Goal: Transaction & Acquisition: Book appointment/travel/reservation

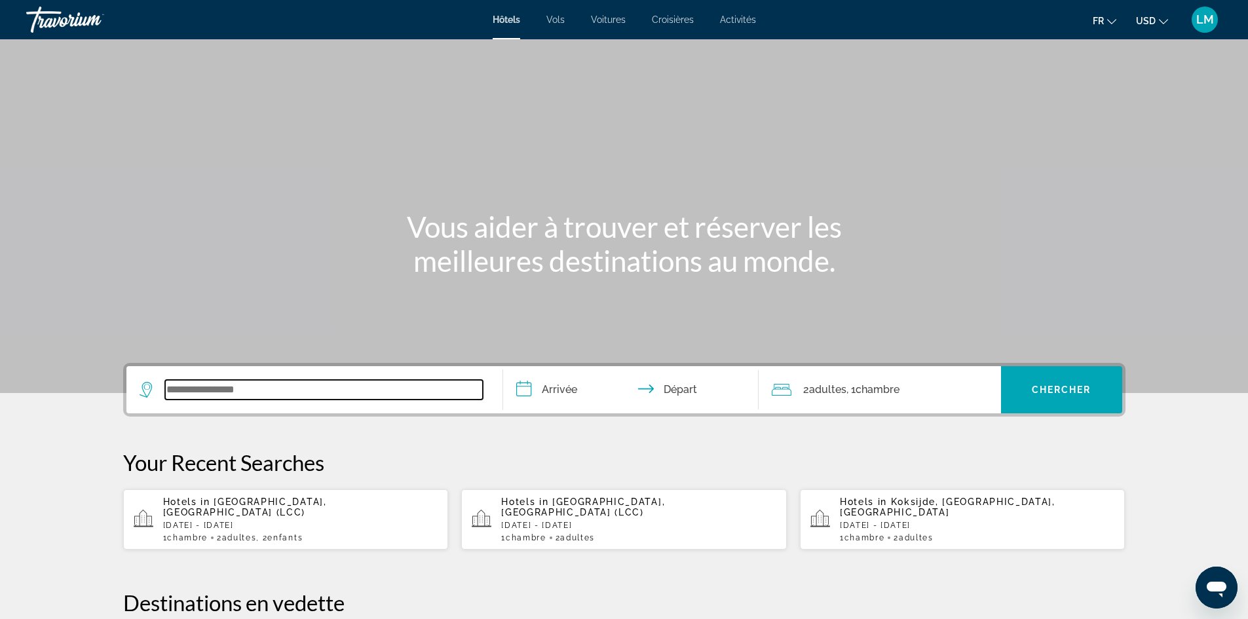
click at [331, 382] on input "Search widget" at bounding box center [324, 390] width 318 height 20
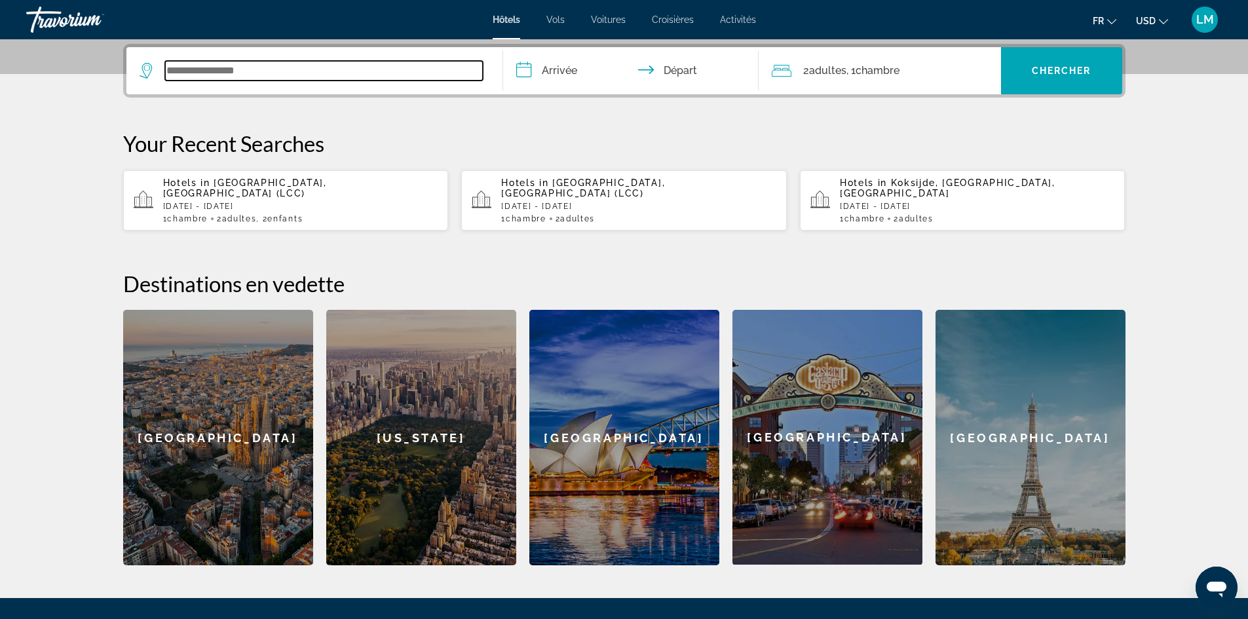
scroll to position [320, 0]
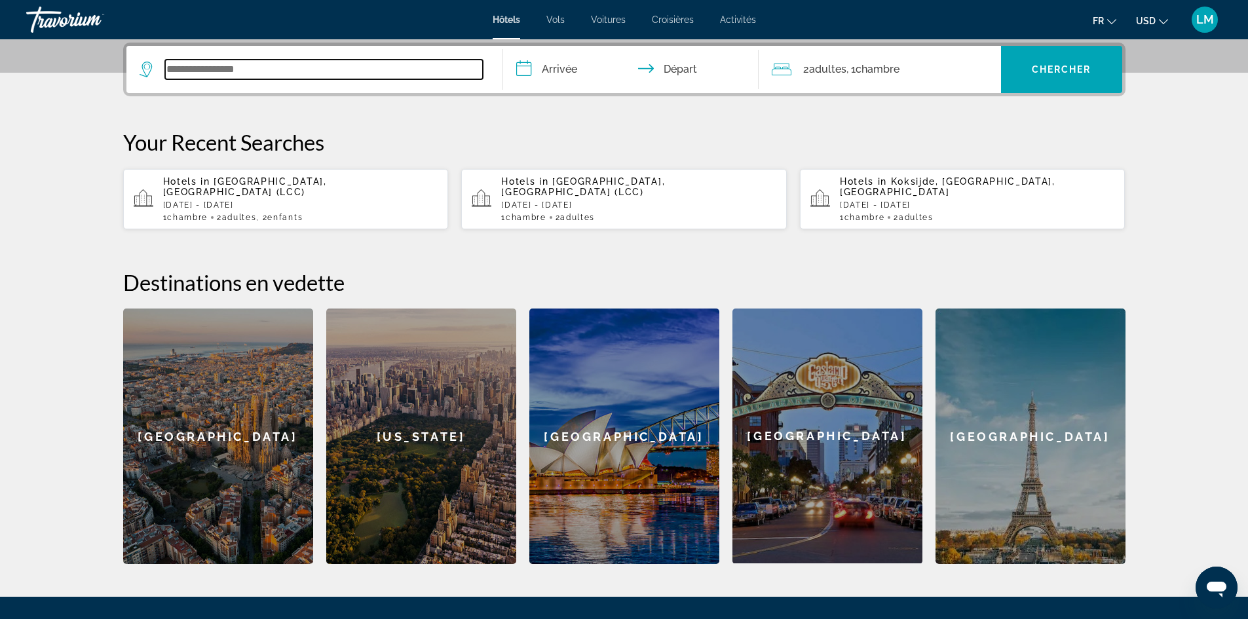
click at [195, 69] on input "Search widget" at bounding box center [324, 70] width 318 height 20
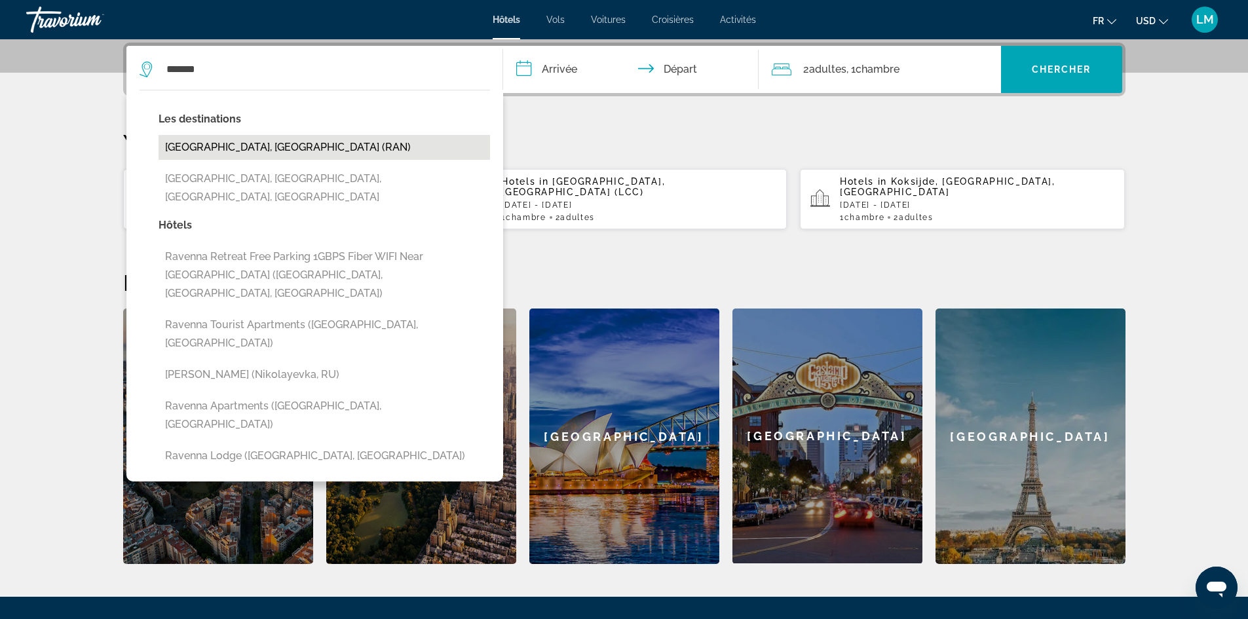
click at [243, 136] on button "Ravenna, Italy (RAN)" at bounding box center [324, 147] width 331 height 25
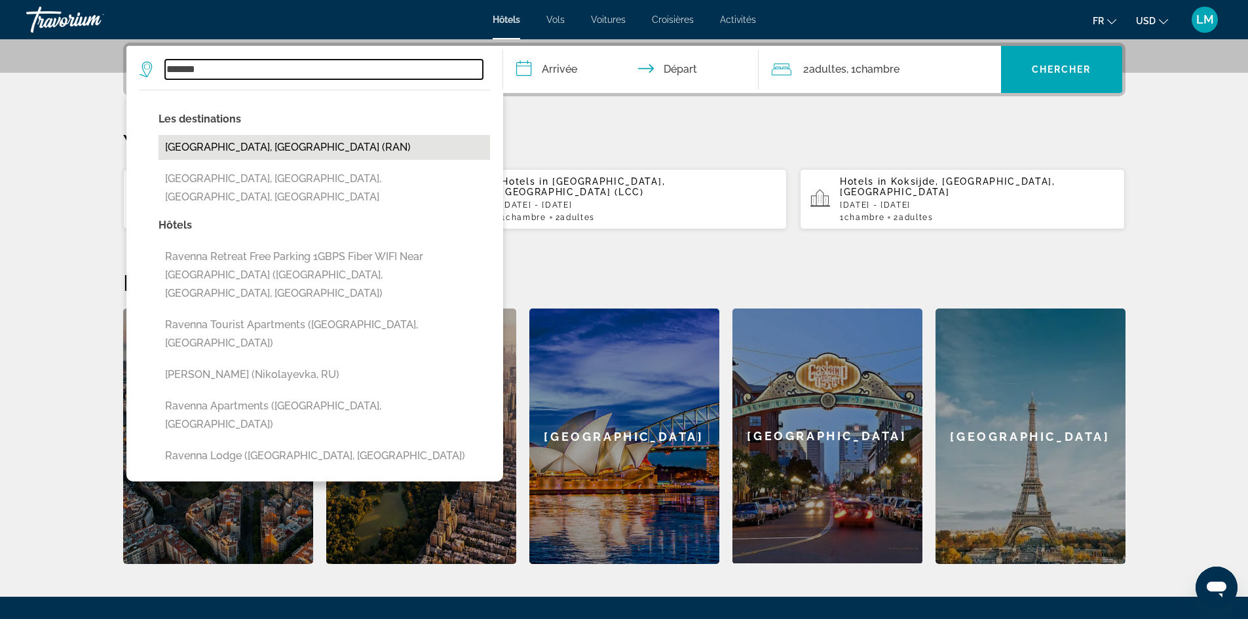
type input "**********"
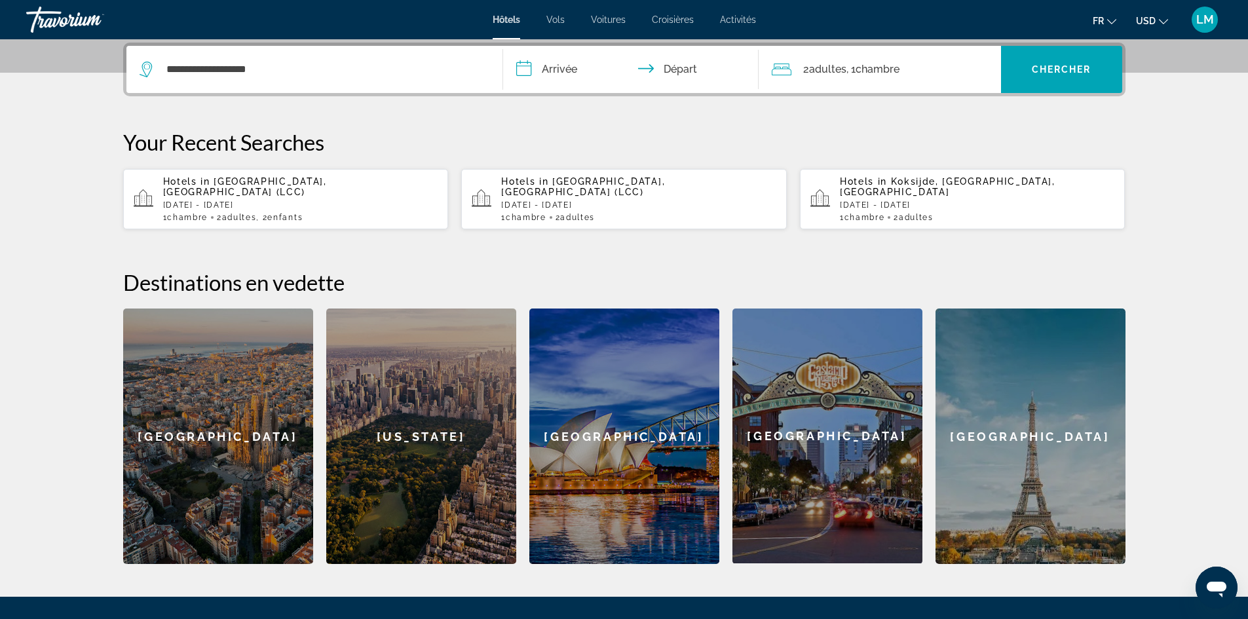
click at [563, 69] on input "**********" at bounding box center [633, 71] width 261 height 51
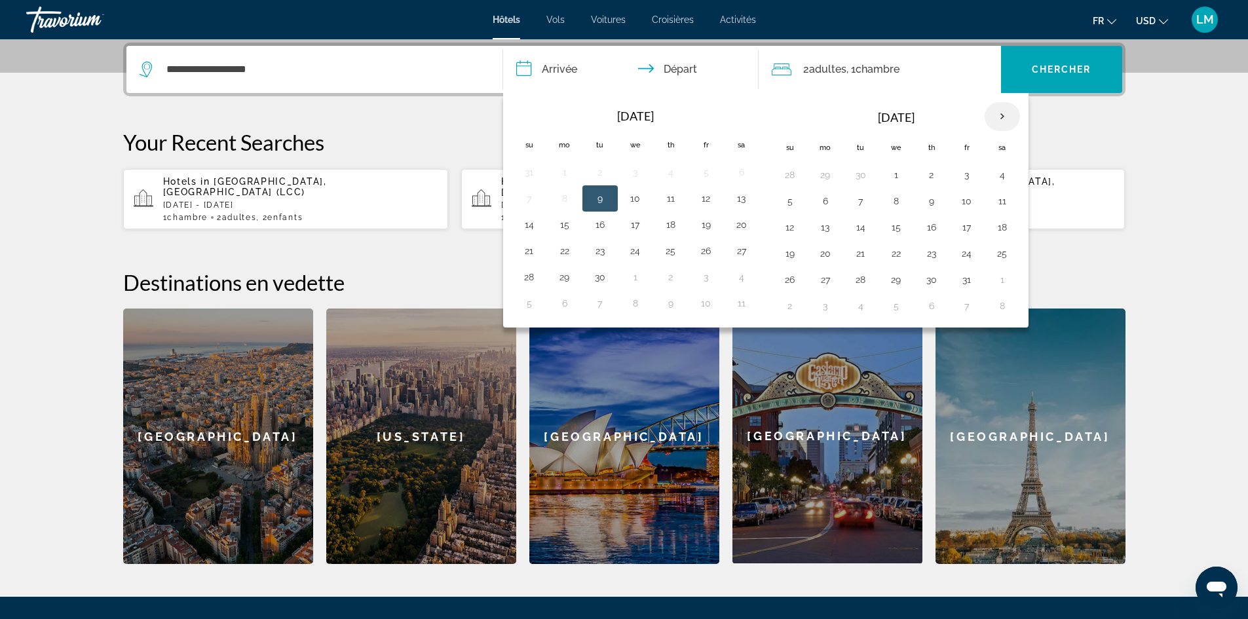
click at [1001, 116] on th "Next month" at bounding box center [1001, 116] width 35 height 29
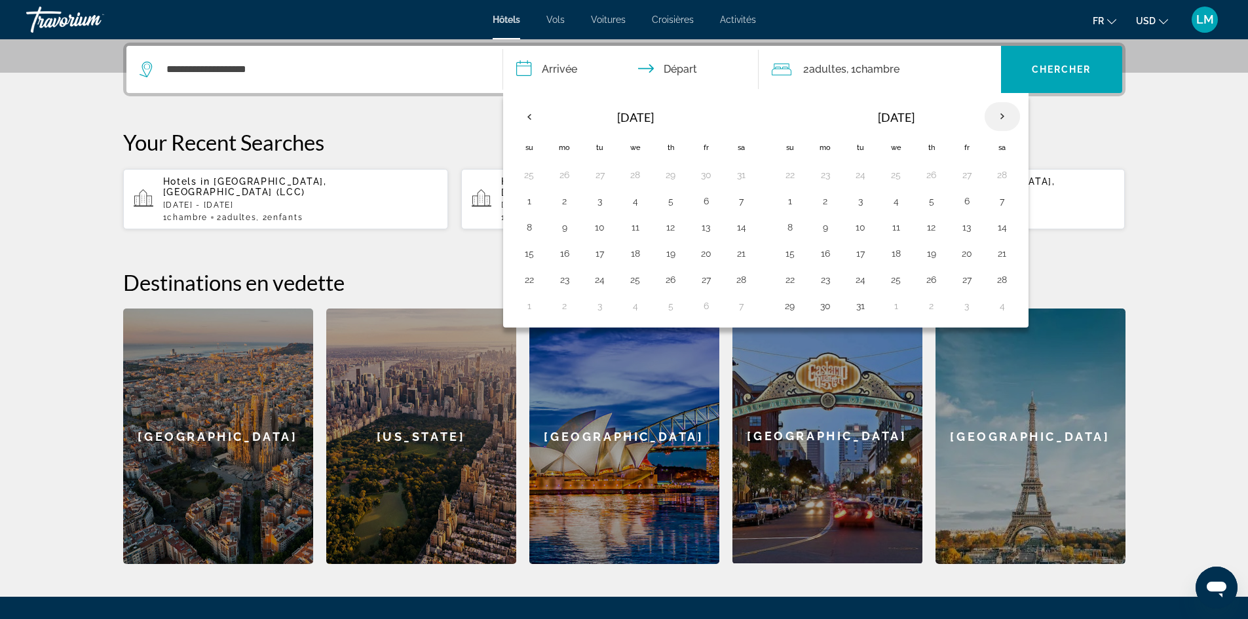
click at [1001, 116] on th "Next month" at bounding box center [1001, 116] width 35 height 29
click at [1002, 116] on th "Next month" at bounding box center [1001, 116] width 35 height 29
click at [962, 196] on button "10" at bounding box center [966, 201] width 21 height 18
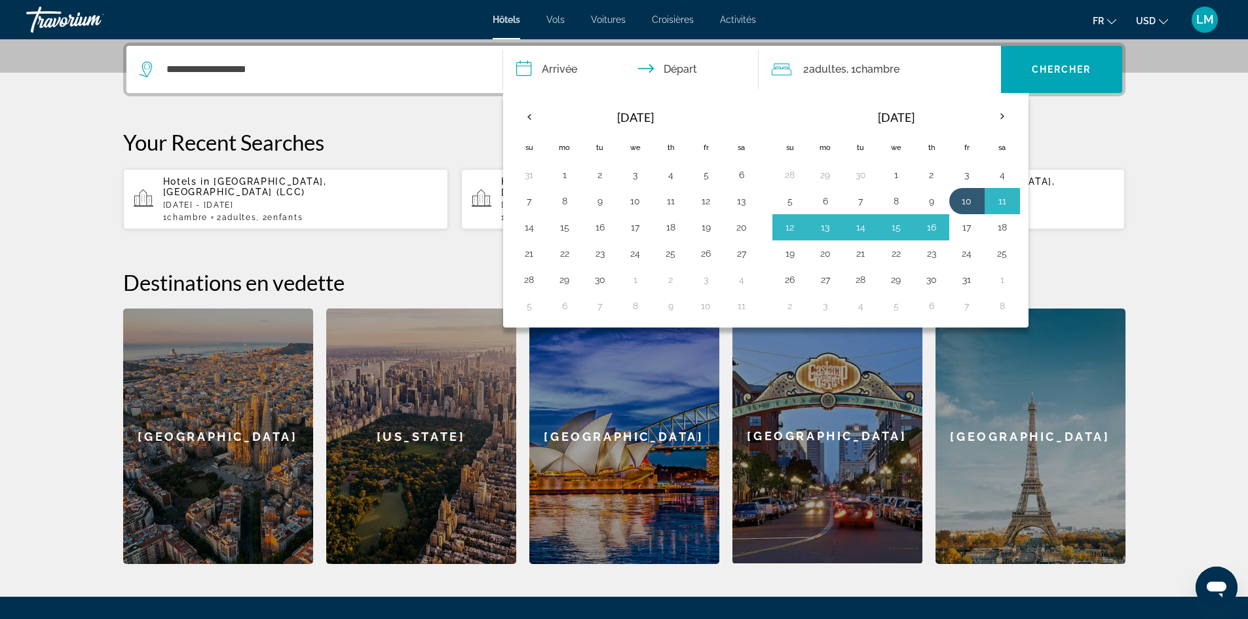
click at [965, 224] on button "17" at bounding box center [966, 227] width 21 height 18
type input "**********"
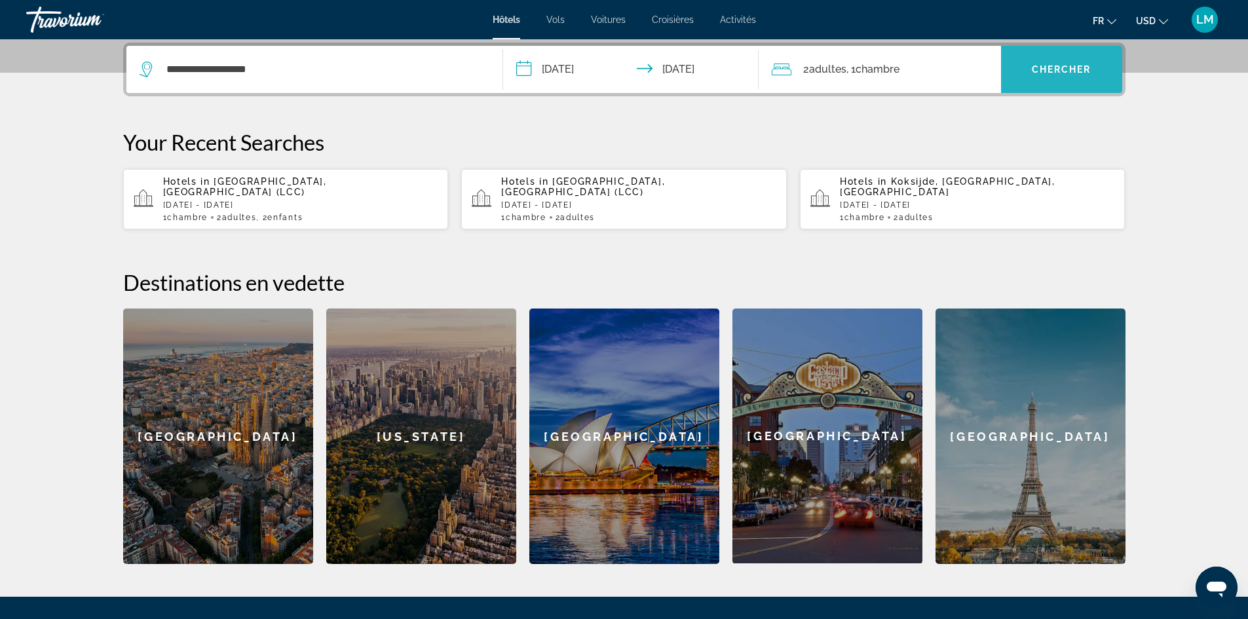
click at [1051, 61] on span "Search widget" at bounding box center [1061, 69] width 121 height 31
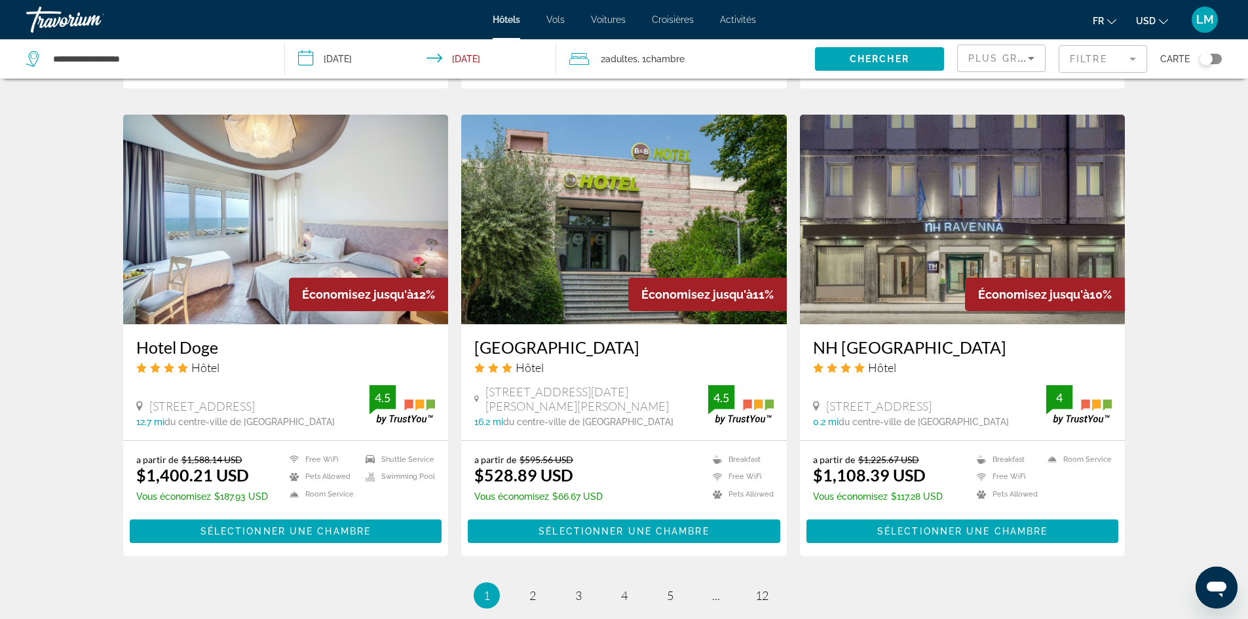
scroll to position [1586, 0]
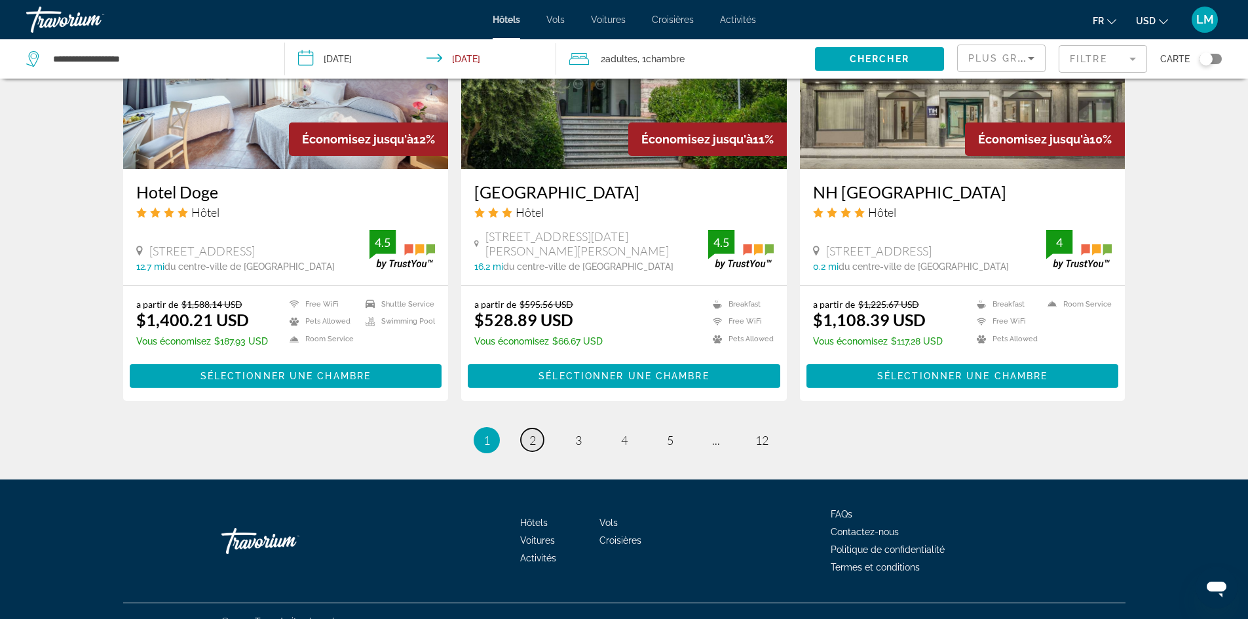
click at [531, 433] on span "2" at bounding box center [532, 440] width 7 height 14
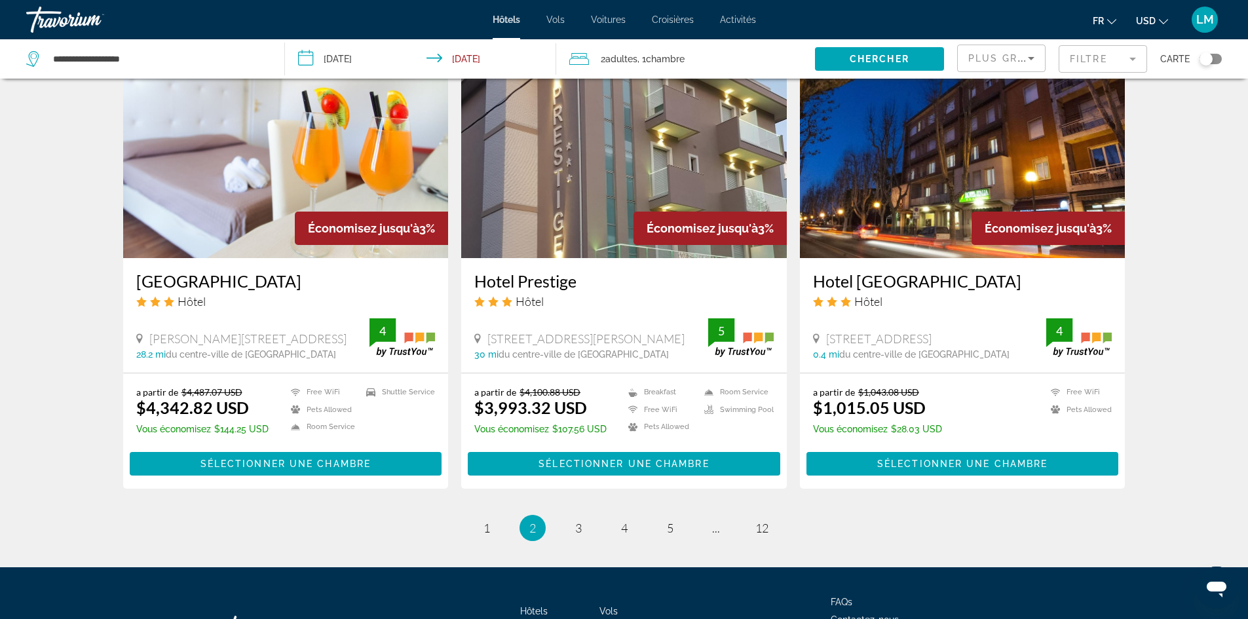
scroll to position [1585, 0]
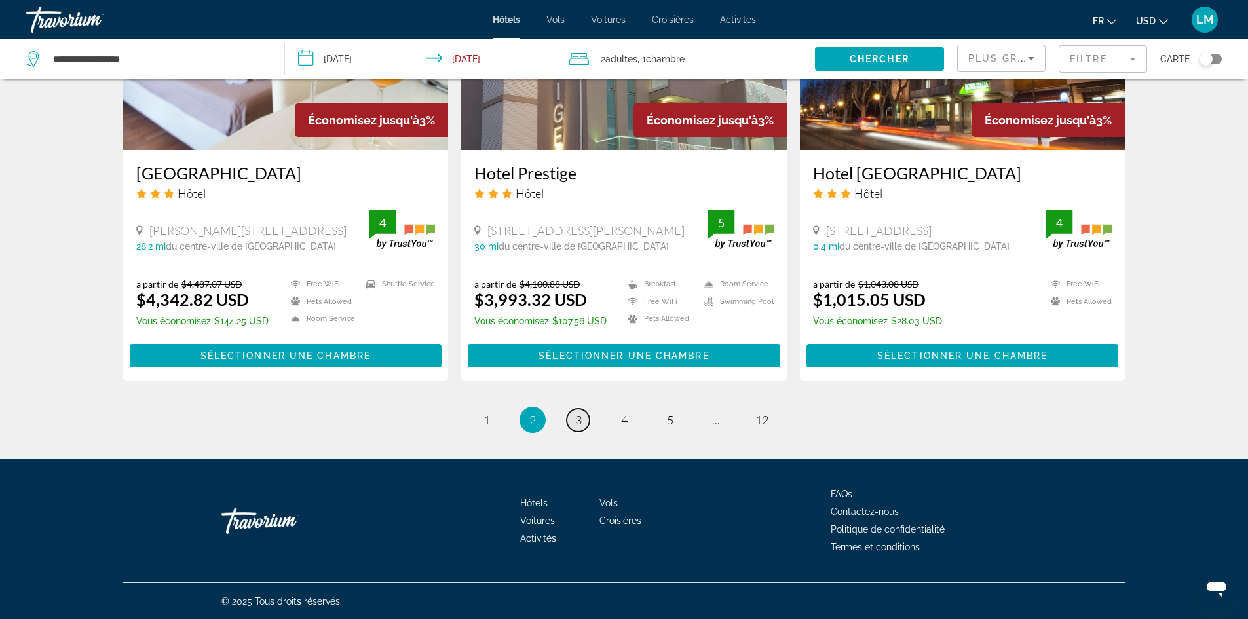
click at [573, 416] on link "page 3" at bounding box center [578, 420] width 23 height 23
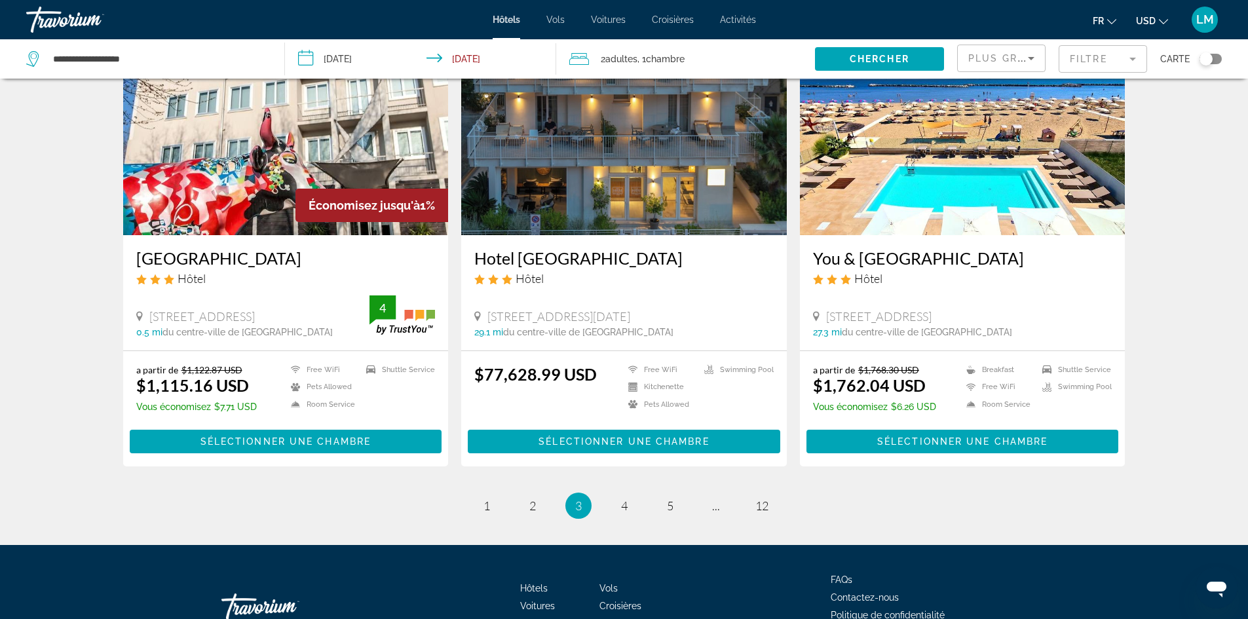
scroll to position [1585, 0]
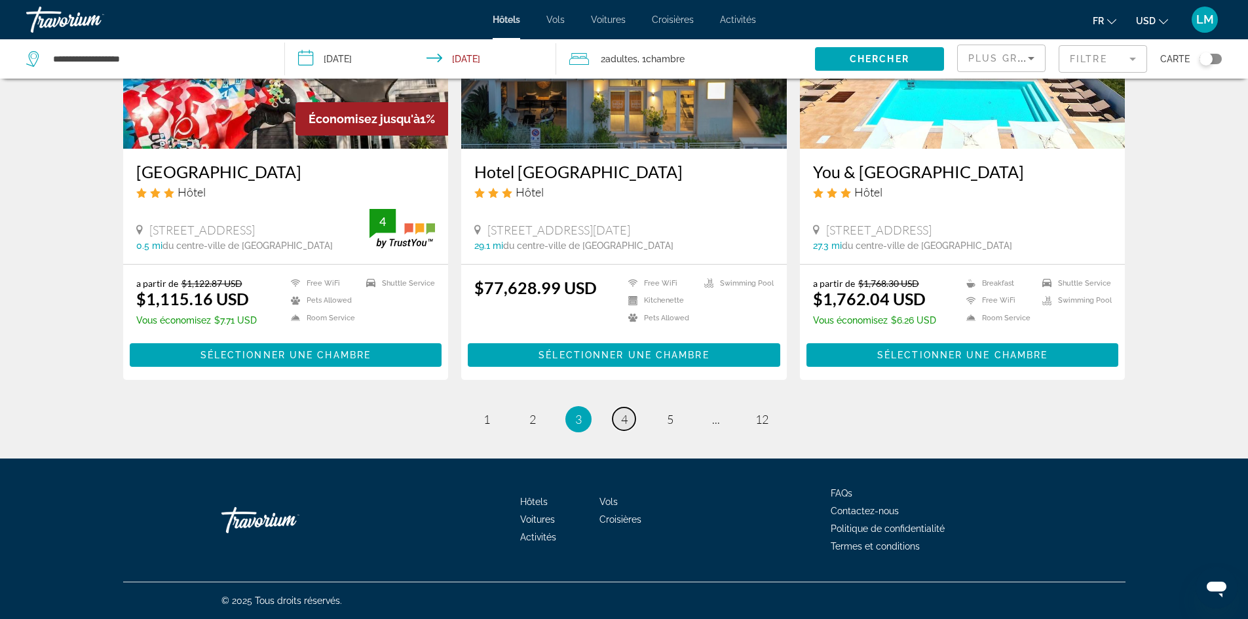
click at [618, 415] on link "page 4" at bounding box center [623, 418] width 23 height 23
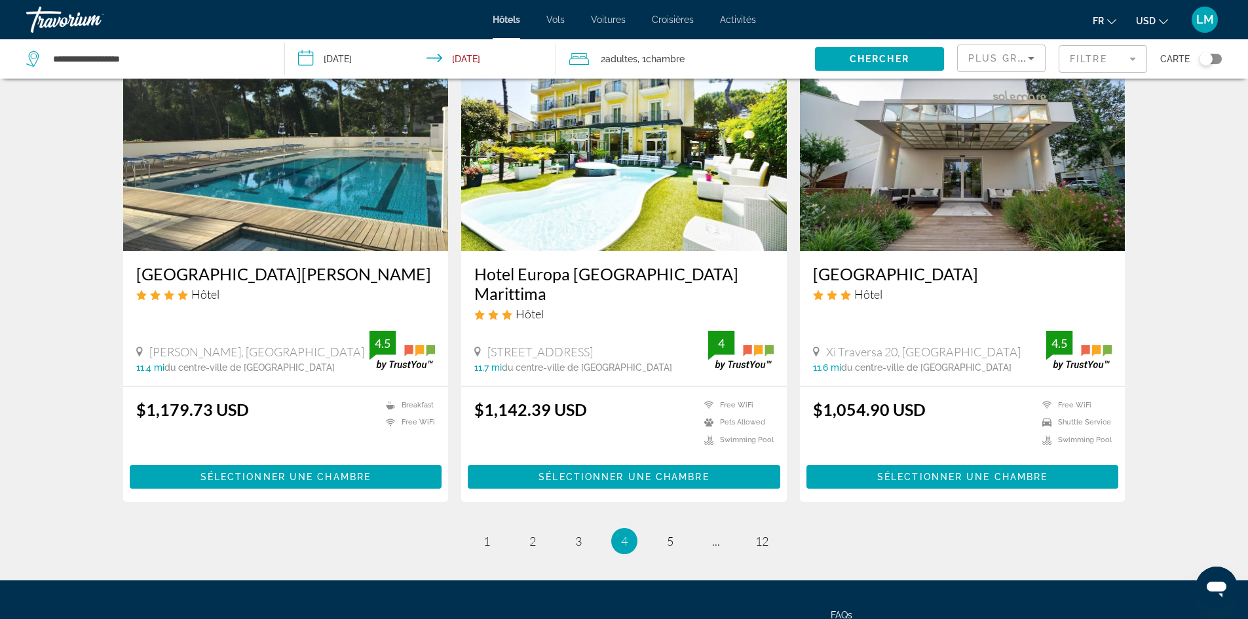
scroll to position [1572, 0]
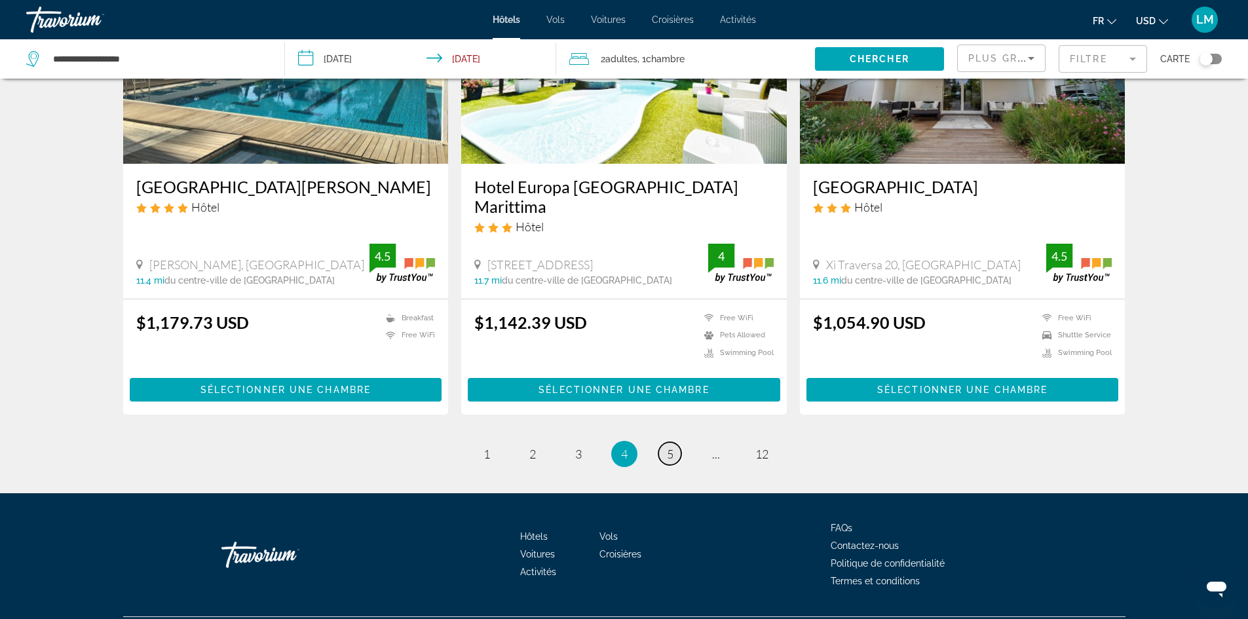
click at [671, 447] on span "5" at bounding box center [670, 454] width 7 height 14
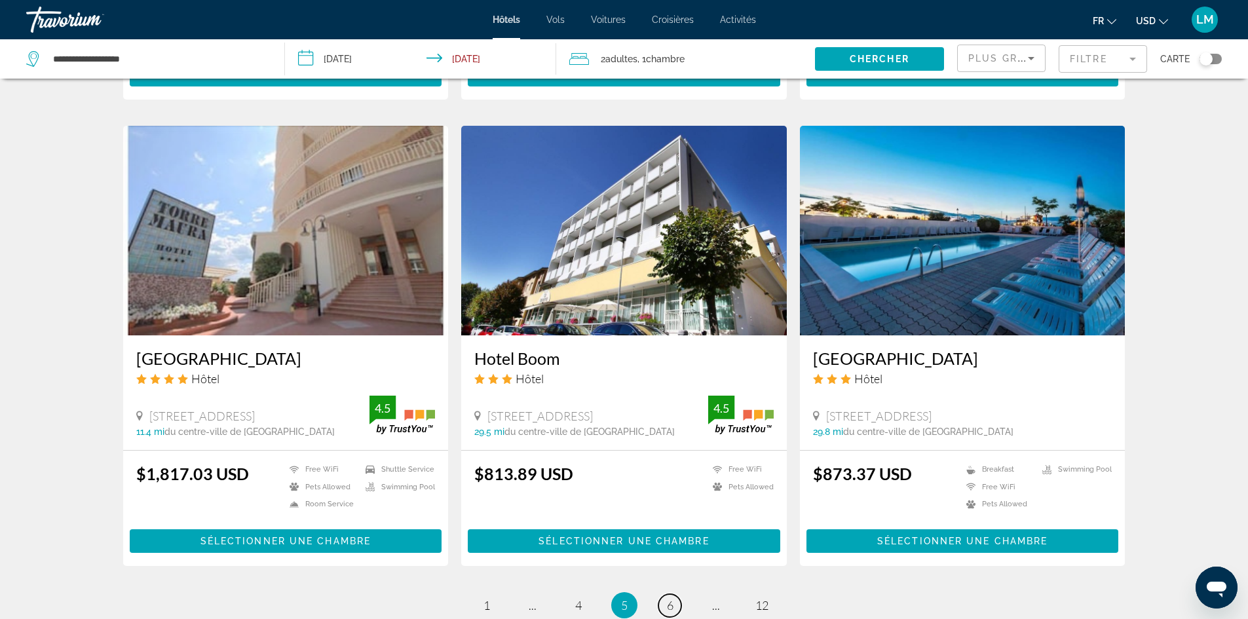
scroll to position [1441, 0]
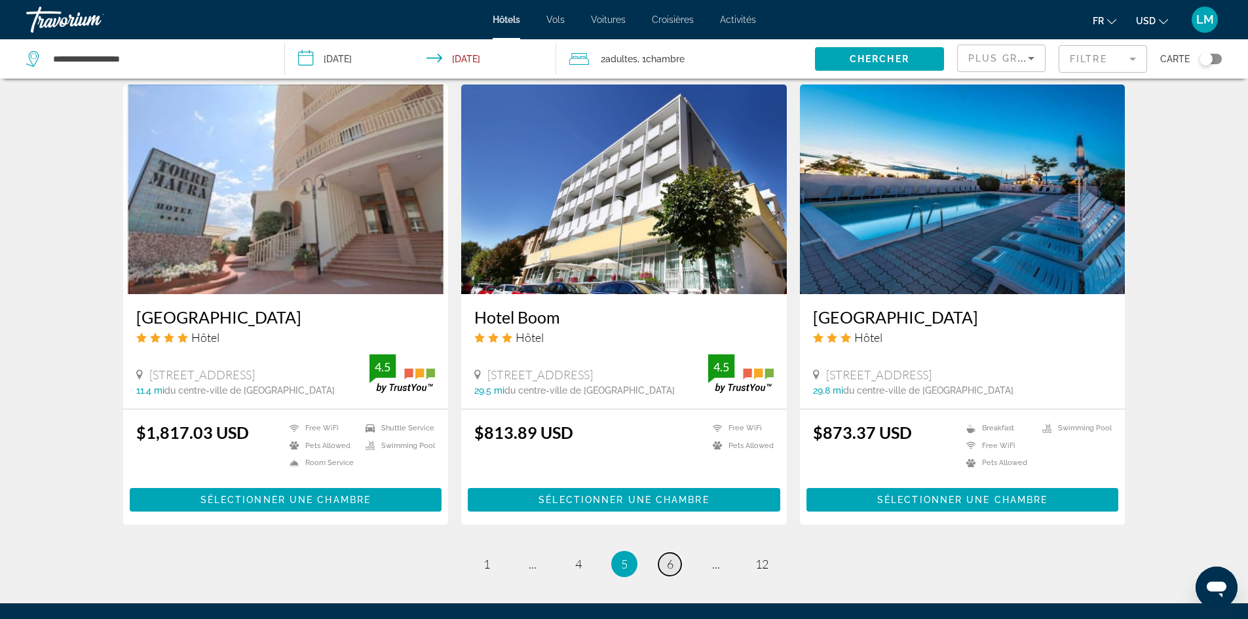
click at [664, 559] on link "page 6" at bounding box center [669, 564] width 23 height 23
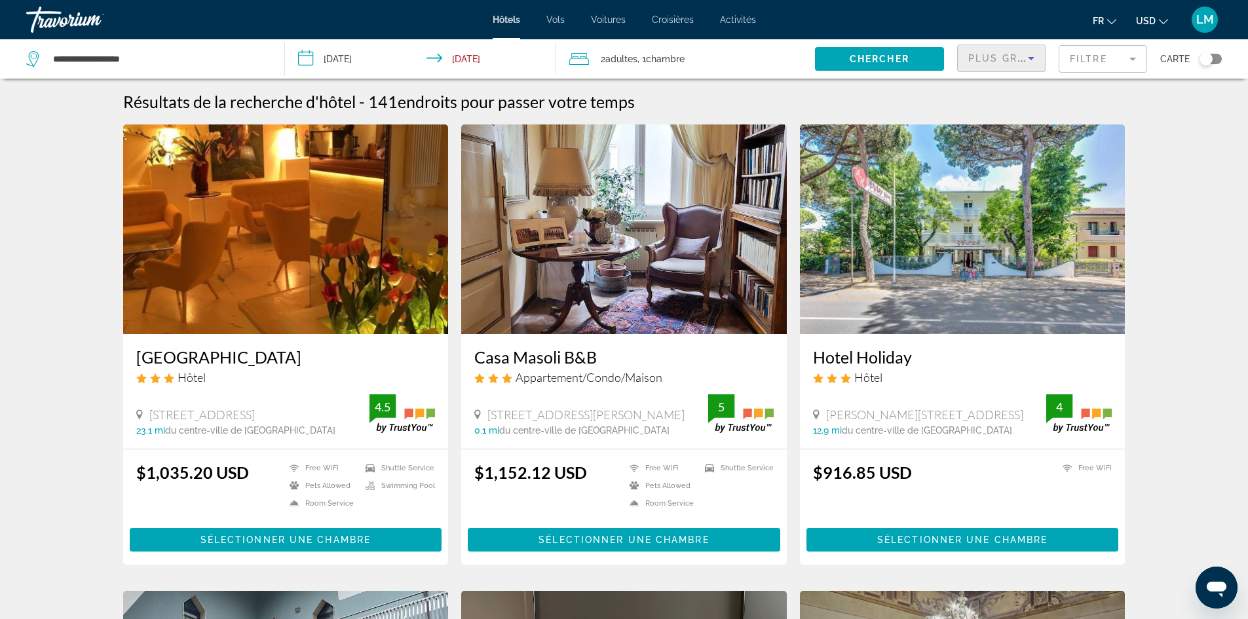
click at [1027, 60] on icon "Sort by" at bounding box center [1031, 58] width 16 height 16
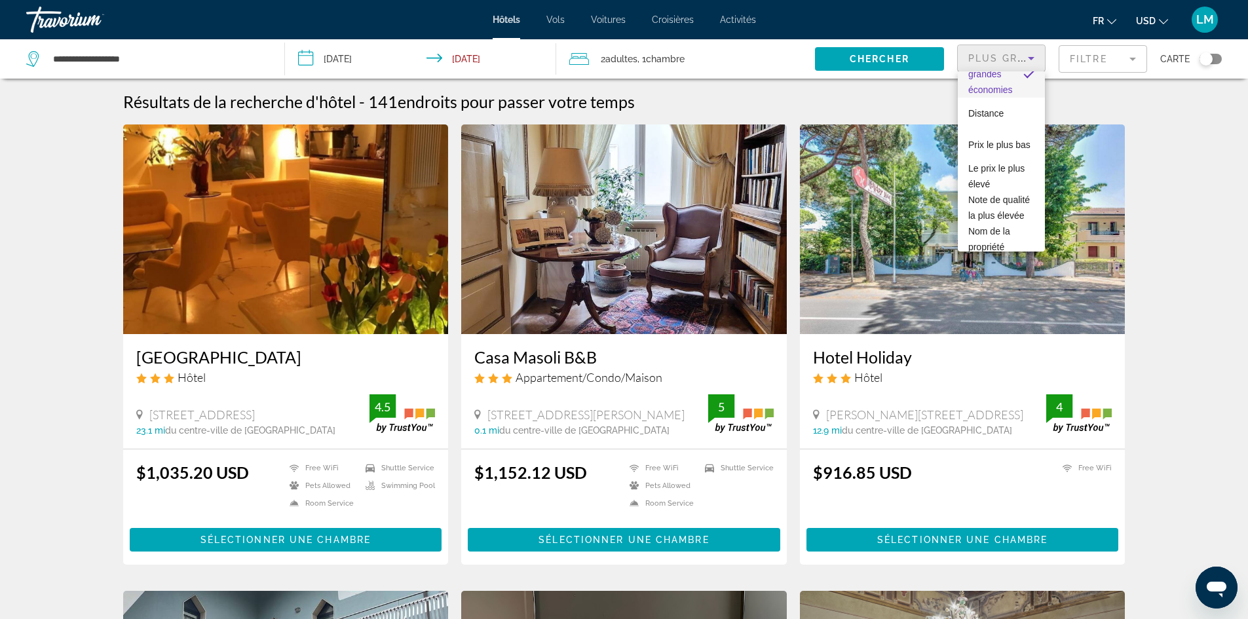
scroll to position [82, 0]
click at [985, 100] on span "Prix le plus bas" at bounding box center [999, 105] width 62 height 10
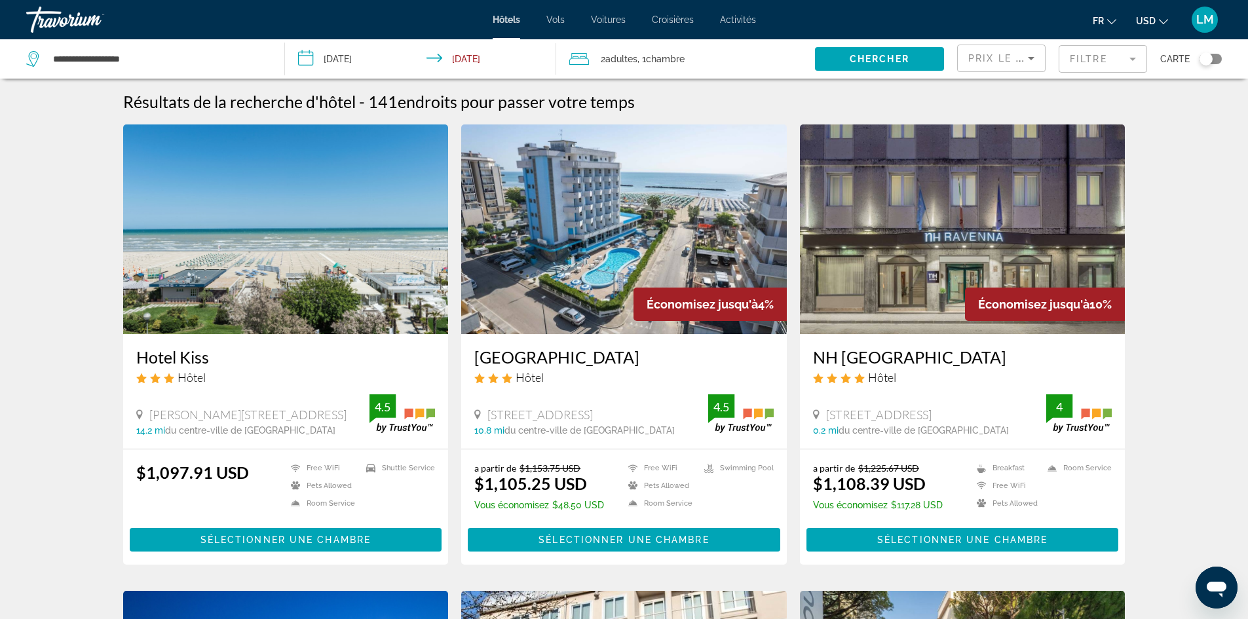
click at [313, 259] on img "Main content" at bounding box center [286, 229] width 326 height 210
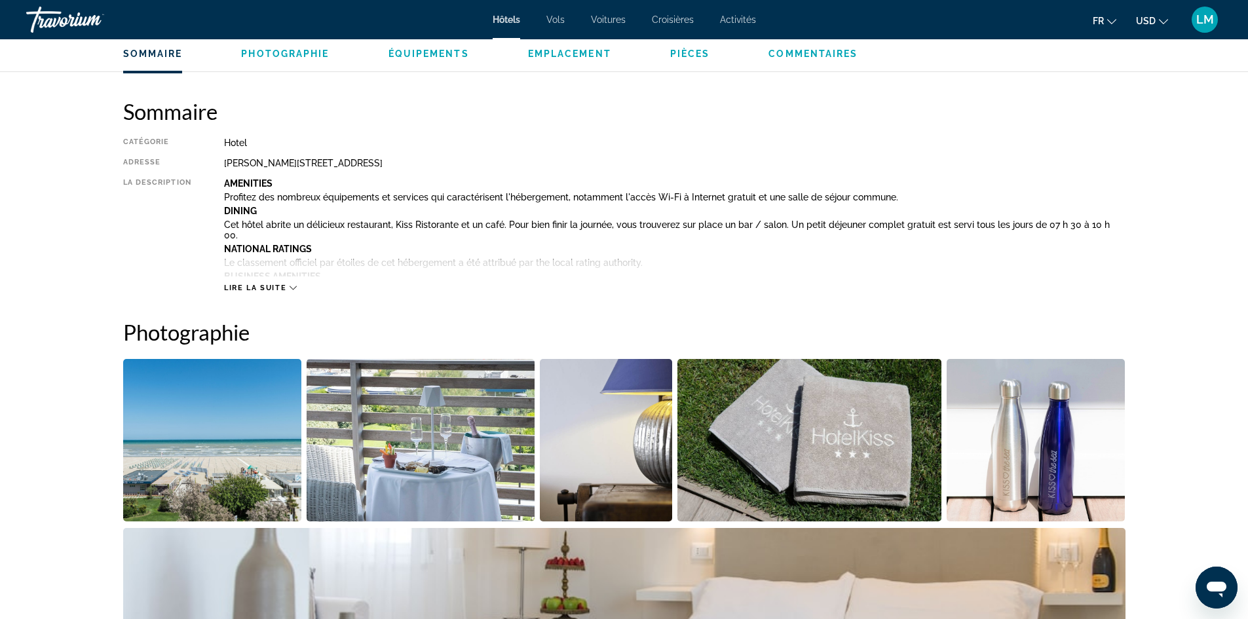
scroll to position [393, 0]
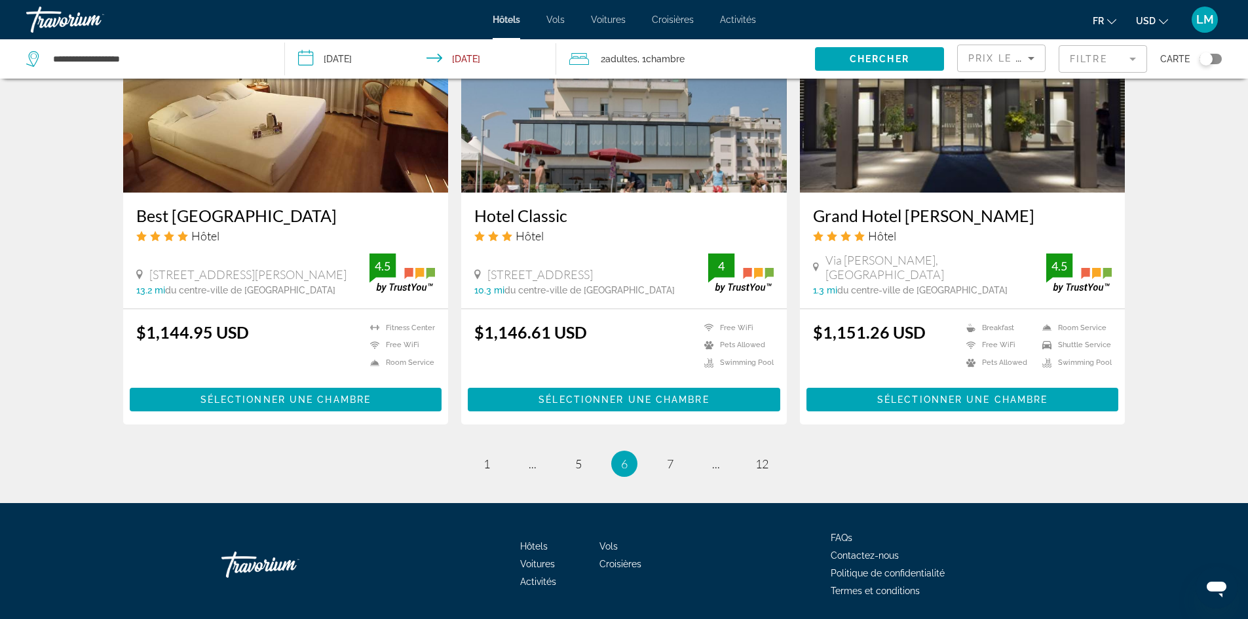
scroll to position [1572, 0]
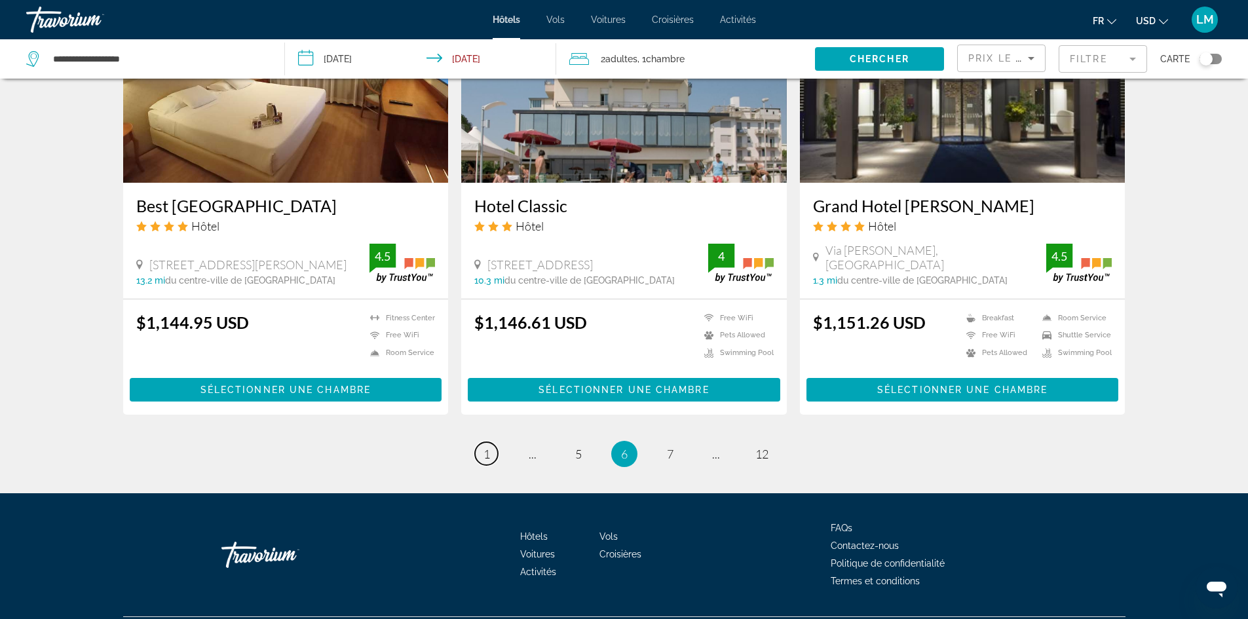
click at [485, 442] on link "page 1" at bounding box center [486, 453] width 23 height 23
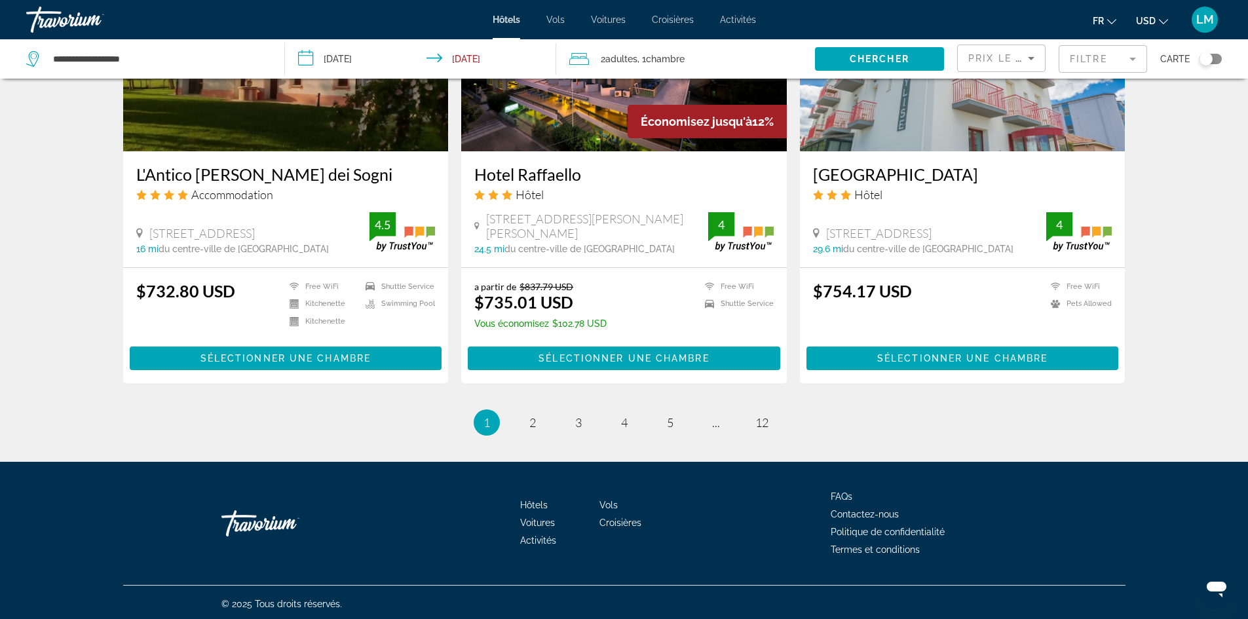
scroll to position [1585, 0]
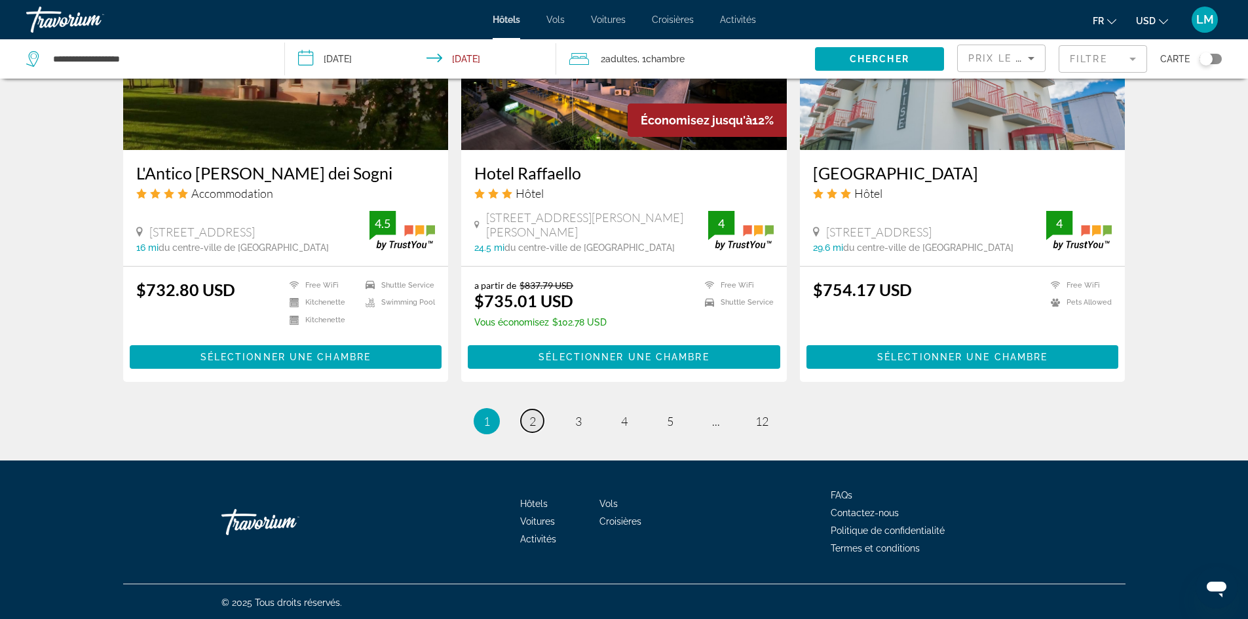
click at [531, 415] on span "2" at bounding box center [532, 421] width 7 height 14
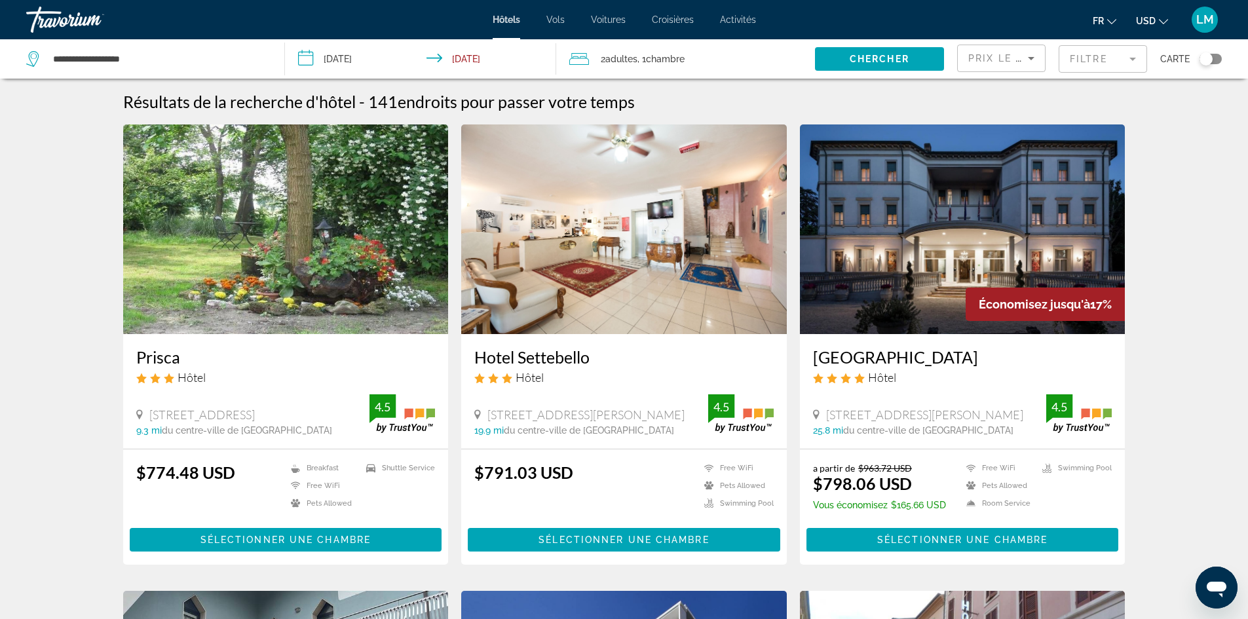
click at [870, 267] on img "Main content" at bounding box center [963, 229] width 326 height 210
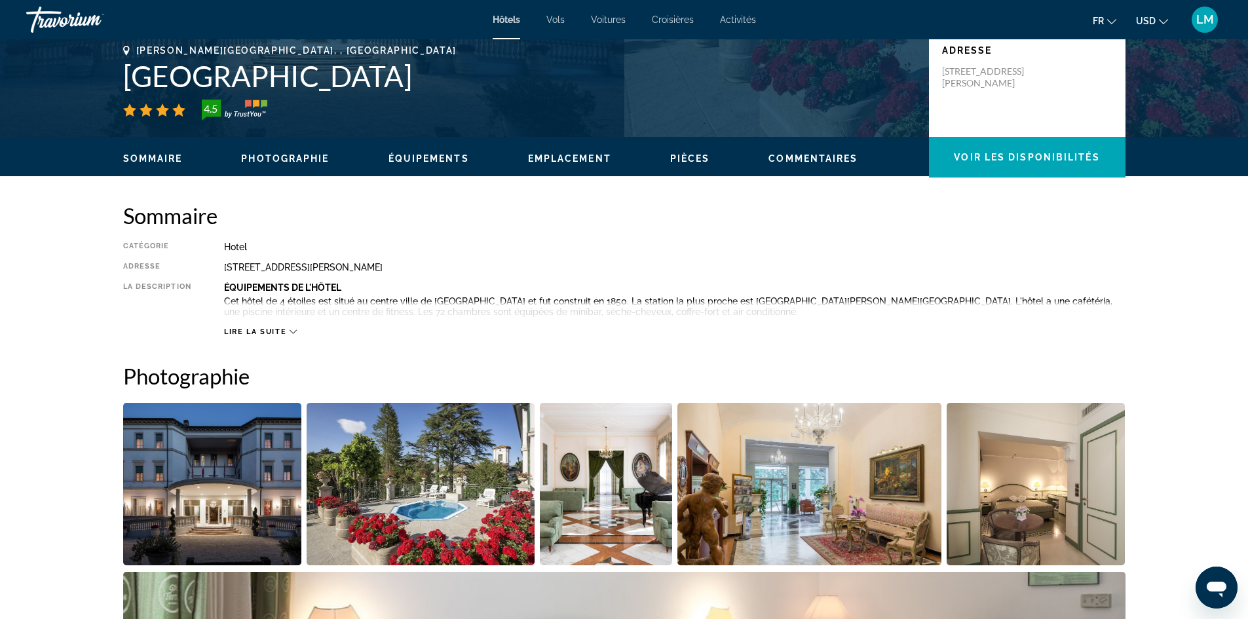
scroll to position [327, 0]
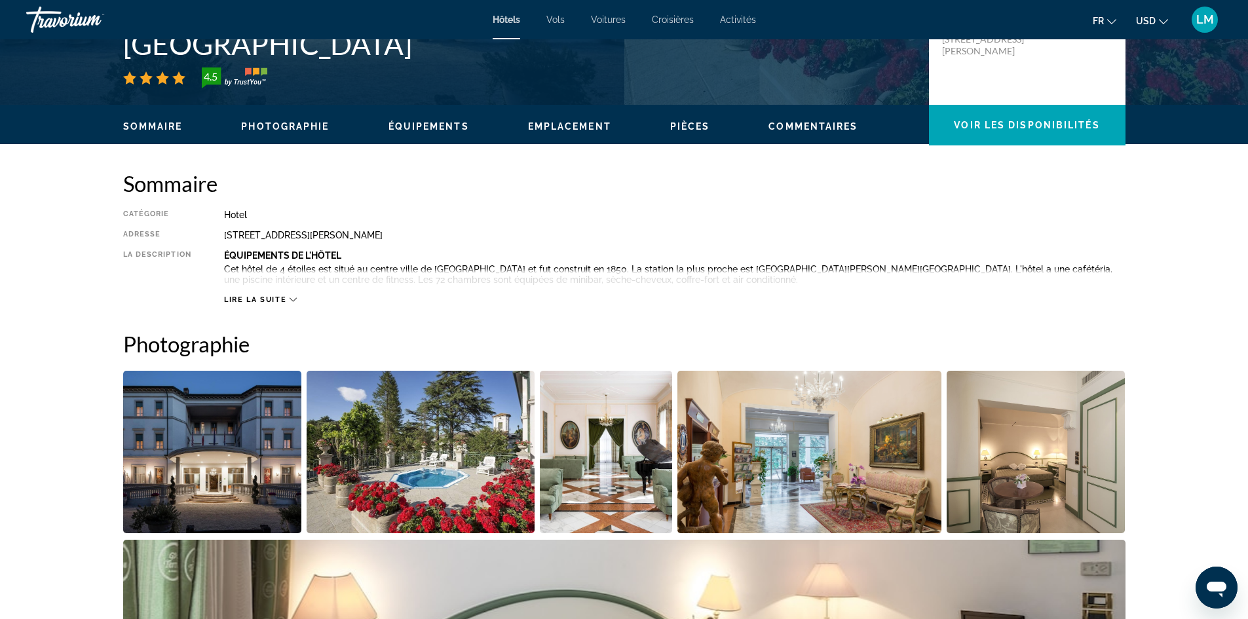
click at [265, 295] on span "Lire la suite" at bounding box center [255, 299] width 62 height 9
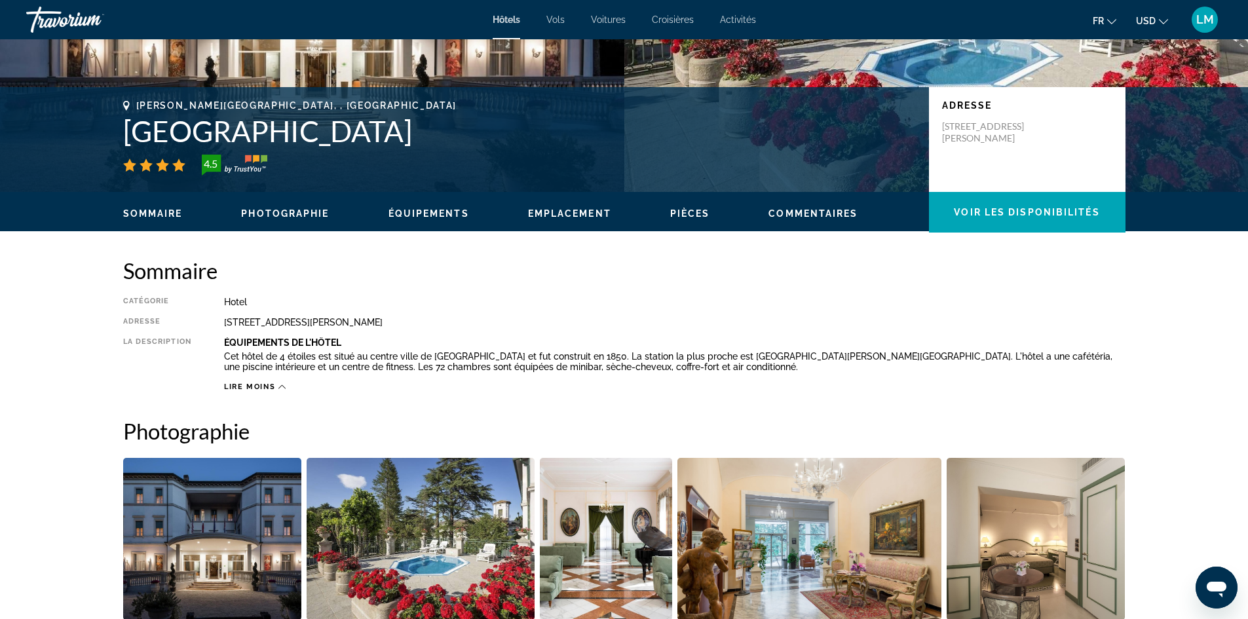
scroll to position [0, 0]
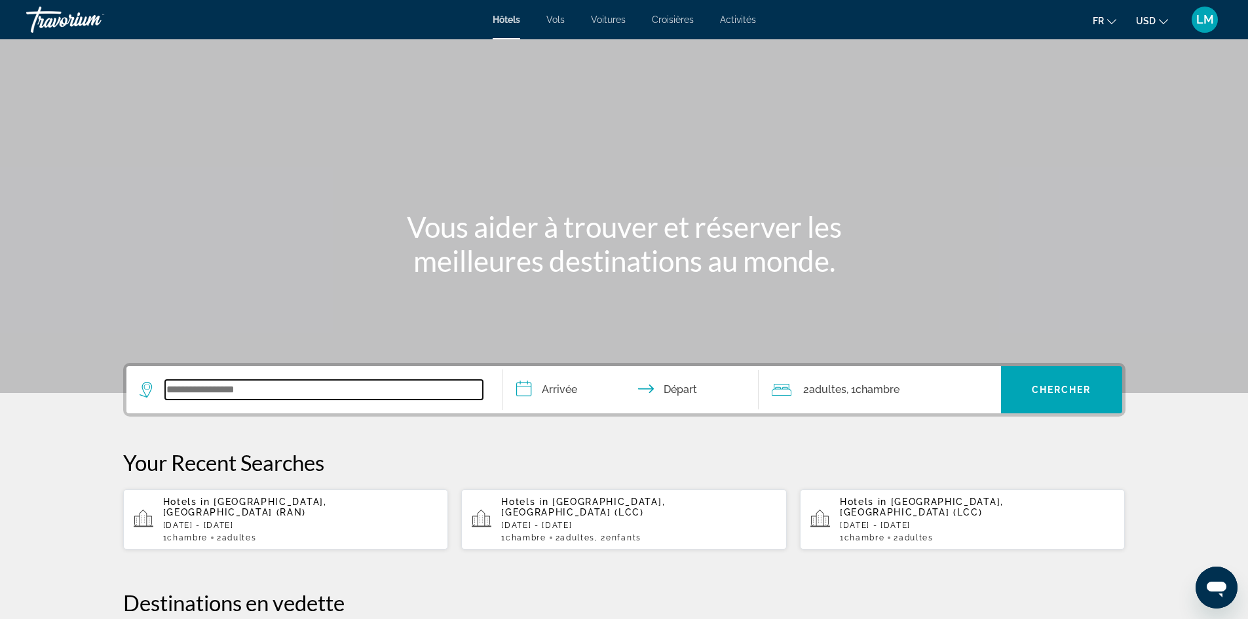
click at [305, 384] on input "Search widget" at bounding box center [324, 390] width 318 height 20
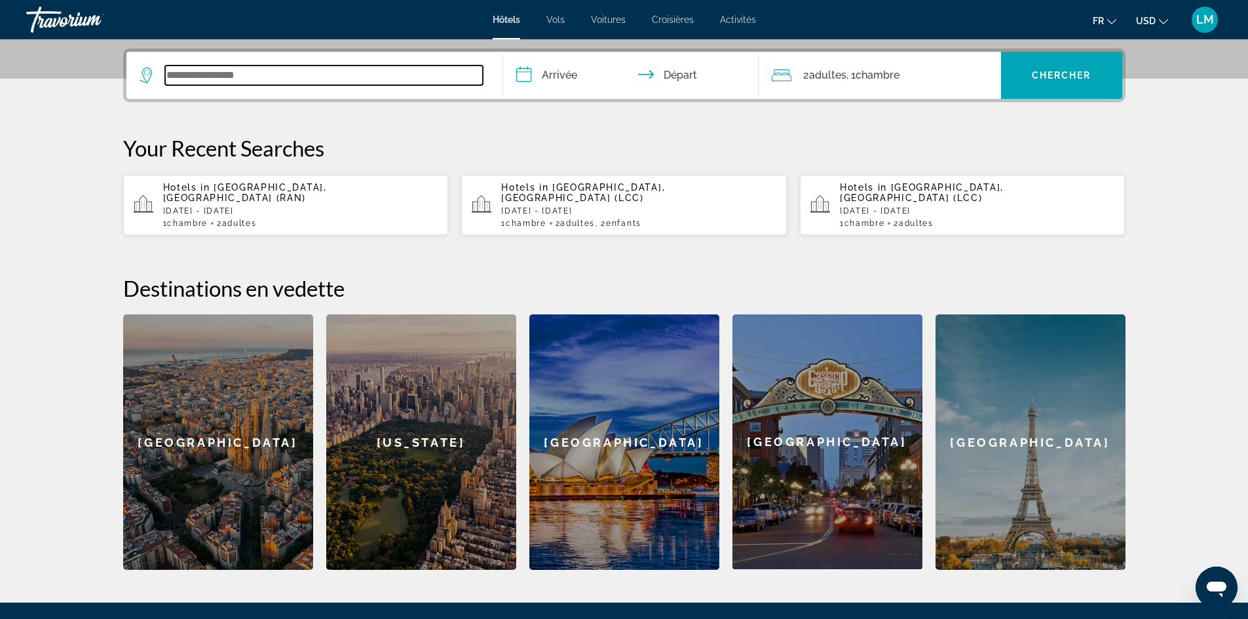
scroll to position [320, 0]
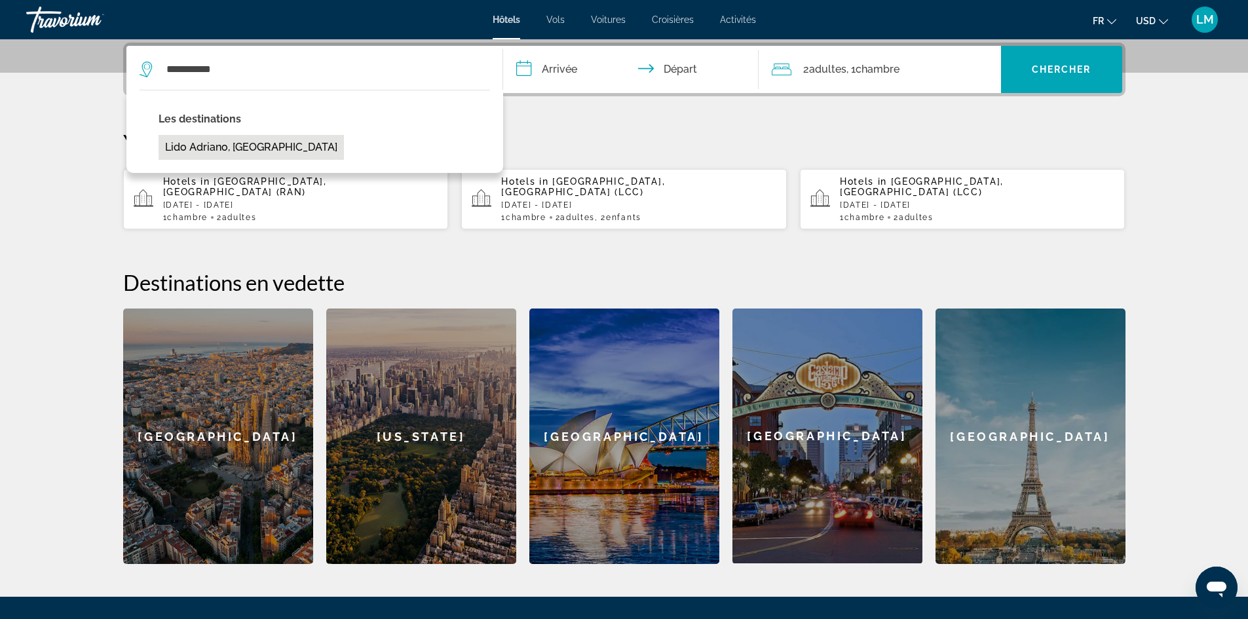
click at [236, 153] on button "Lido Adriano, [GEOGRAPHIC_DATA]" at bounding box center [251, 147] width 185 height 25
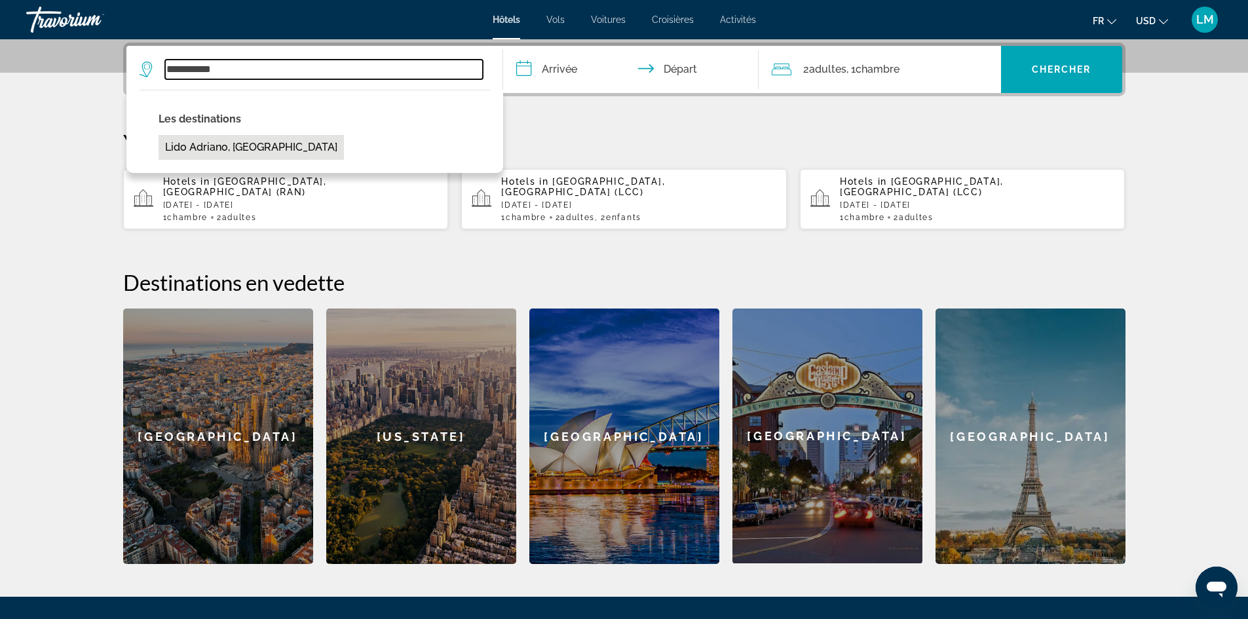
type input "**********"
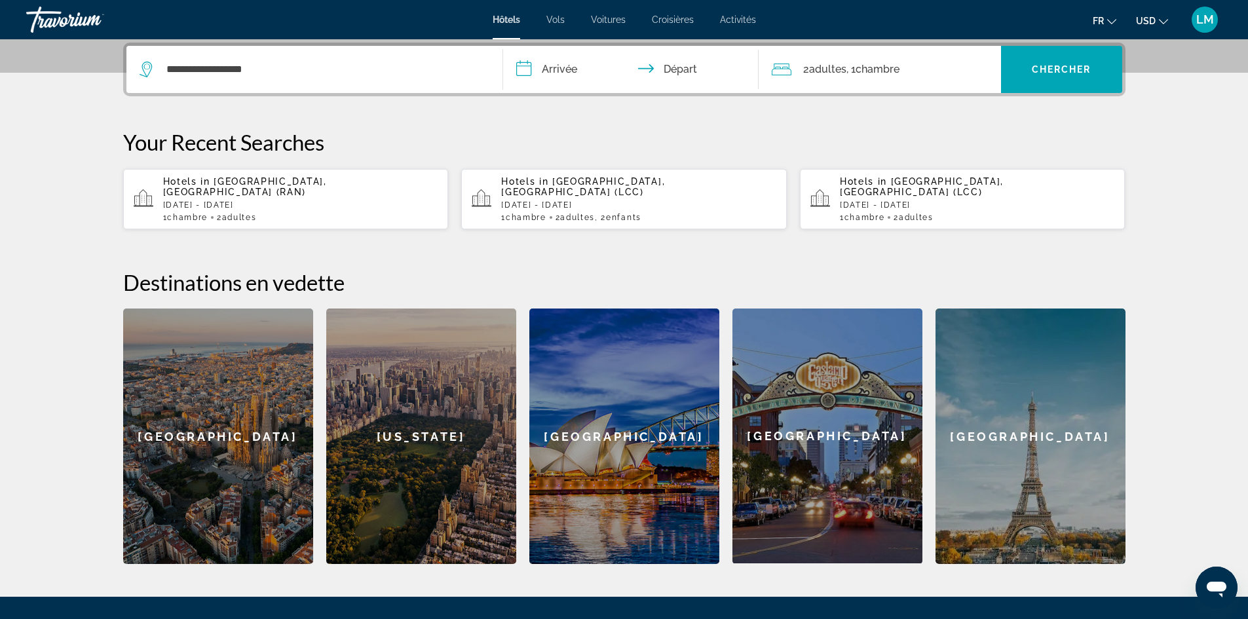
click at [567, 66] on input "**********" at bounding box center [633, 71] width 261 height 51
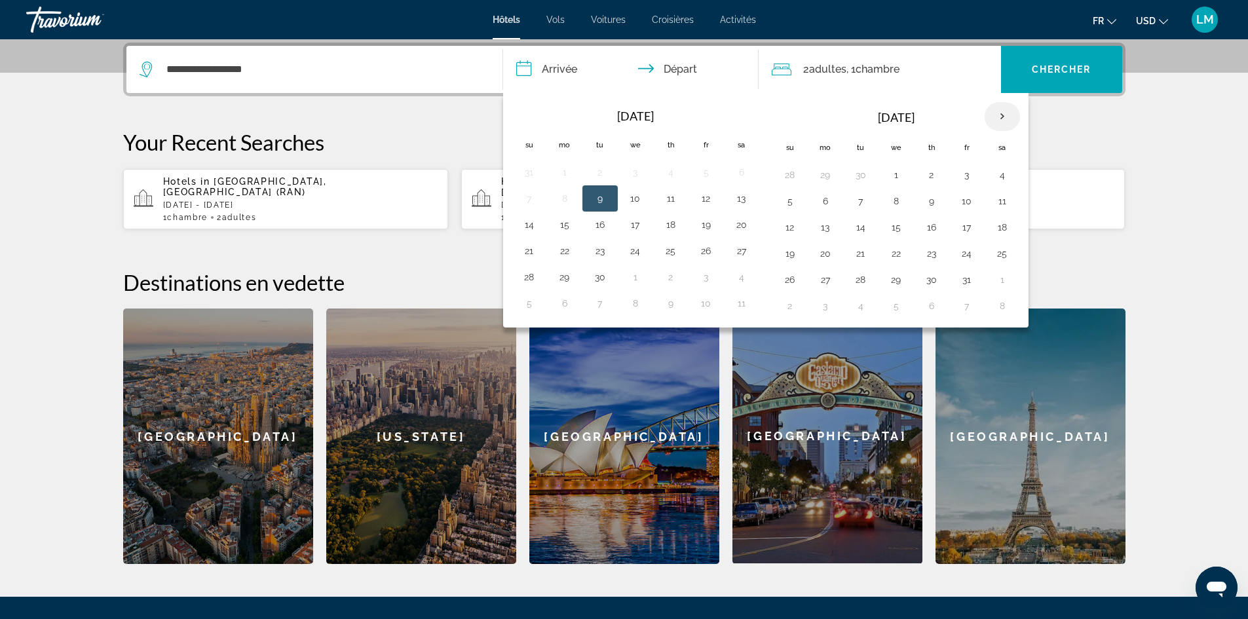
click at [1000, 113] on th "Next month" at bounding box center [1001, 116] width 35 height 29
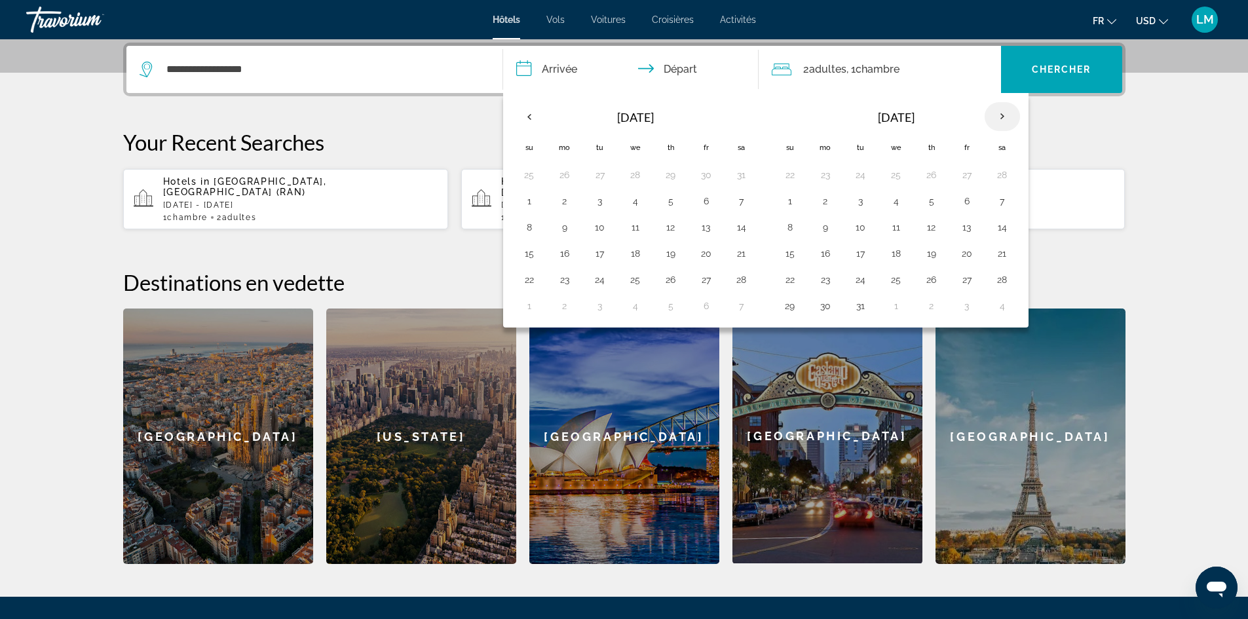
click at [1000, 113] on th "Next month" at bounding box center [1001, 116] width 35 height 29
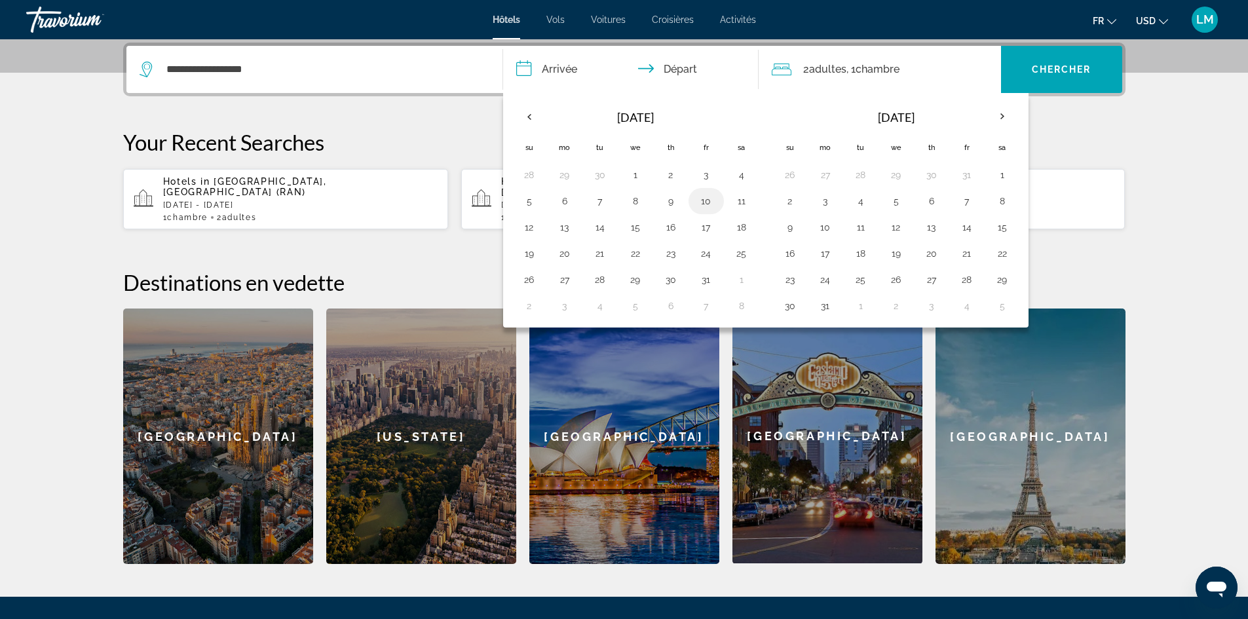
click at [702, 200] on button "10" at bounding box center [706, 201] width 21 height 18
click at [705, 222] on button "17" at bounding box center [706, 227] width 21 height 18
type input "**********"
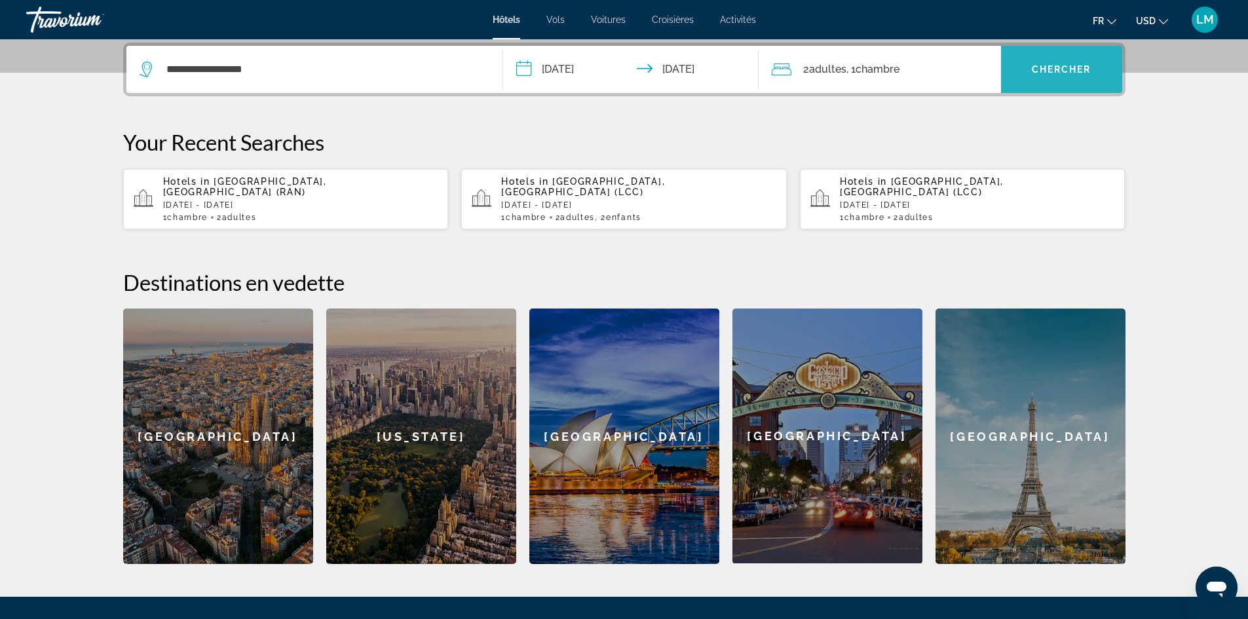
click at [1065, 64] on span "Search widget" at bounding box center [1061, 69] width 121 height 31
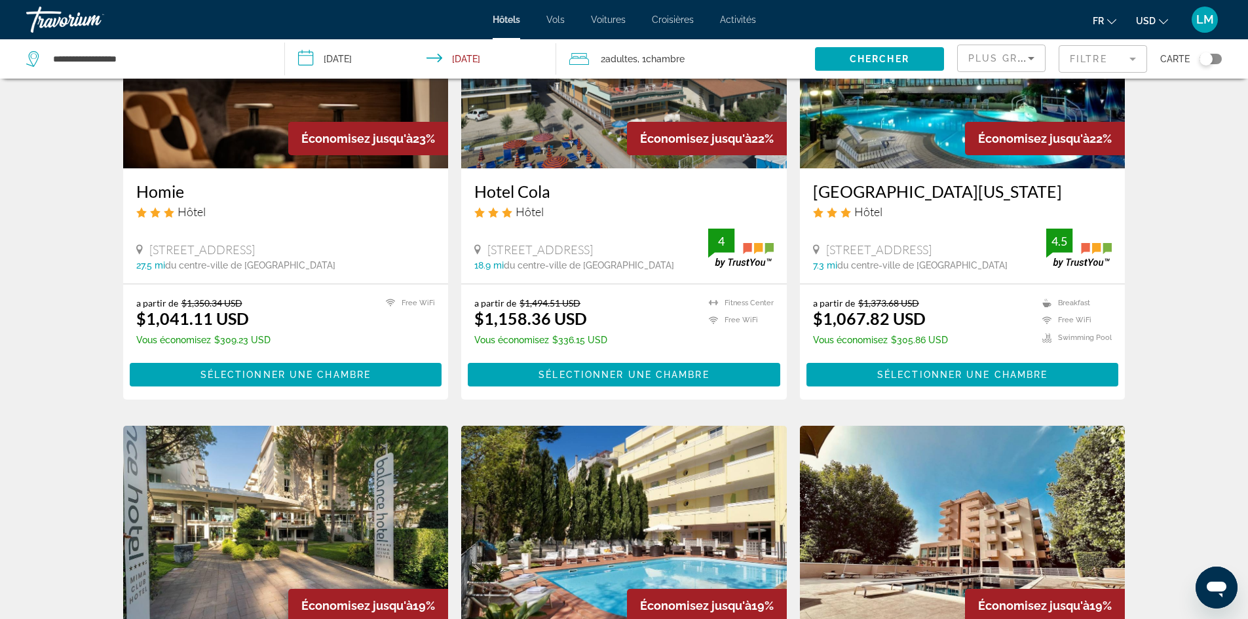
scroll to position [589, 0]
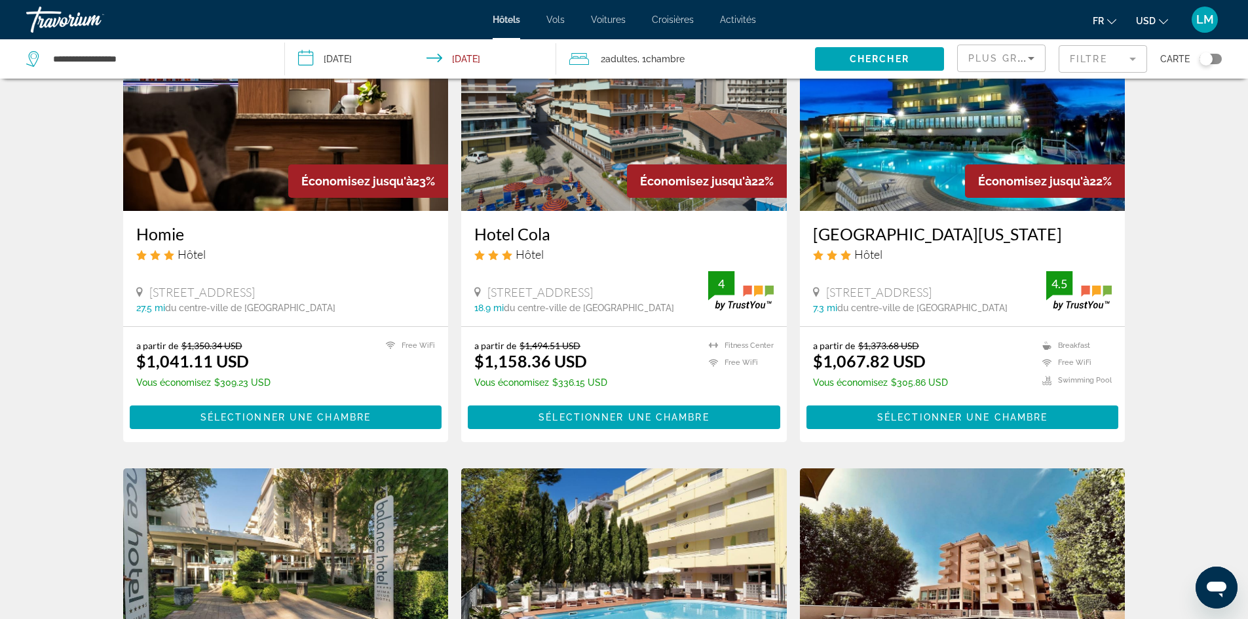
click at [935, 185] on img "Main content" at bounding box center [963, 106] width 326 height 210
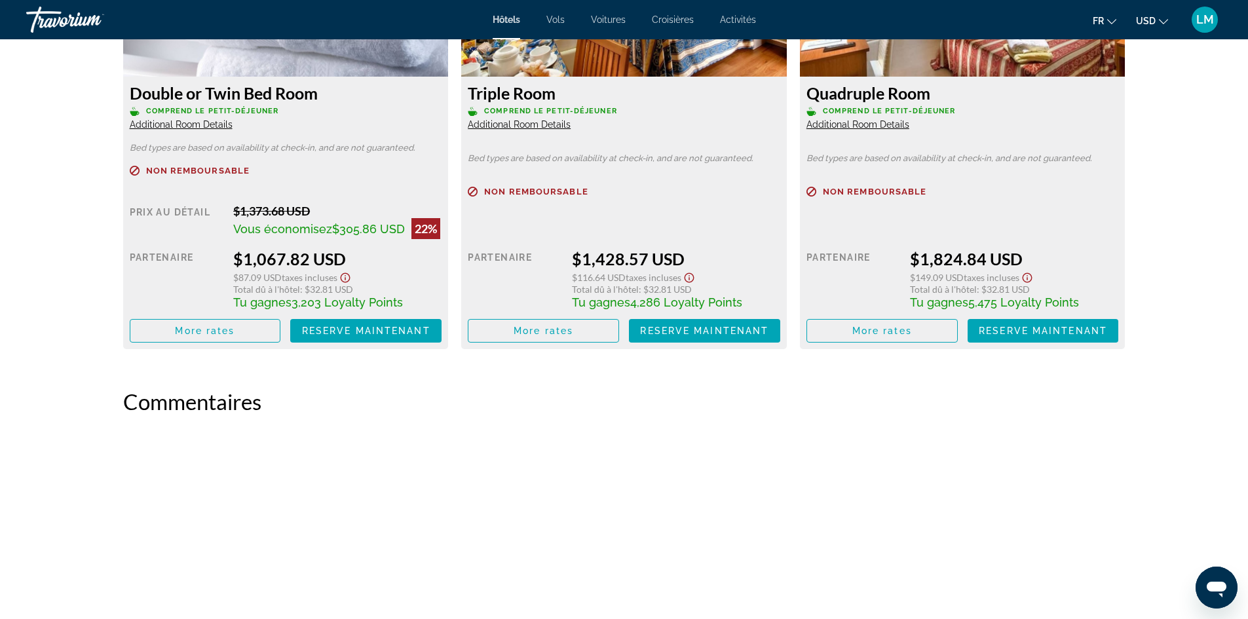
scroll to position [1677, 0]
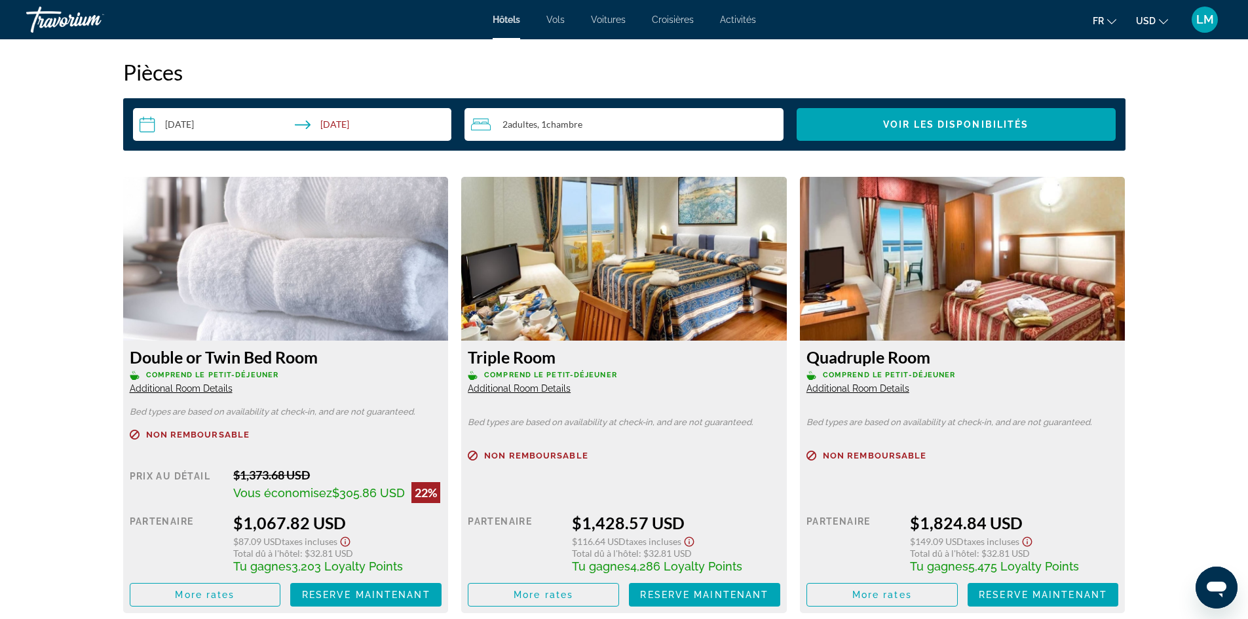
click at [880, 314] on img "Main content" at bounding box center [963, 259] width 326 height 164
click at [895, 593] on span "More rates" at bounding box center [882, 594] width 60 height 10
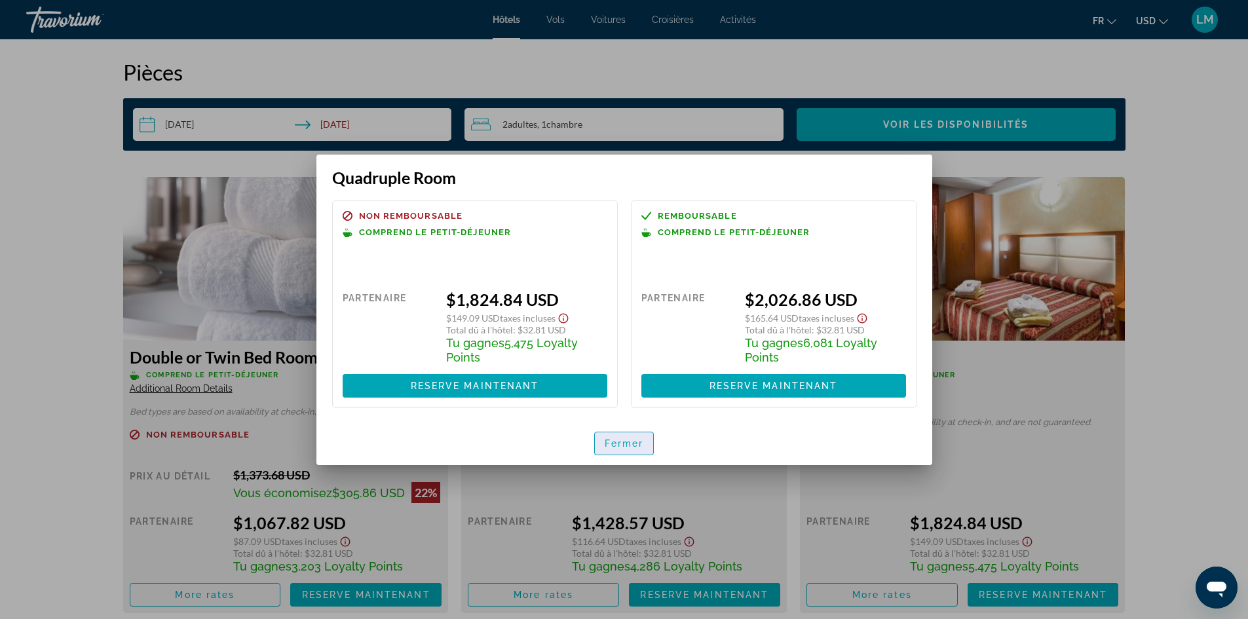
click at [618, 446] on span "Fermer" at bounding box center [624, 443] width 39 height 10
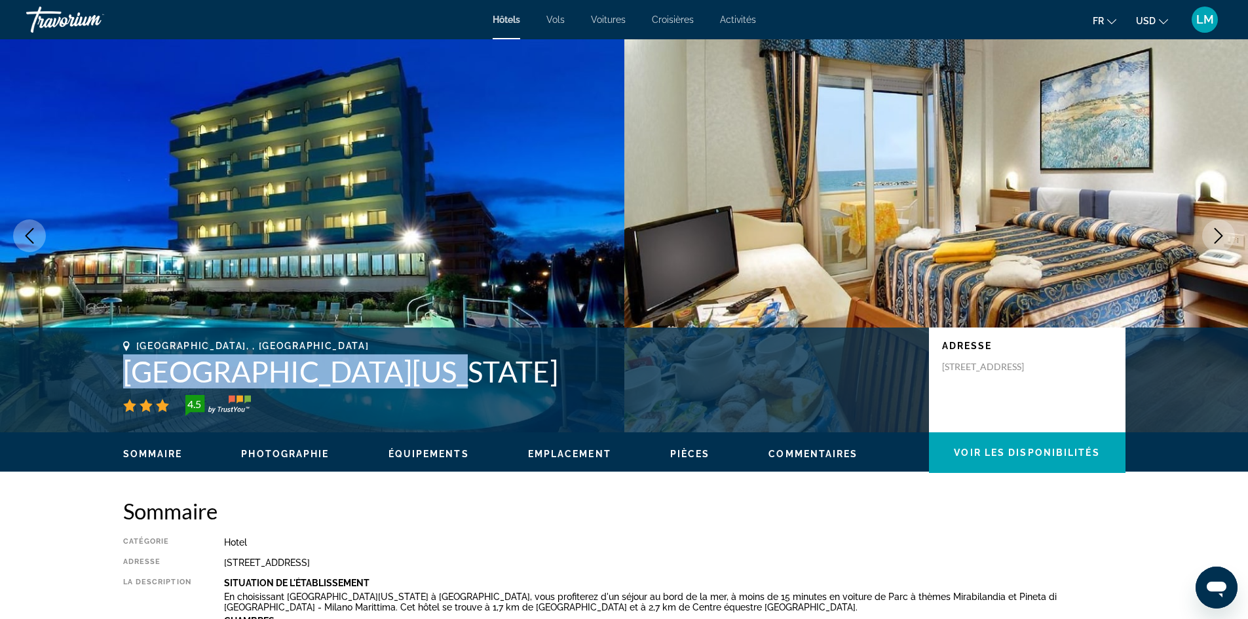
drag, startPoint x: 127, startPoint y: 372, endPoint x: 400, endPoint y: 379, distance: 273.2
click at [400, 379] on h1 "Strand Hotel Colorado" at bounding box center [519, 371] width 793 height 34
copy h1 "Strand Hotel Colorado"
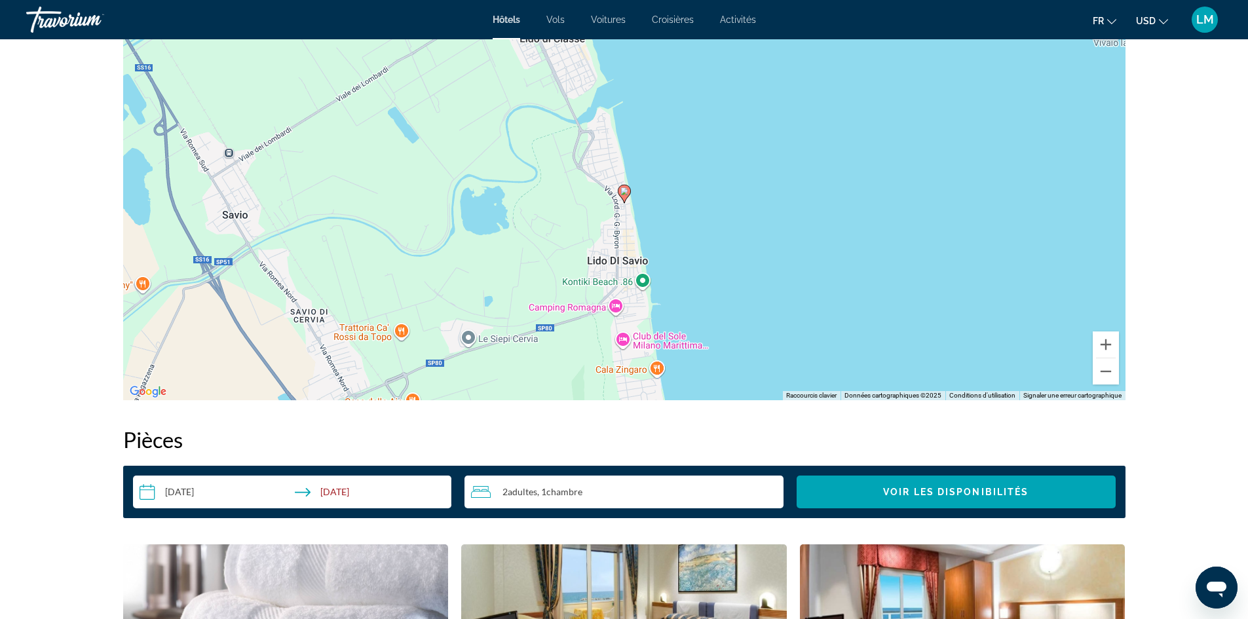
scroll to position [1048, 0]
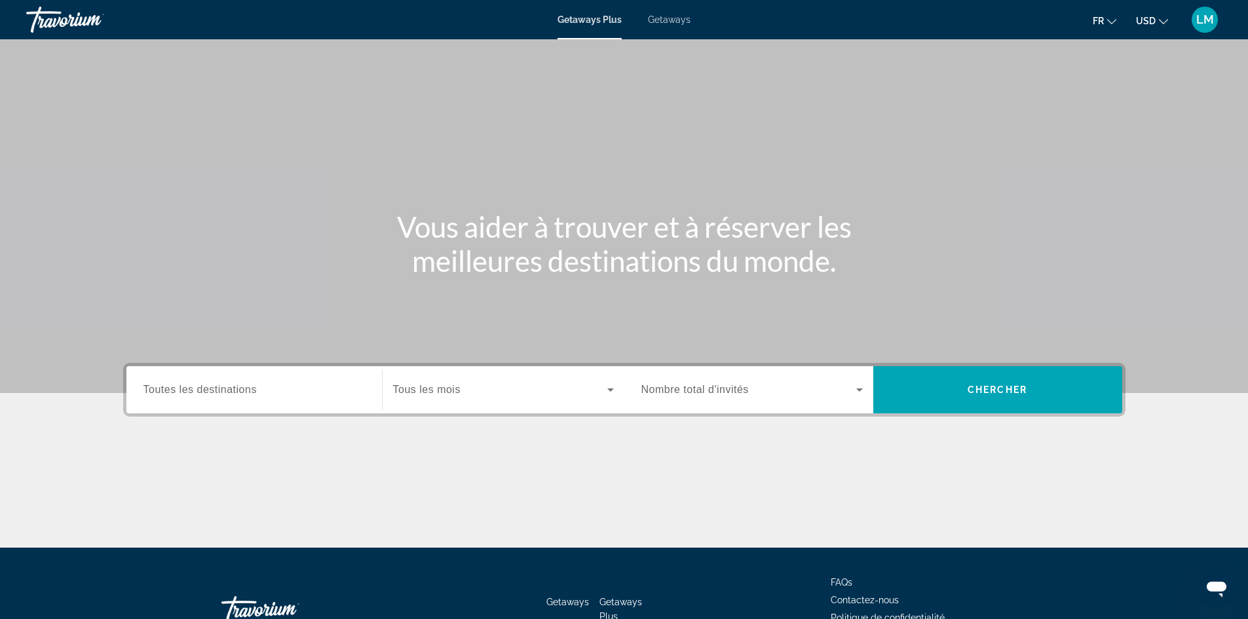
click at [681, 20] on span "Getaways" at bounding box center [669, 19] width 43 height 10
click at [284, 384] on input "Destination Toutes les destinations" at bounding box center [253, 391] width 221 height 16
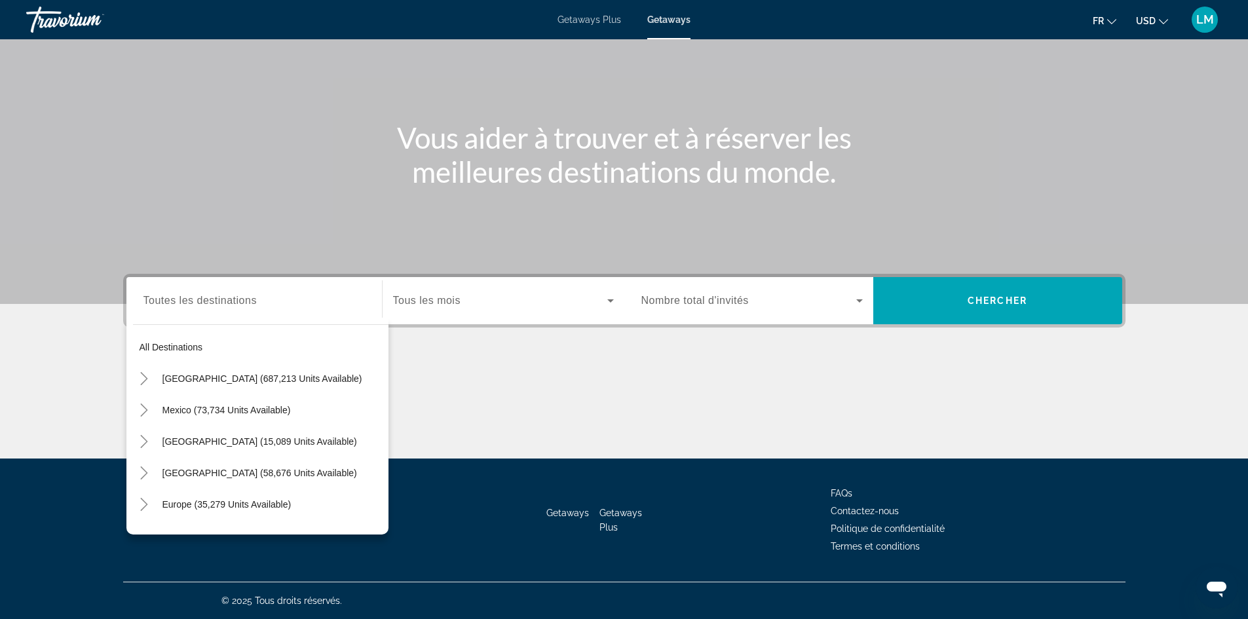
scroll to position [26, 0]
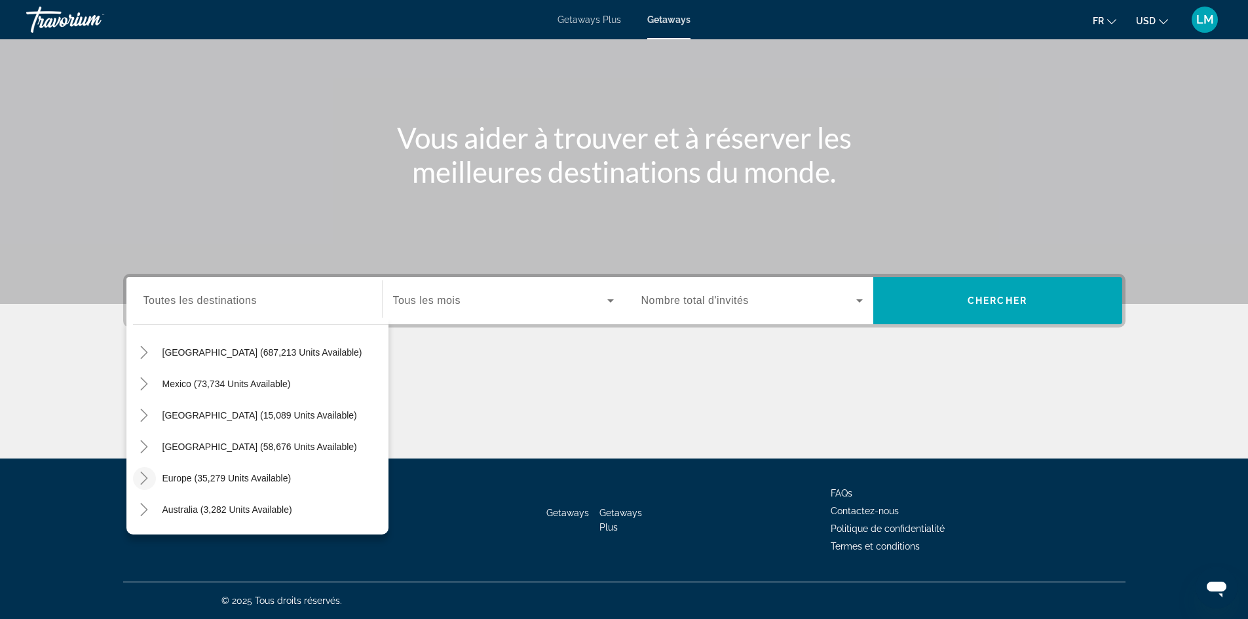
click at [144, 473] on icon "Toggle Europe (35,279 units available)" at bounding box center [144, 478] width 13 height 13
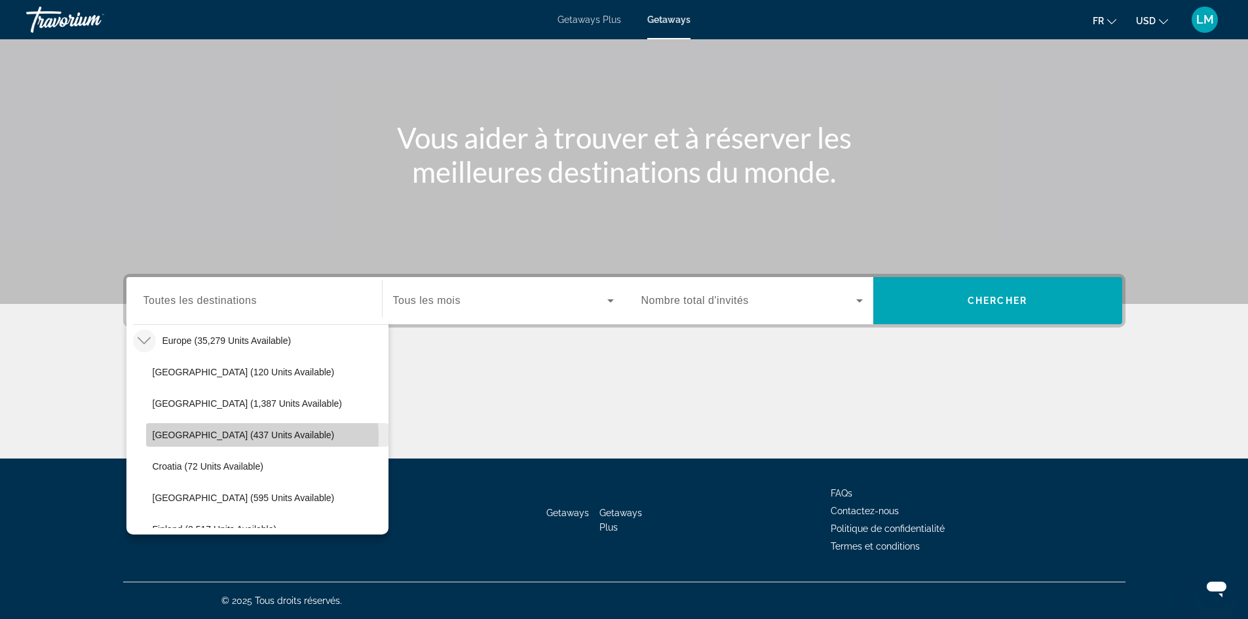
click at [206, 437] on span "Belgium (437 units available)" at bounding box center [244, 435] width 182 height 10
type input "**********"
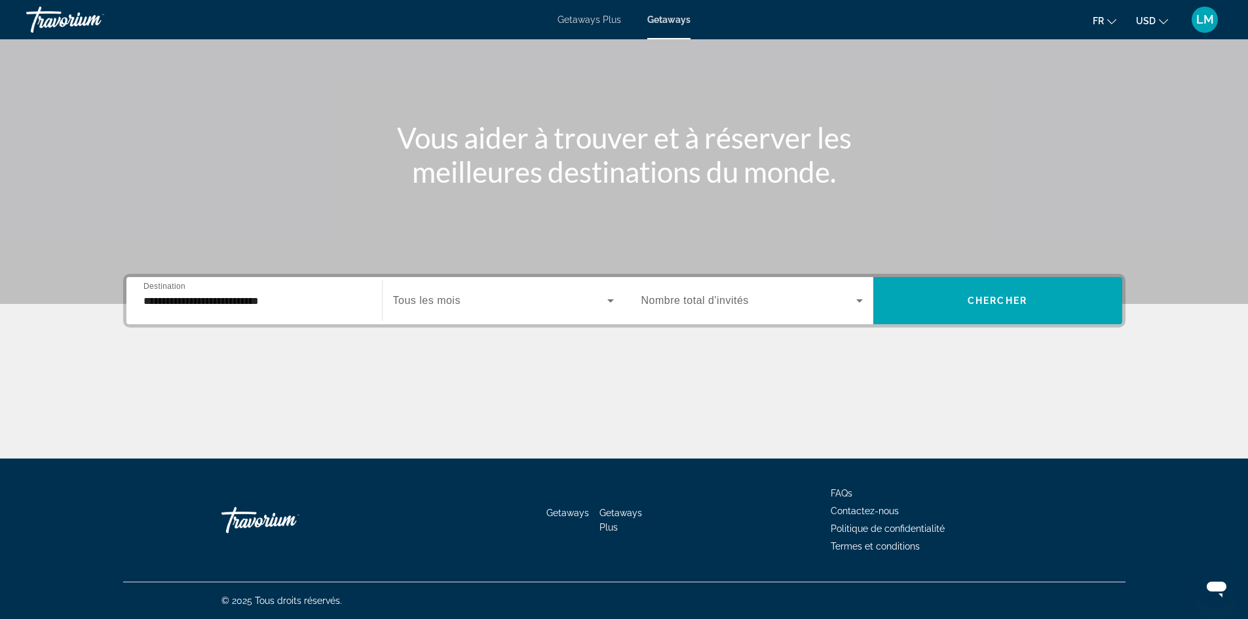
click at [432, 299] on span "Tous les mois" at bounding box center [426, 300] width 67 height 11
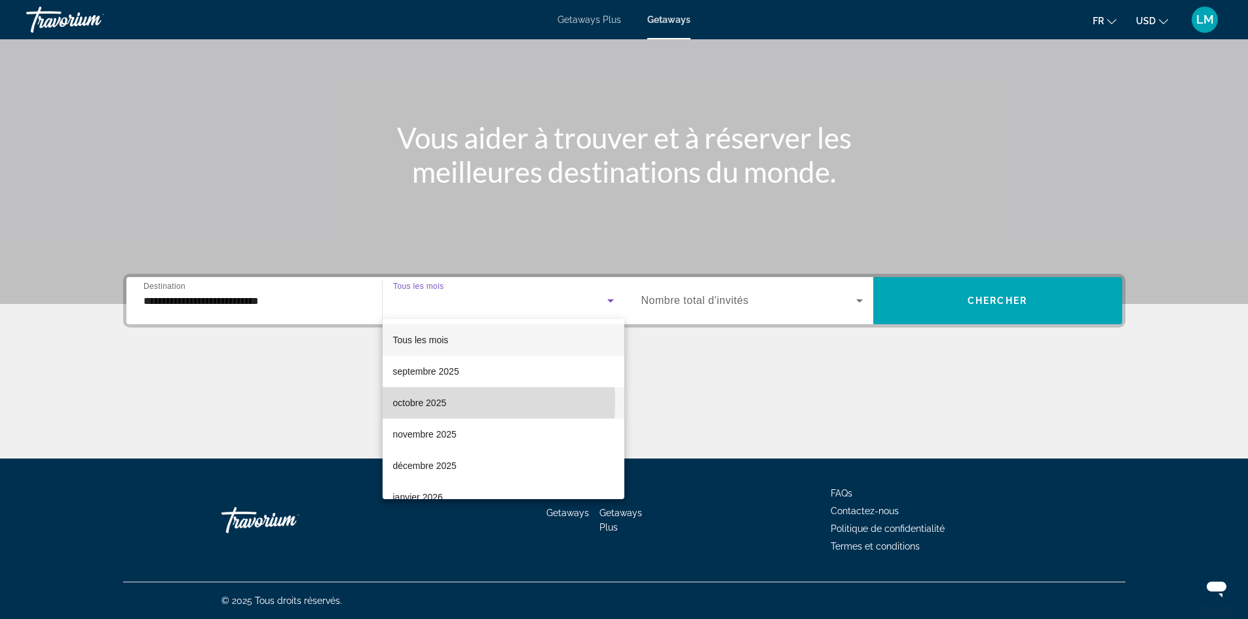
click at [424, 402] on span "octobre 2025" at bounding box center [420, 403] width 54 height 16
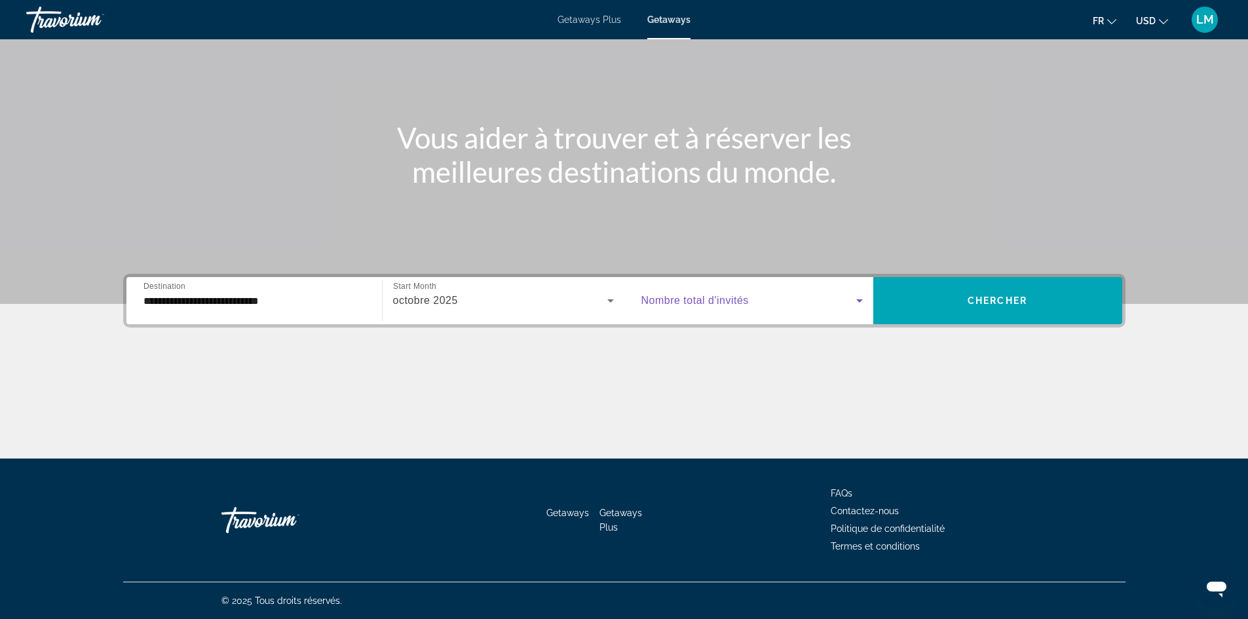
click at [861, 297] on icon "Search widget" at bounding box center [859, 301] width 16 height 16
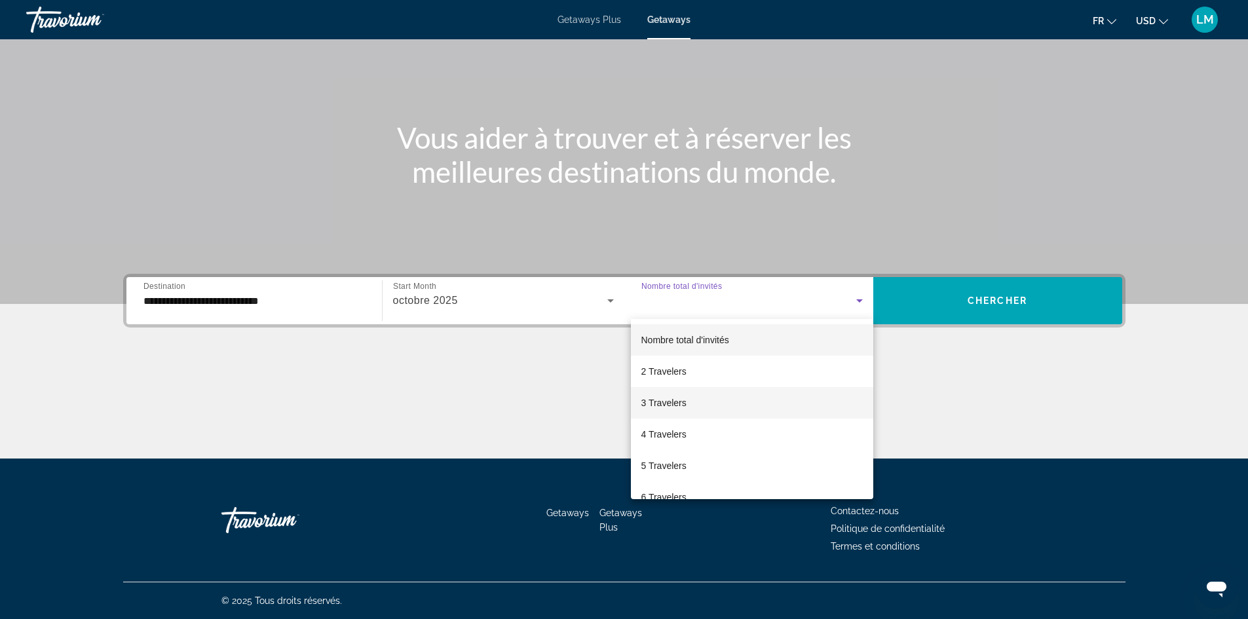
click at [709, 399] on mat-option "3 Travelers" at bounding box center [752, 402] width 242 height 31
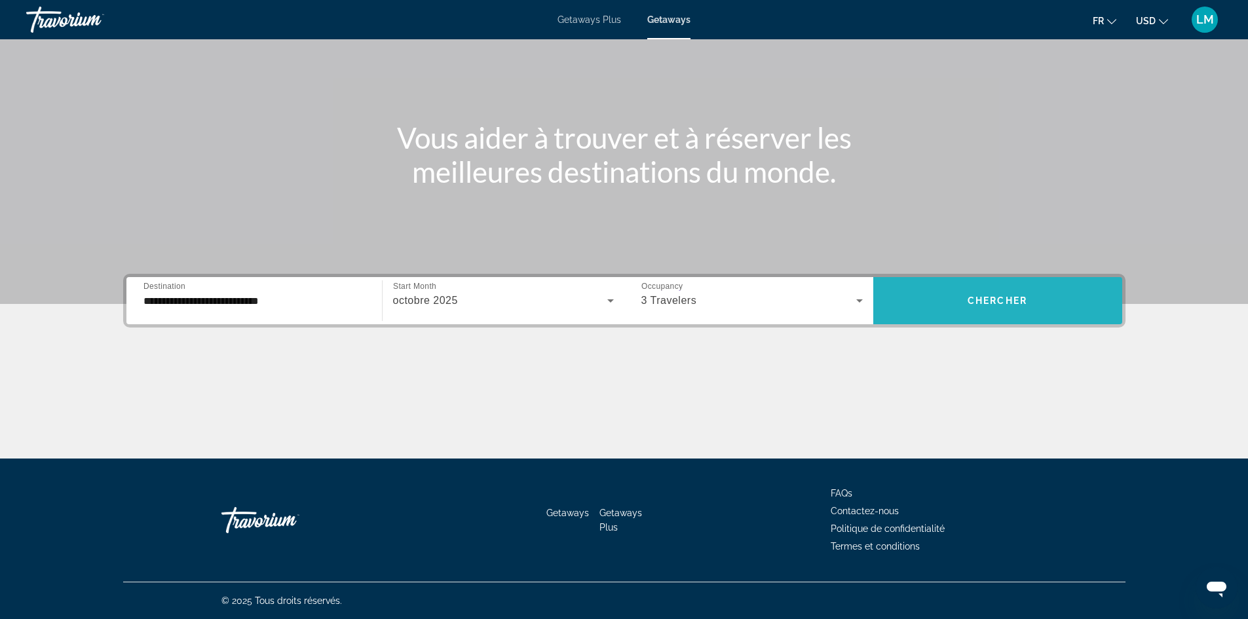
click at [1005, 304] on span "Chercher" at bounding box center [997, 300] width 60 height 10
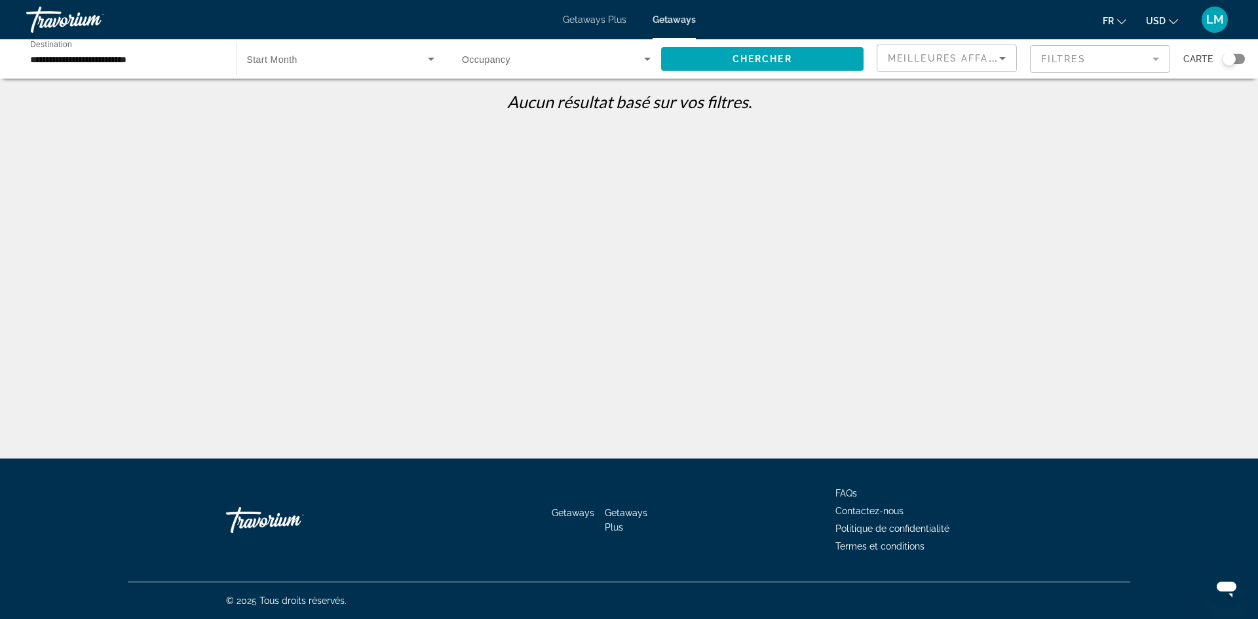
click at [279, 62] on span "Start Month" at bounding box center [272, 59] width 50 height 10
click at [166, 58] on div at bounding box center [629, 309] width 1258 height 619
click at [795, 62] on span "Search widget" at bounding box center [762, 58] width 203 height 31
click at [496, 56] on span "Occupancy" at bounding box center [486, 59] width 48 height 10
click at [648, 56] on div at bounding box center [629, 309] width 1258 height 619
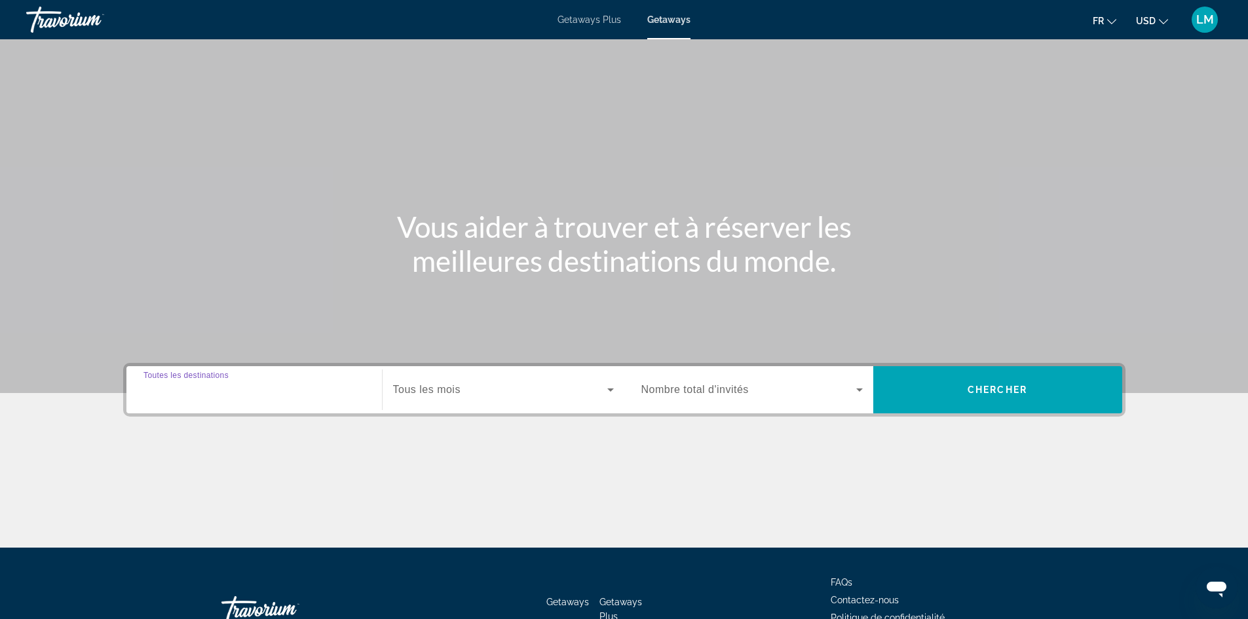
click at [284, 390] on input "Destination Toutes les destinations" at bounding box center [253, 391] width 221 height 16
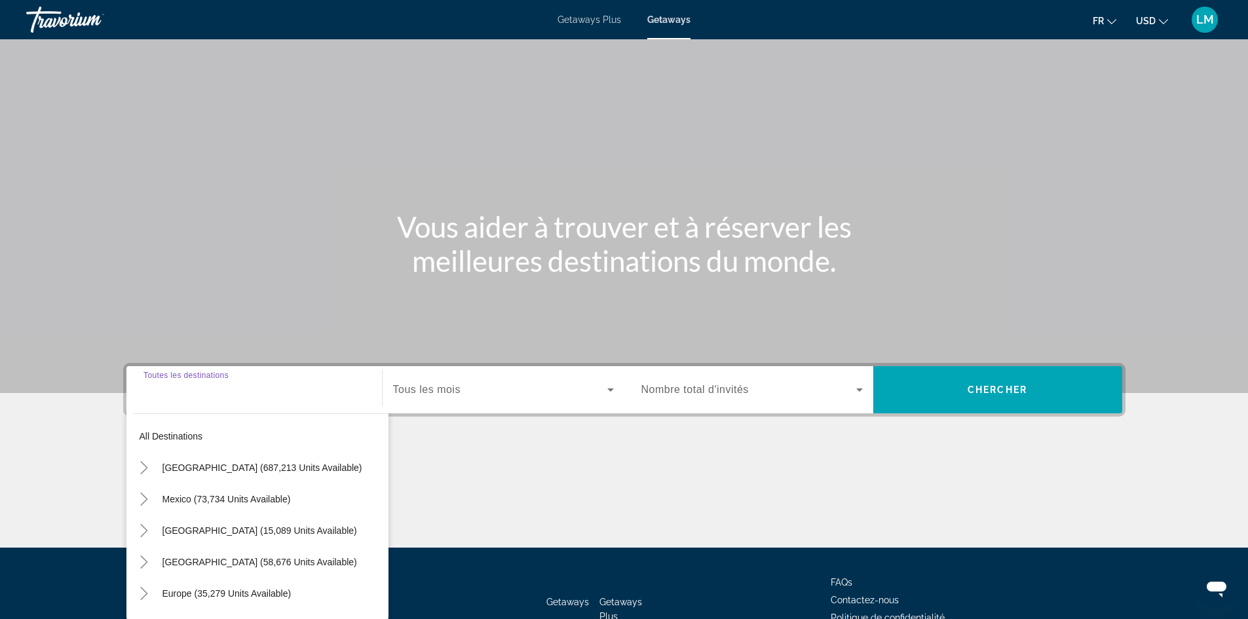
scroll to position [89, 0]
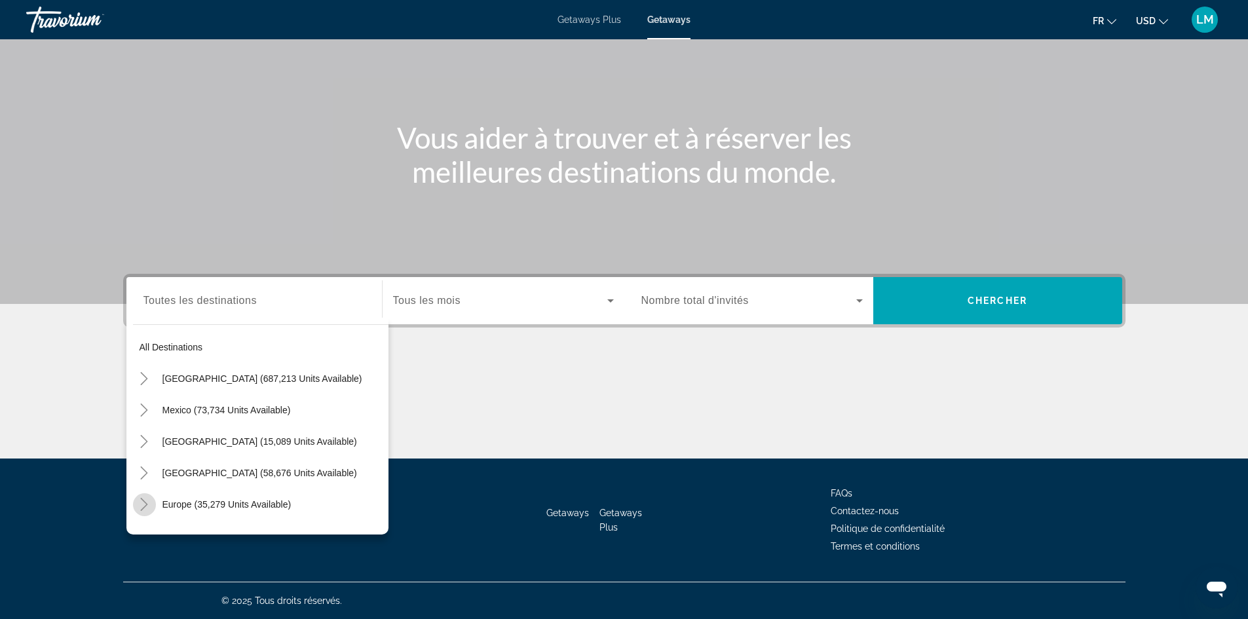
click at [146, 504] on icon "Toggle Europe (35,279 units available)" at bounding box center [144, 504] width 13 height 13
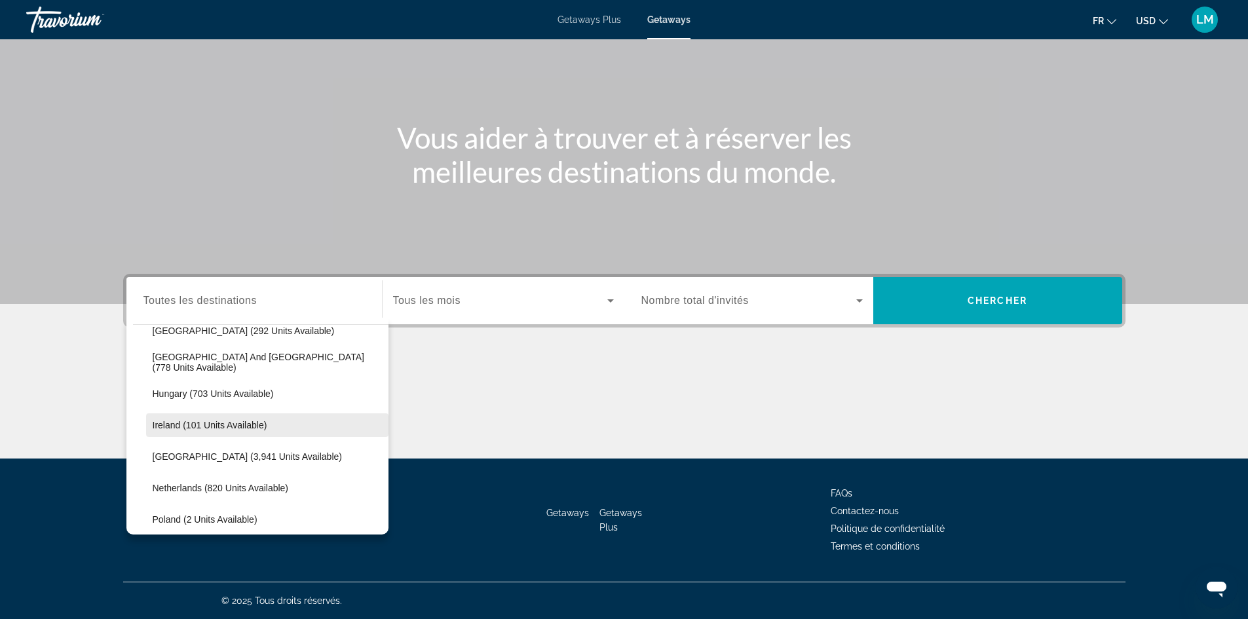
scroll to position [426, 0]
click at [184, 455] on span "Italy (3,941 units available)" at bounding box center [247, 456] width 189 height 10
type input "**********"
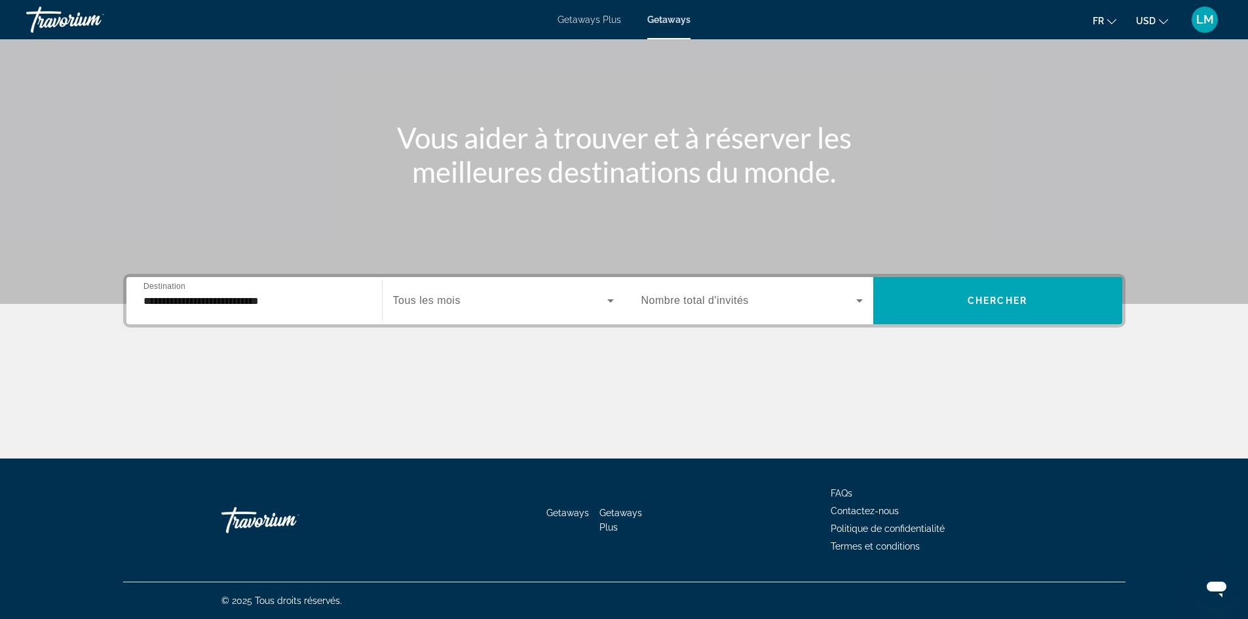
click at [451, 302] on span "Tous les mois" at bounding box center [426, 300] width 67 height 11
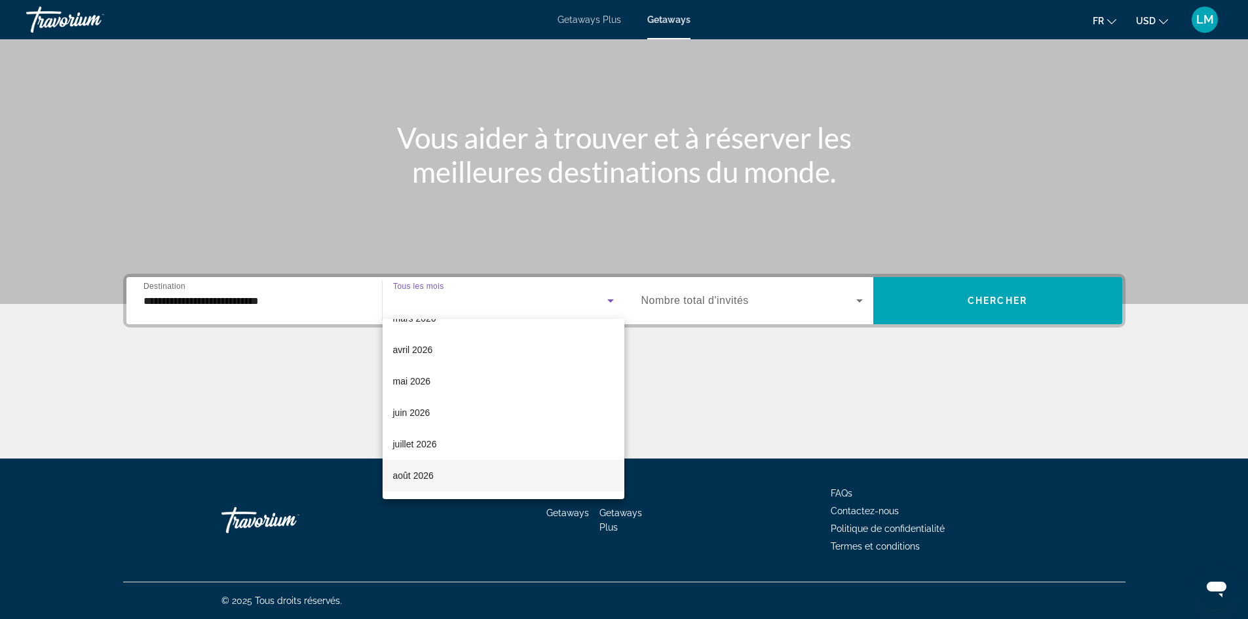
scroll to position [262, 0]
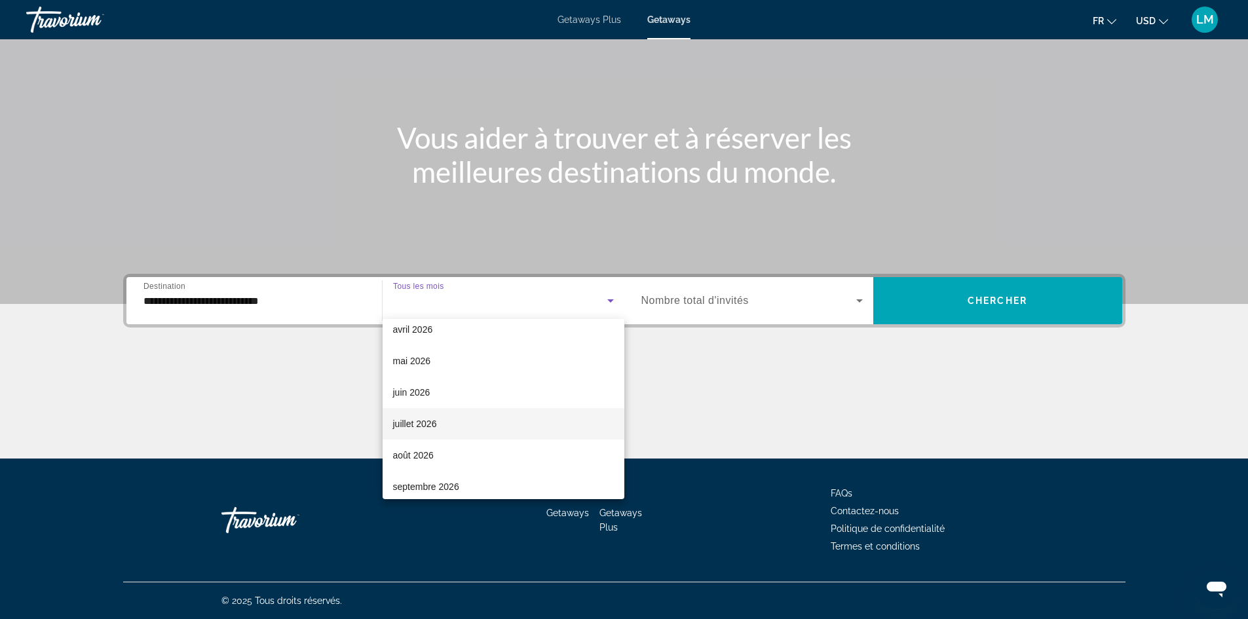
click at [438, 424] on mat-option "juillet 2026" at bounding box center [504, 423] width 242 height 31
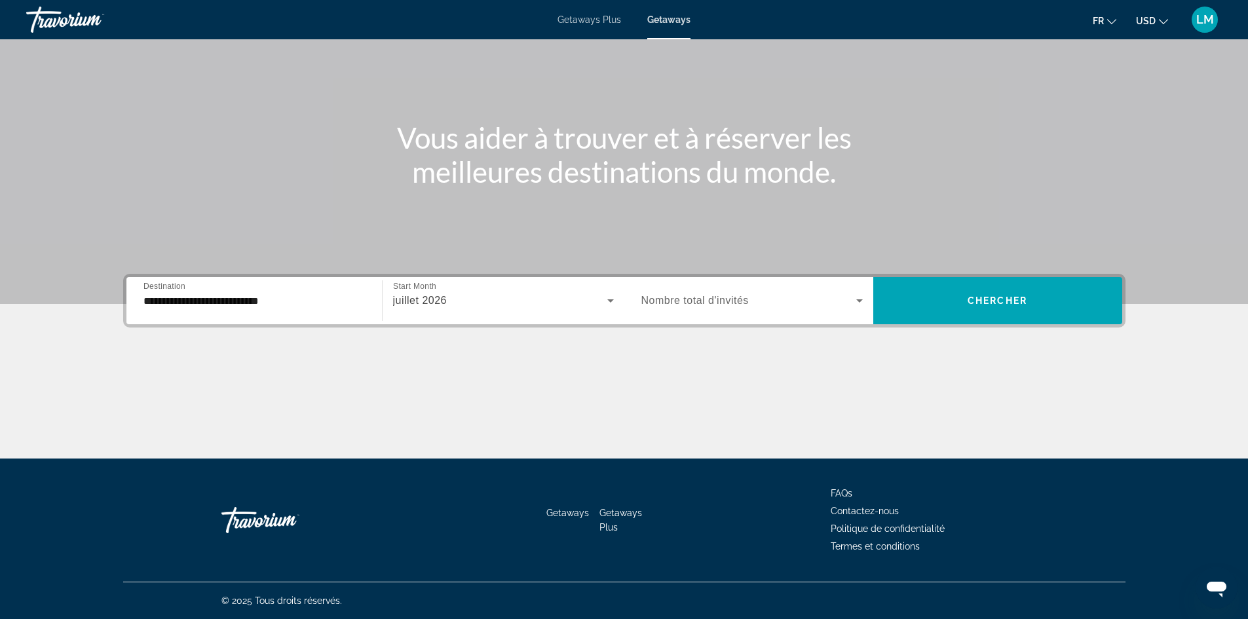
click at [814, 291] on div "Search widget" at bounding box center [751, 300] width 221 height 37
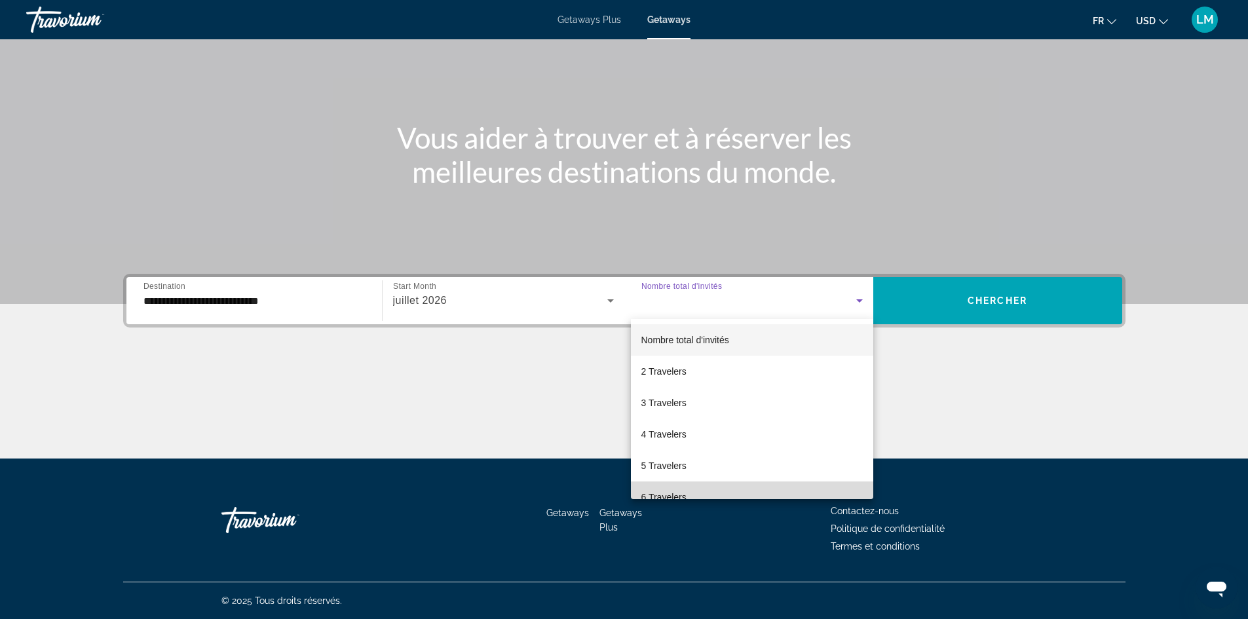
click at [758, 493] on mat-option "6 Travelers" at bounding box center [752, 496] width 242 height 31
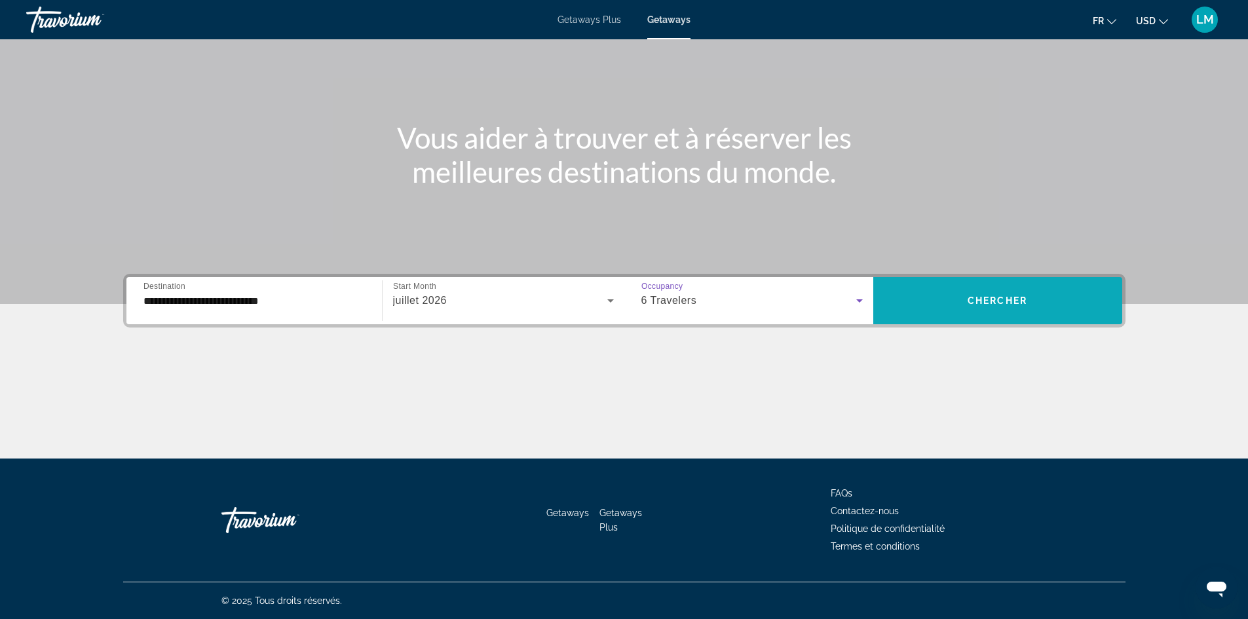
click at [967, 297] on span "Chercher" at bounding box center [997, 300] width 60 height 10
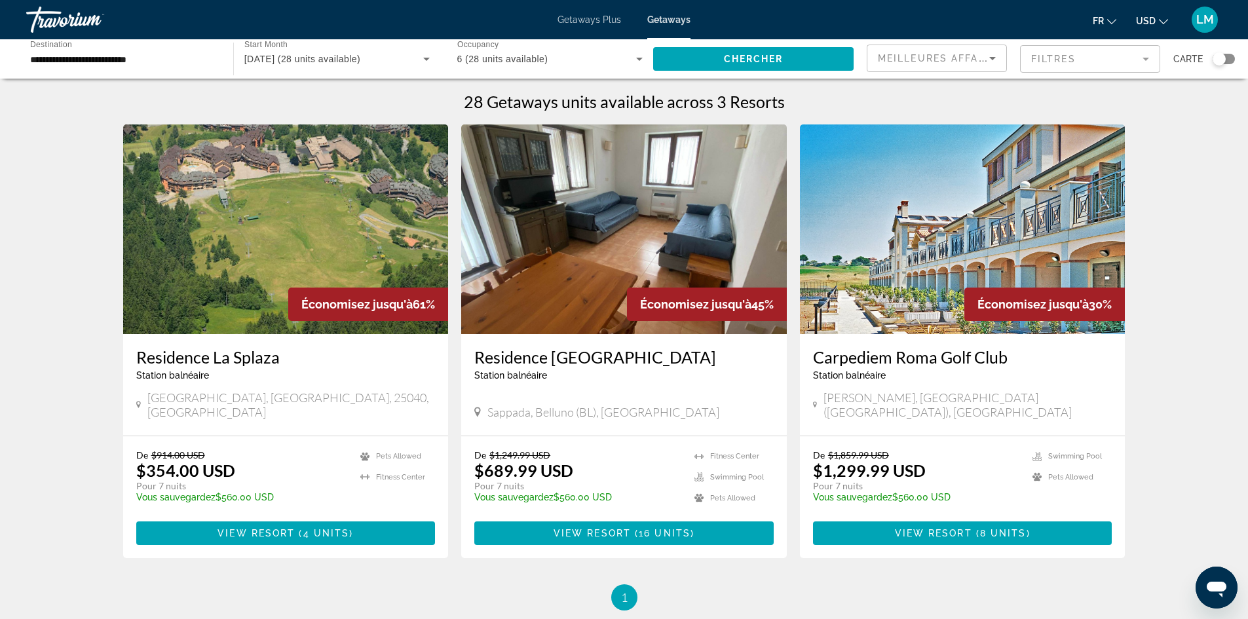
click at [945, 282] on img "Main content" at bounding box center [963, 229] width 326 height 210
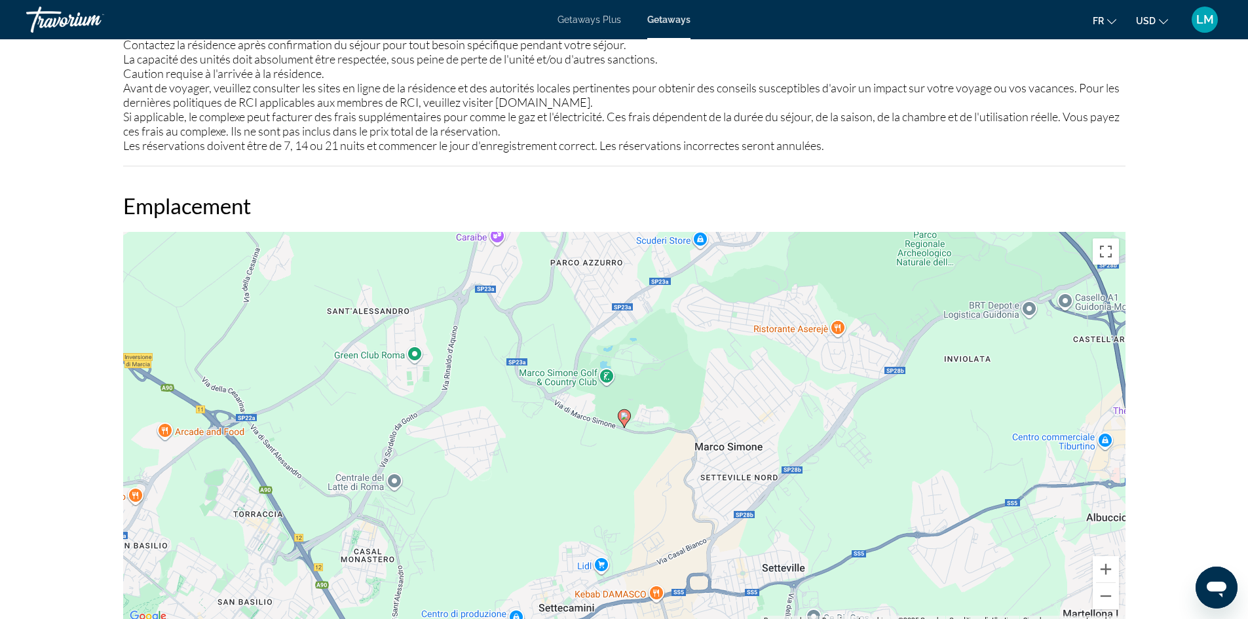
scroll to position [1834, 0]
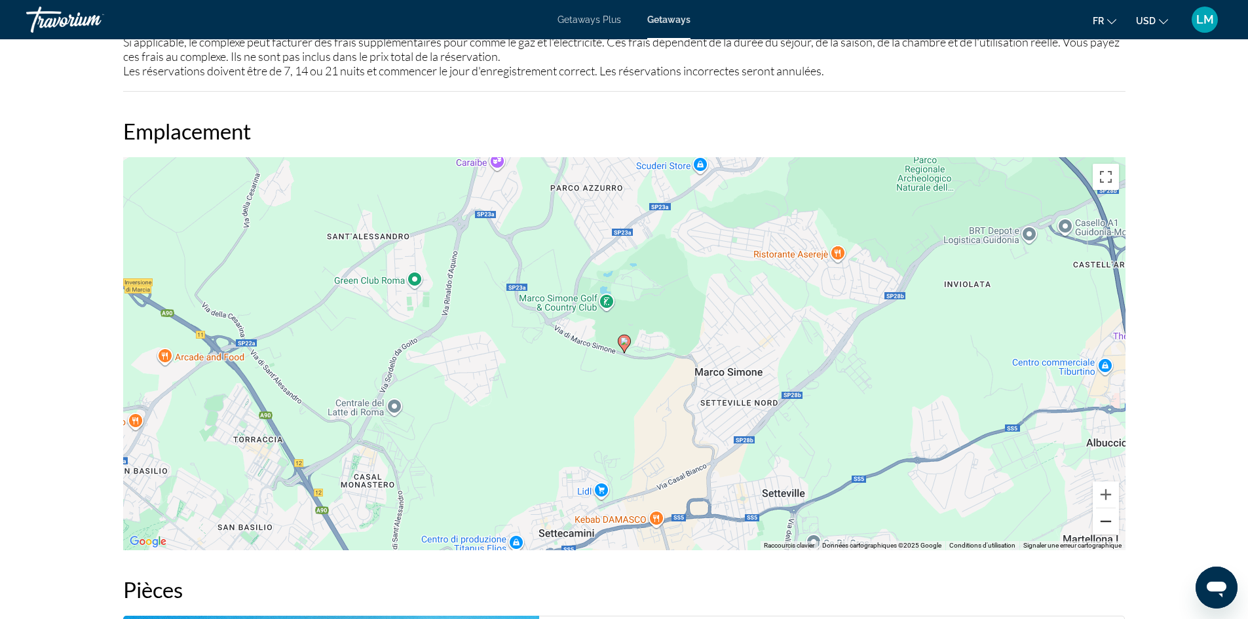
click at [1102, 525] on button "Zoom arrière" at bounding box center [1106, 521] width 26 height 26
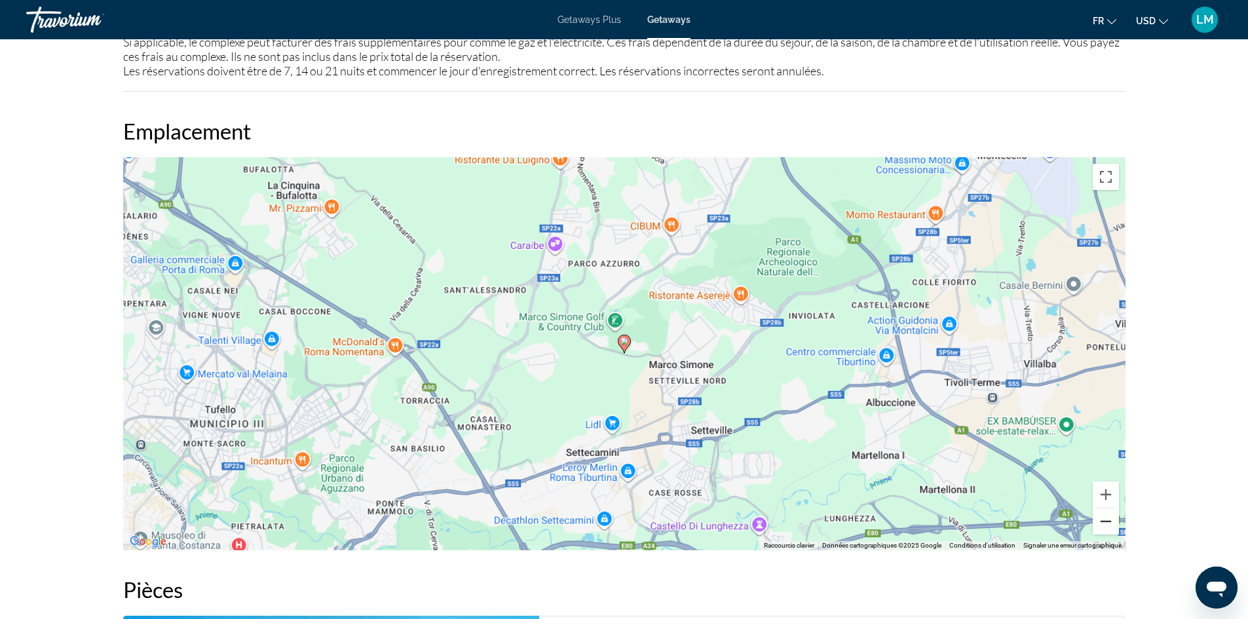
click at [1102, 524] on button "Zoom arrière" at bounding box center [1106, 521] width 26 height 26
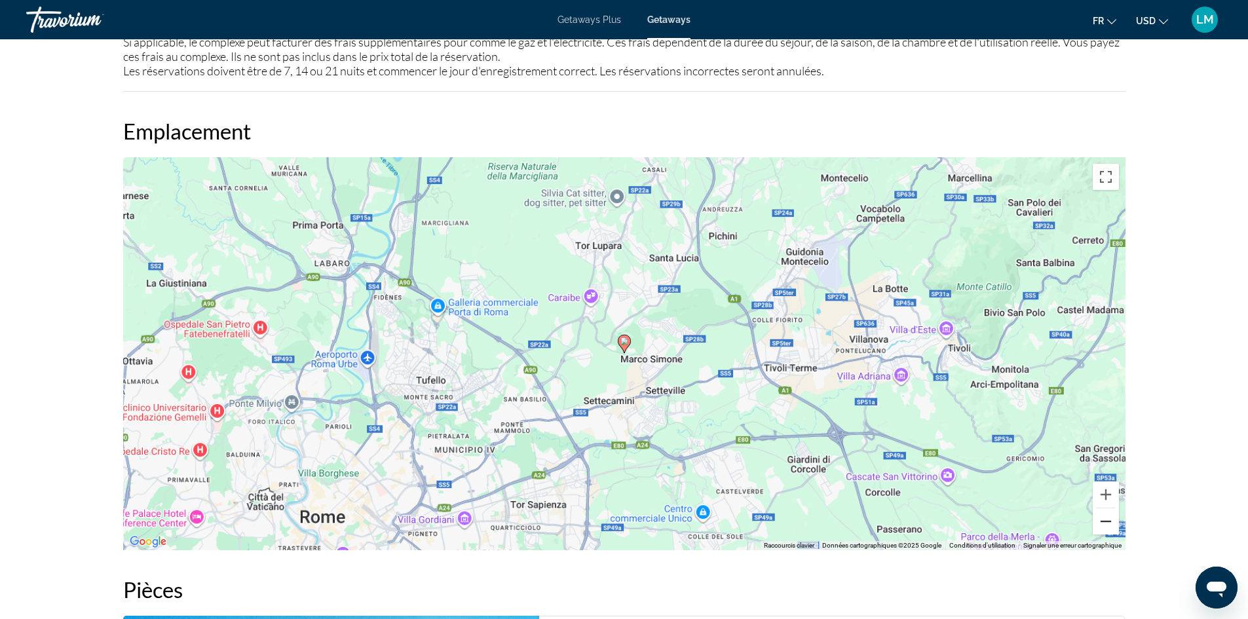
click at [1102, 523] on button "Zoom arrière" at bounding box center [1106, 521] width 26 height 26
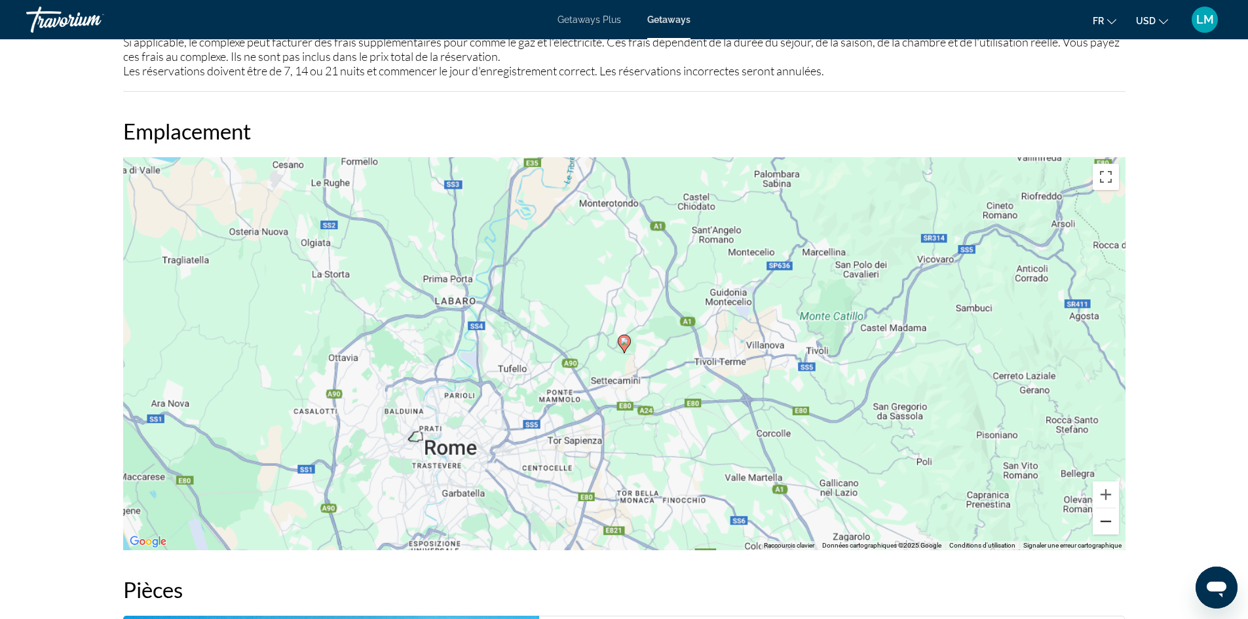
click at [1102, 523] on button "Zoom arrière" at bounding box center [1106, 521] width 26 height 26
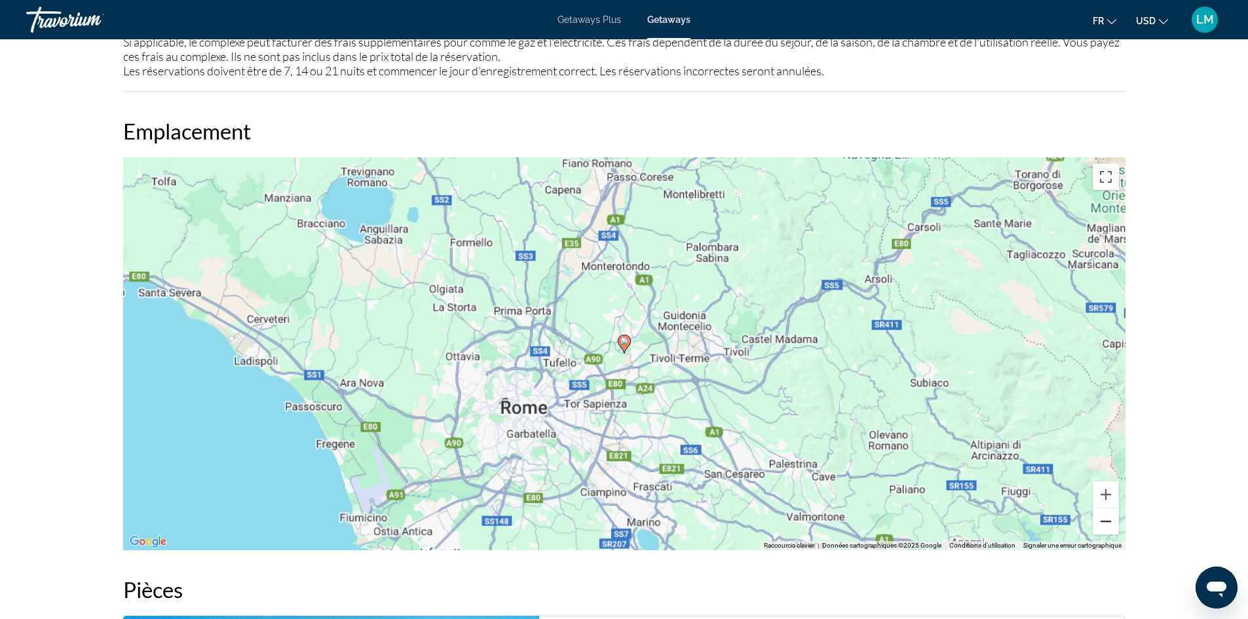
click at [1102, 523] on button "Zoom arrière" at bounding box center [1106, 521] width 26 height 26
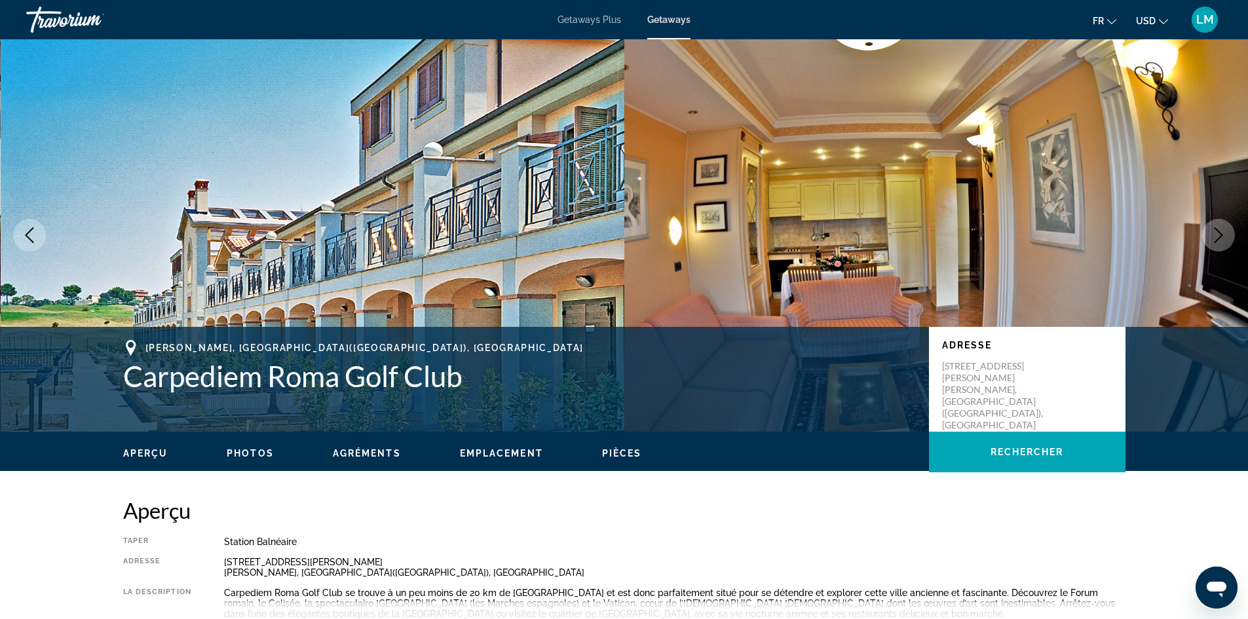
scroll to position [0, 0]
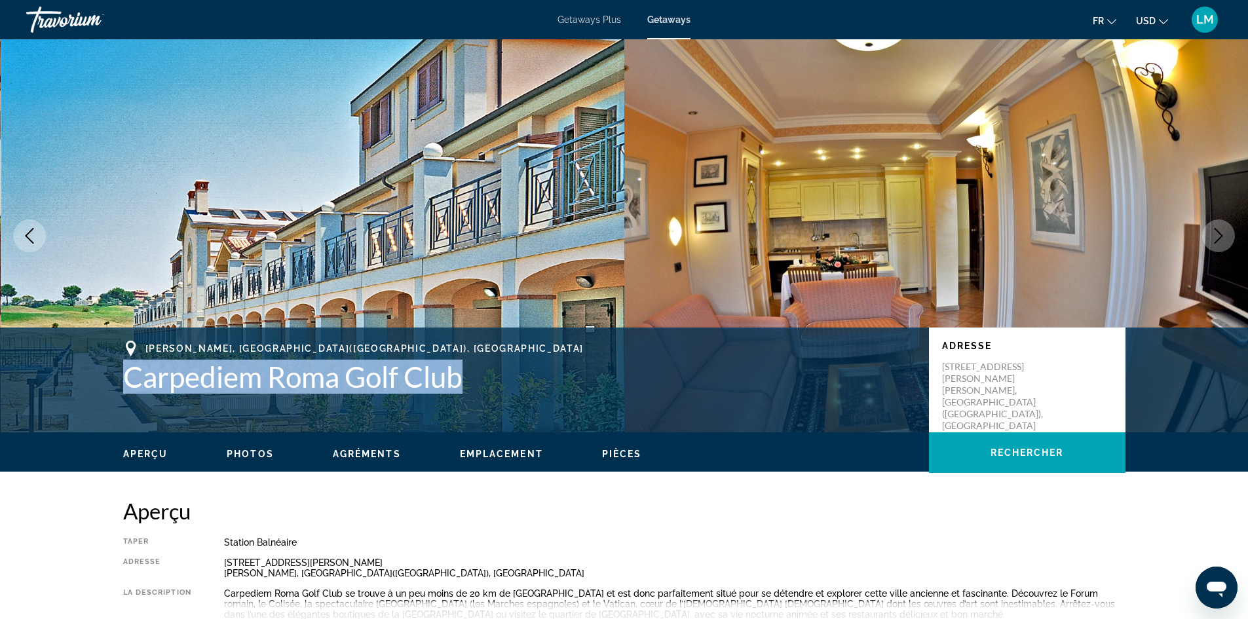
drag, startPoint x: 125, startPoint y: 377, endPoint x: 498, endPoint y: 390, distance: 372.9
click at [499, 390] on h1 "Carpediem Roma Golf Club" at bounding box center [519, 377] width 793 height 34
copy h1 "Carpediem Roma Golf Club"
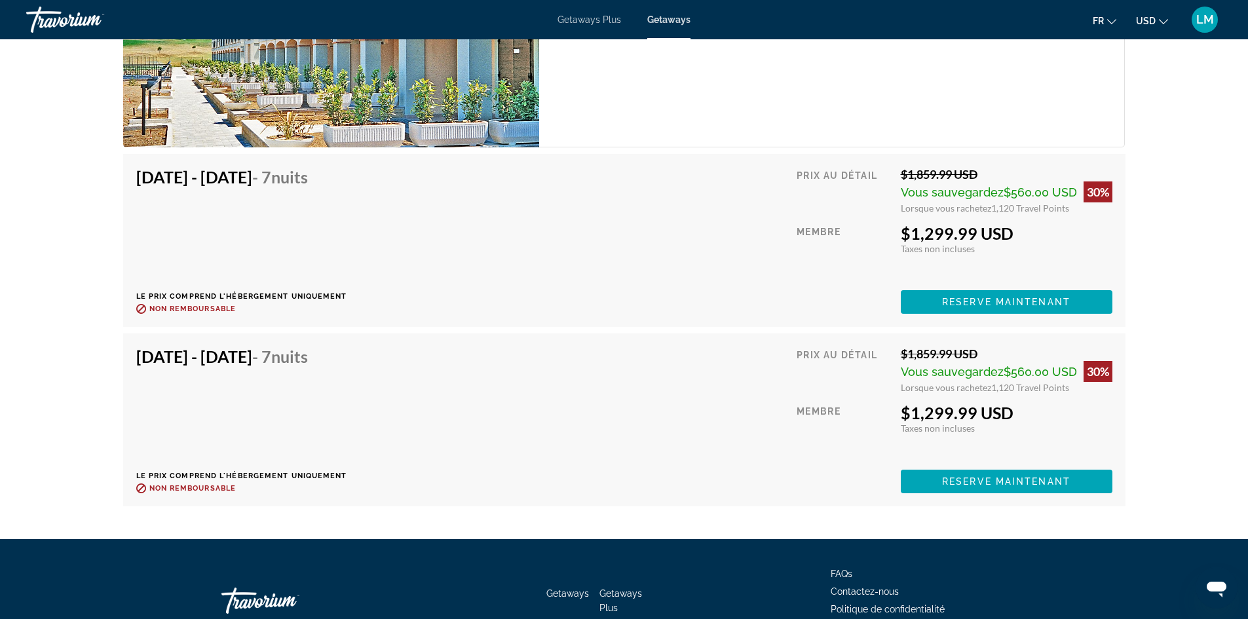
scroll to position [2700, 0]
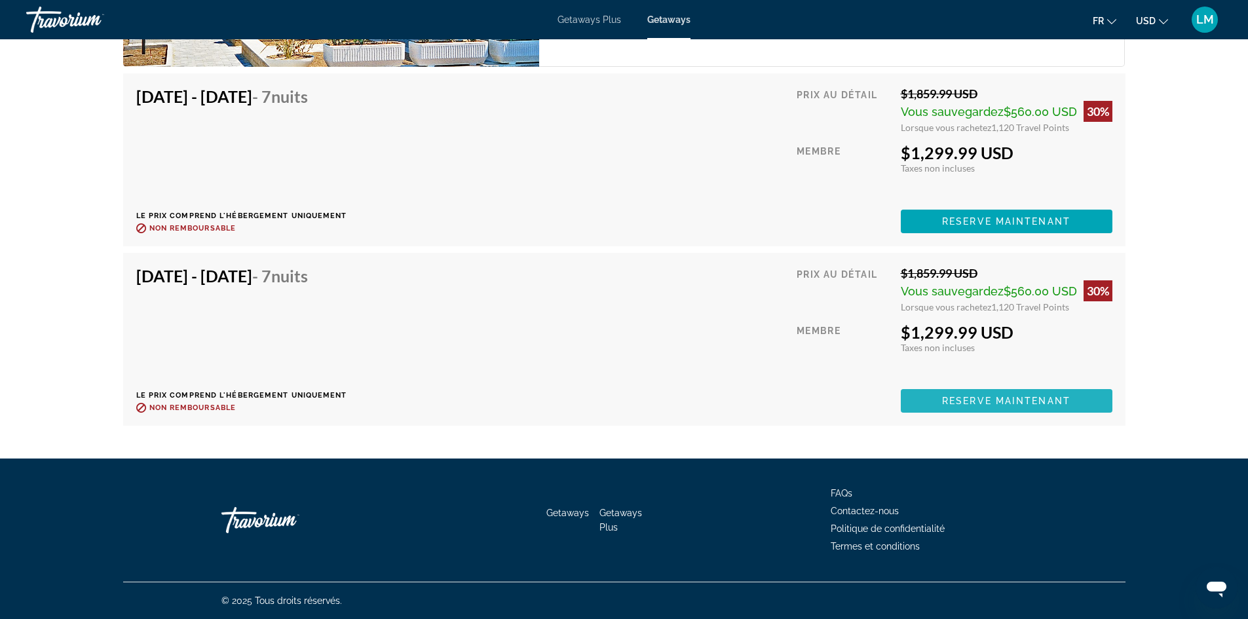
click at [1015, 398] on span "Reserve maintenant" at bounding box center [1006, 401] width 128 height 10
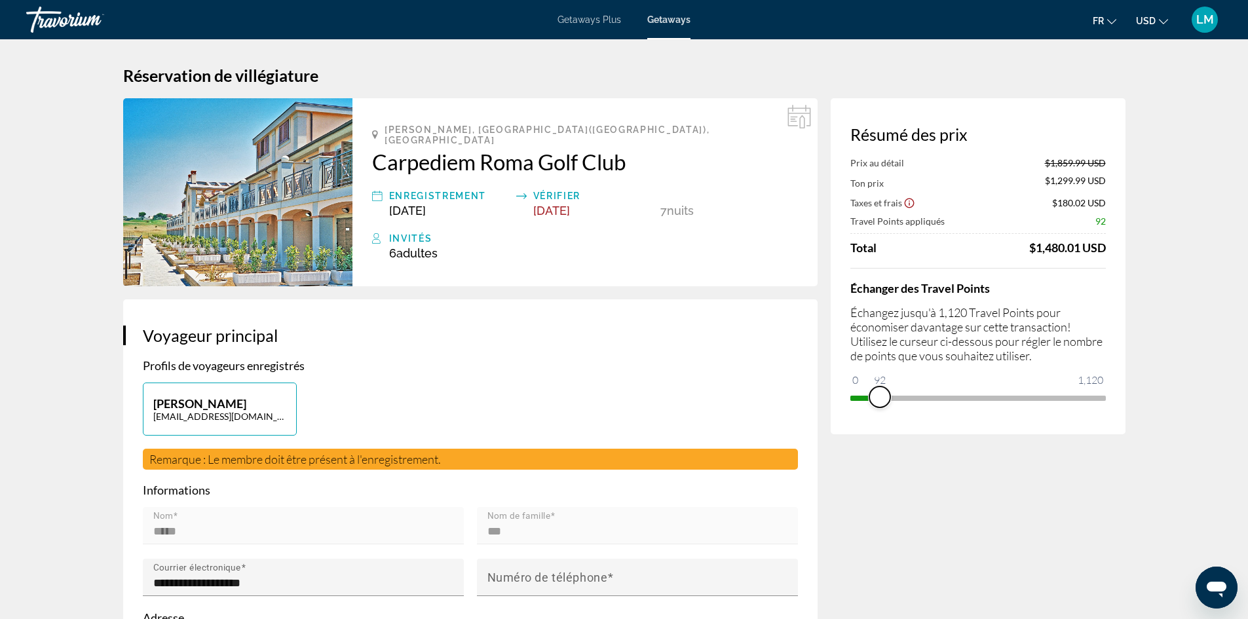
drag, startPoint x: 1095, startPoint y: 396, endPoint x: 879, endPoint y: 397, distance: 215.5
click at [879, 397] on span "ngx-slider" at bounding box center [879, 396] width 21 height 21
drag, startPoint x: 886, startPoint y: 396, endPoint x: 1106, endPoint y: 394, distance: 220.7
click at [1106, 394] on div "Résumé des prix Prix au détail $1,859.99 USD Ton prix $1,815.49 USD Taxes et fr…" at bounding box center [978, 266] width 295 height 336
drag, startPoint x: 1096, startPoint y: 392, endPoint x: 931, endPoint y: 389, distance: 165.1
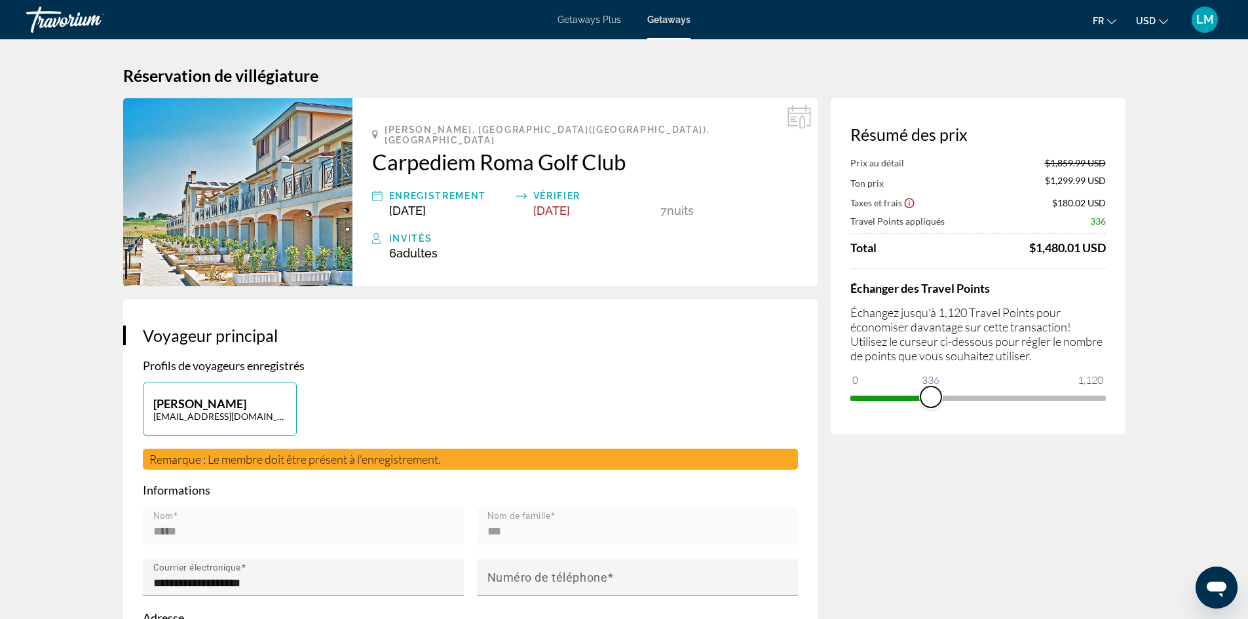
click at [931, 389] on span "ngx-slider" at bounding box center [930, 396] width 21 height 21
drag, startPoint x: 933, startPoint y: 392, endPoint x: 1104, endPoint y: 402, distance: 171.2
click at [1104, 402] on span "ngx-slider" at bounding box center [1095, 396] width 21 height 21
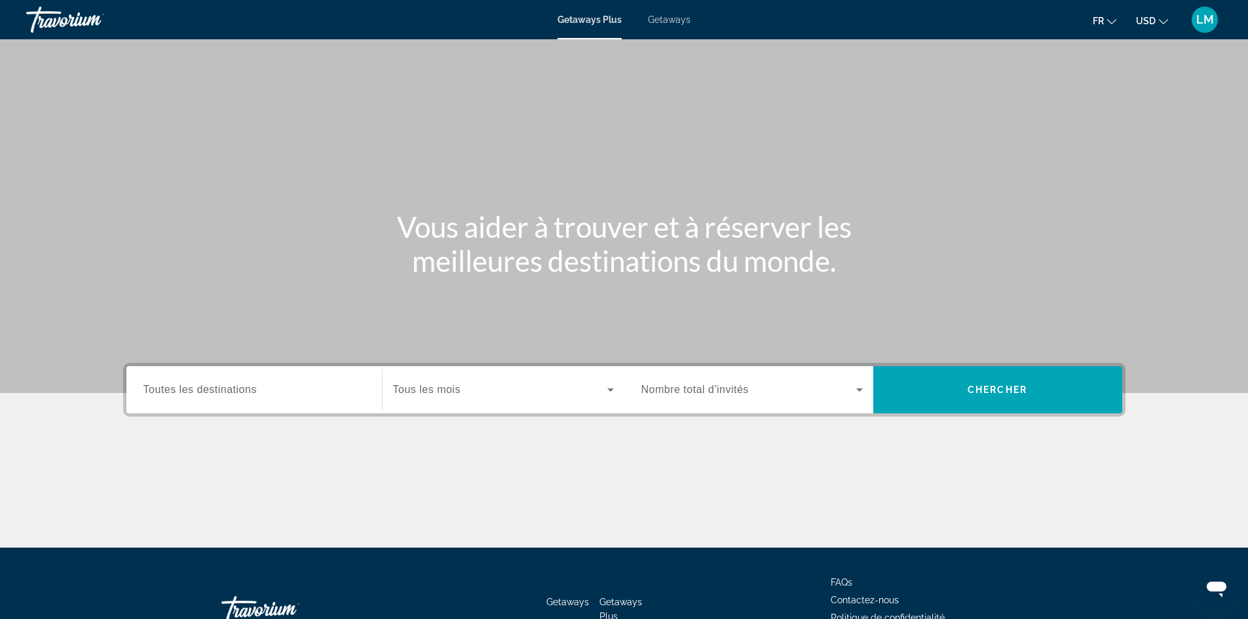
click at [676, 23] on span "Getaways" at bounding box center [669, 19] width 43 height 10
click at [261, 386] on input "Destination Toutes les destinations" at bounding box center [253, 391] width 221 height 16
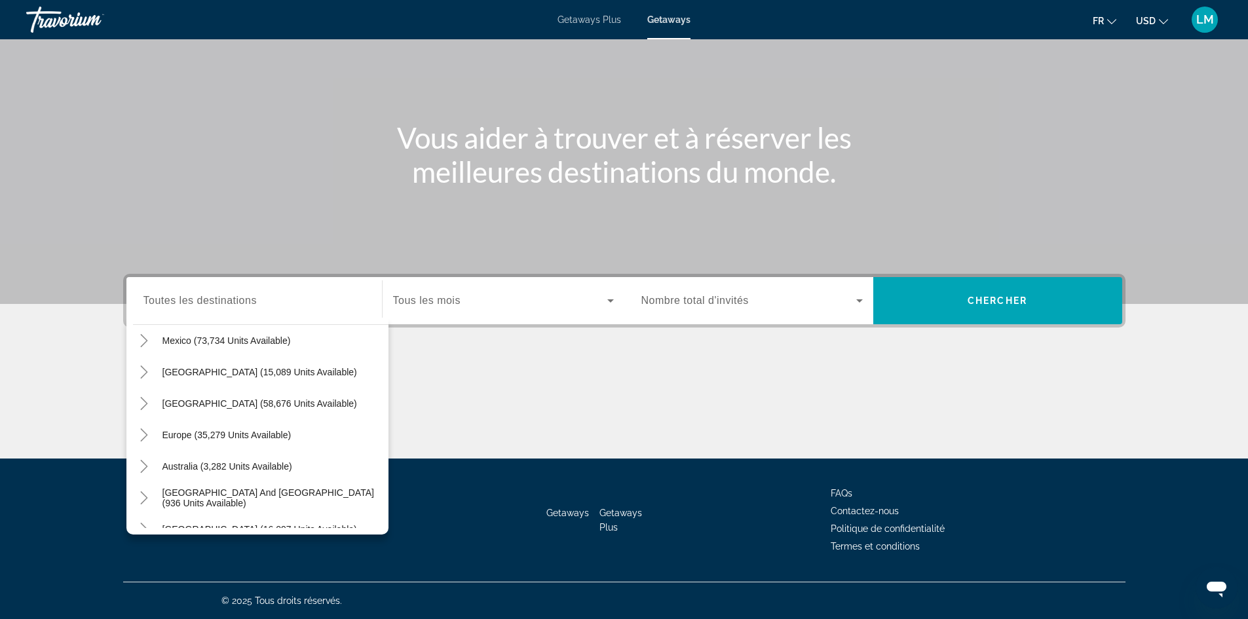
scroll to position [79, 0]
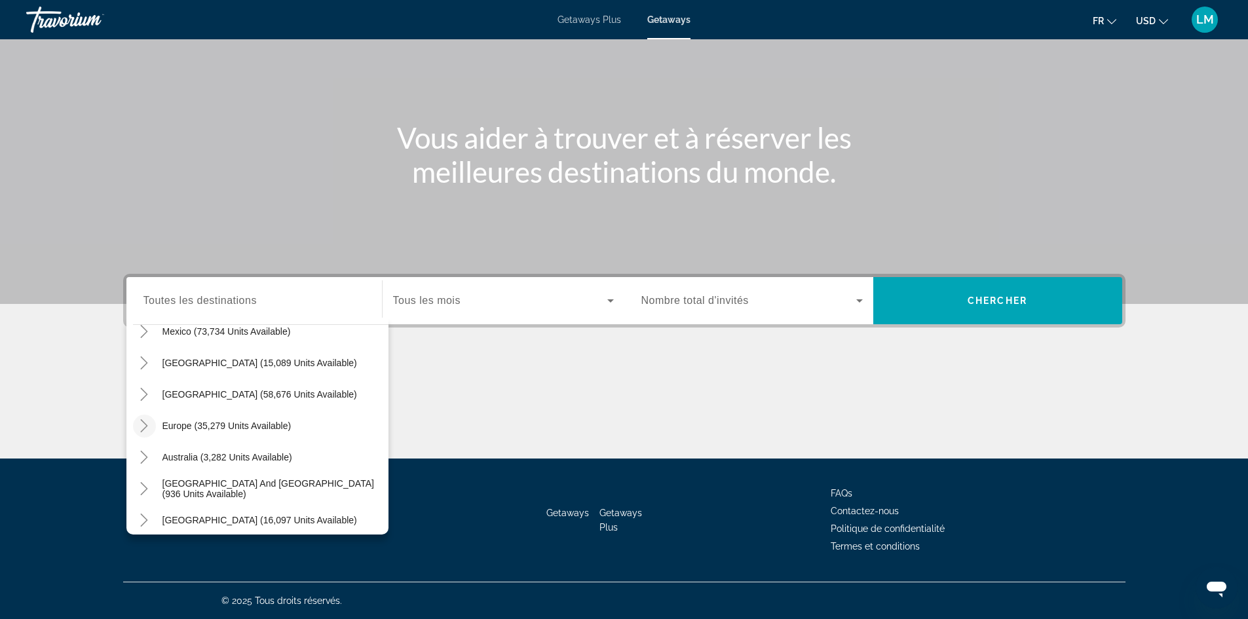
click at [145, 423] on icon "Toggle Europe (35,279 units available)" at bounding box center [144, 425] width 7 height 13
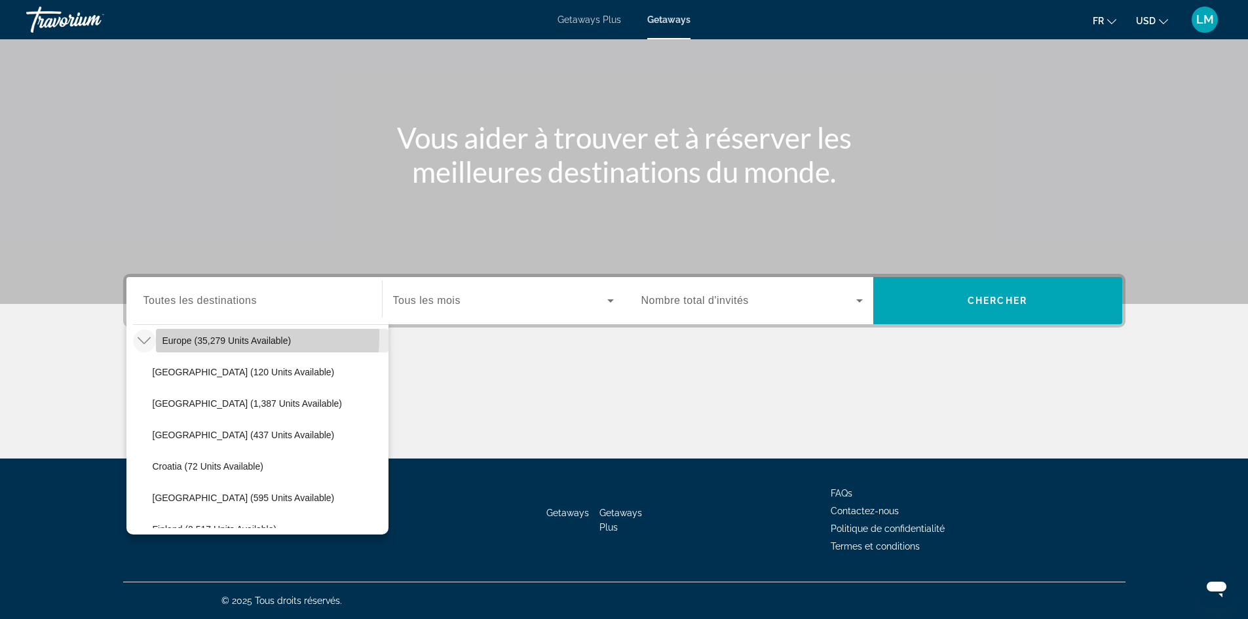
click at [206, 337] on span "Europe (35,279 units available)" at bounding box center [226, 340] width 129 height 10
type input "**********"
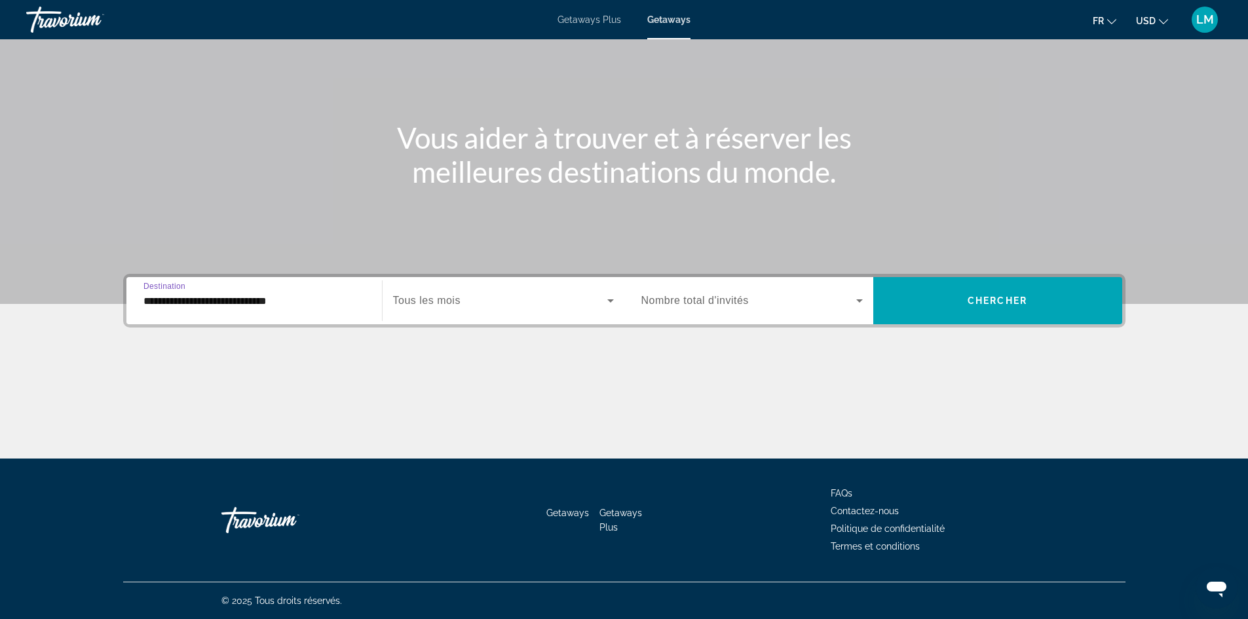
click at [226, 299] on input "**********" at bounding box center [253, 301] width 221 height 16
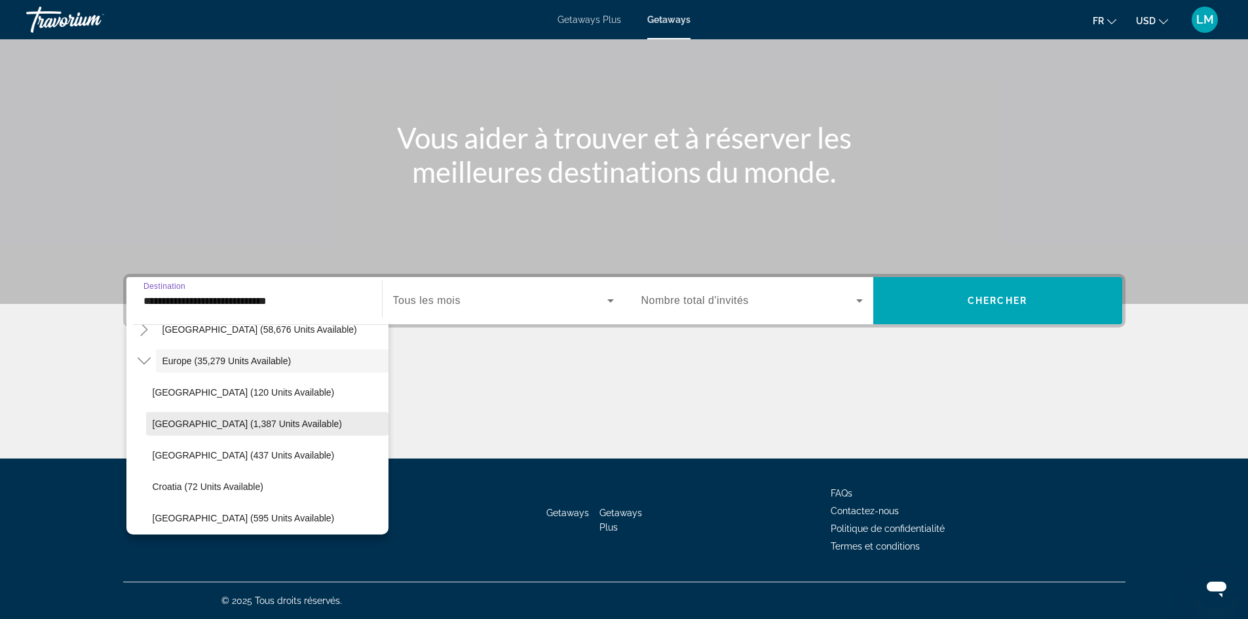
scroll to position [78, 0]
click at [229, 185] on div "Vous aider à trouver et à réserver les meilleures destinations du monde." at bounding box center [624, 155] width 1055 height 68
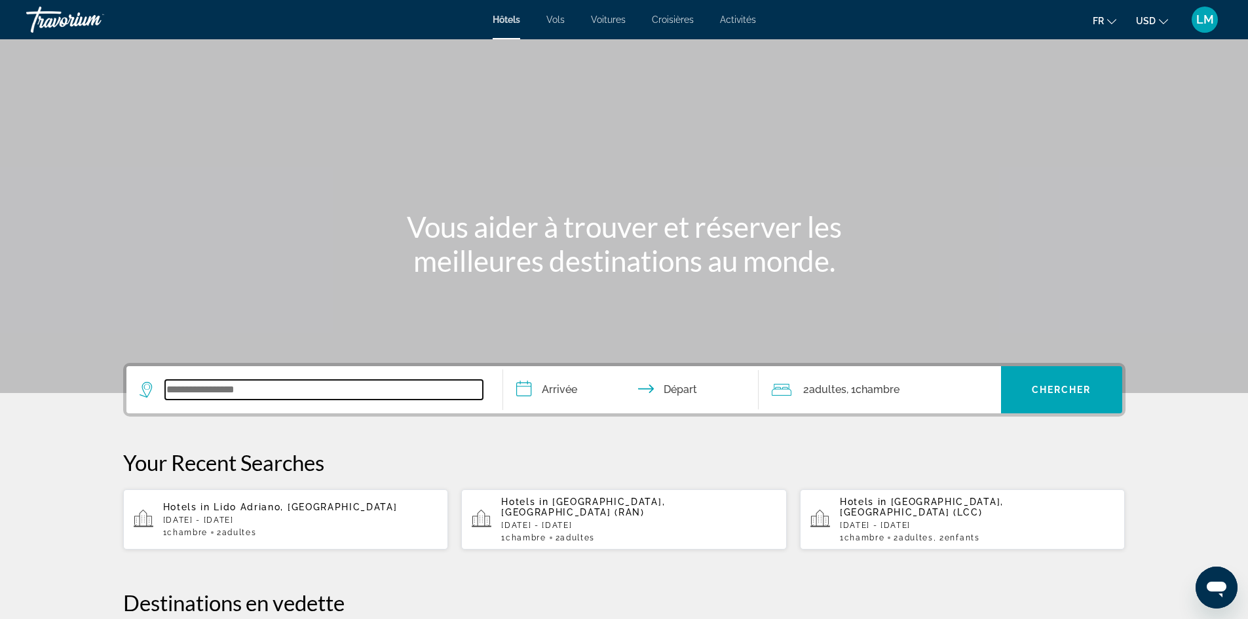
click at [331, 392] on input "Search widget" at bounding box center [324, 390] width 318 height 20
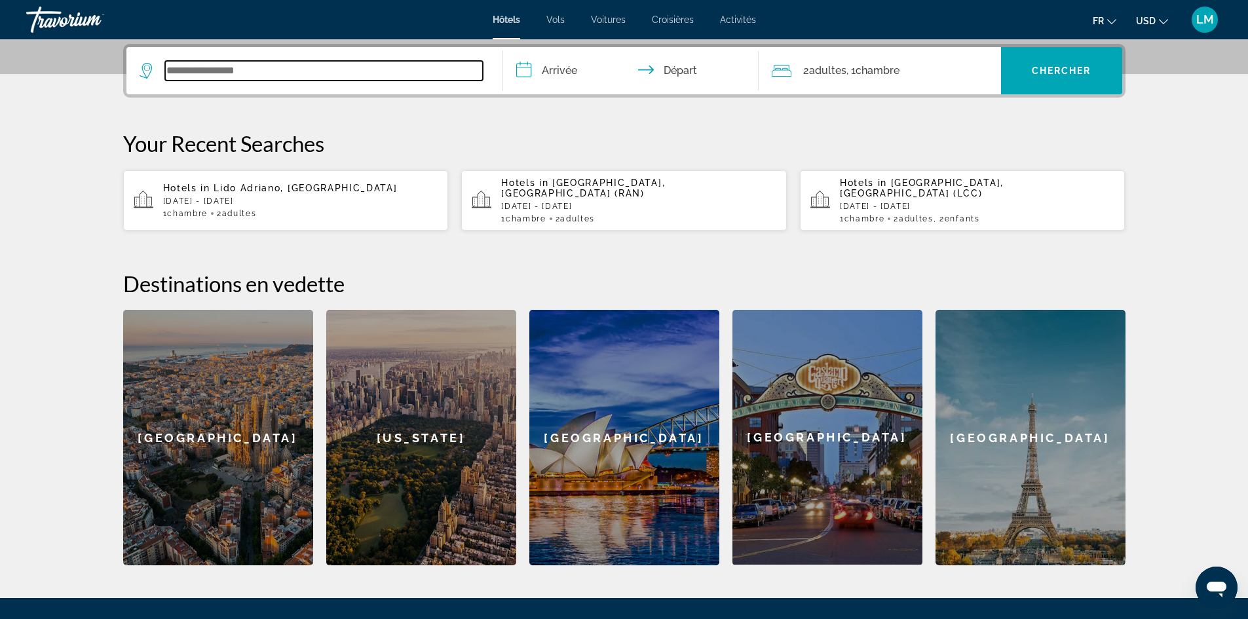
scroll to position [320, 0]
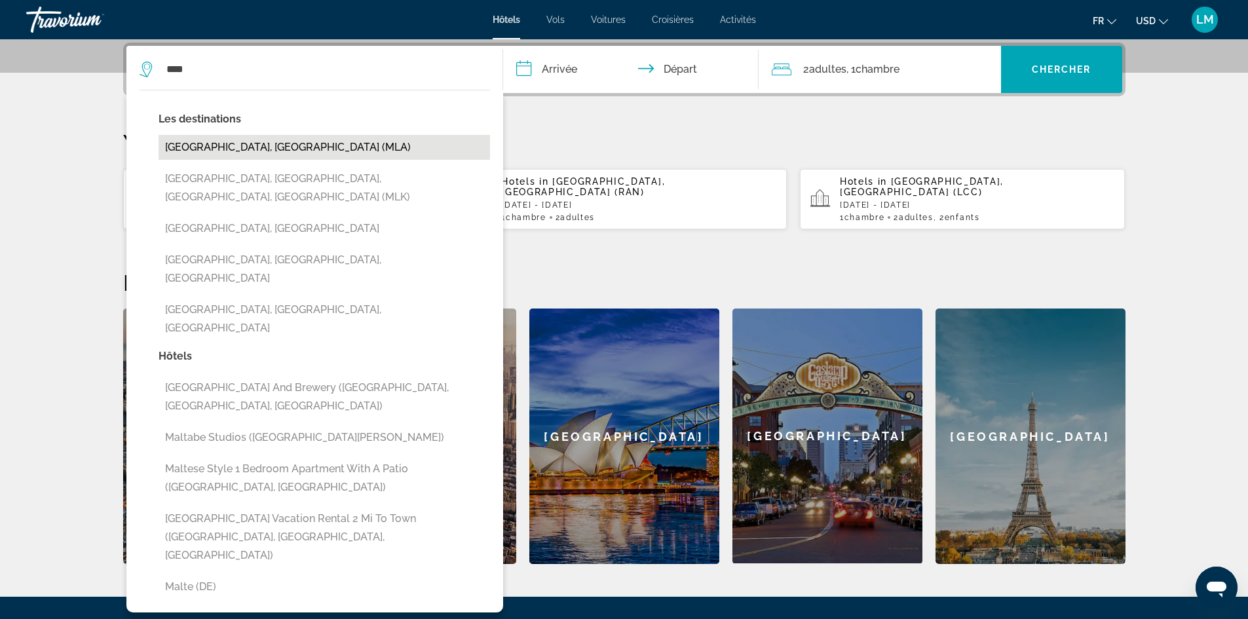
click at [242, 145] on button "[GEOGRAPHIC_DATA], [GEOGRAPHIC_DATA] (MLA)" at bounding box center [324, 147] width 331 height 25
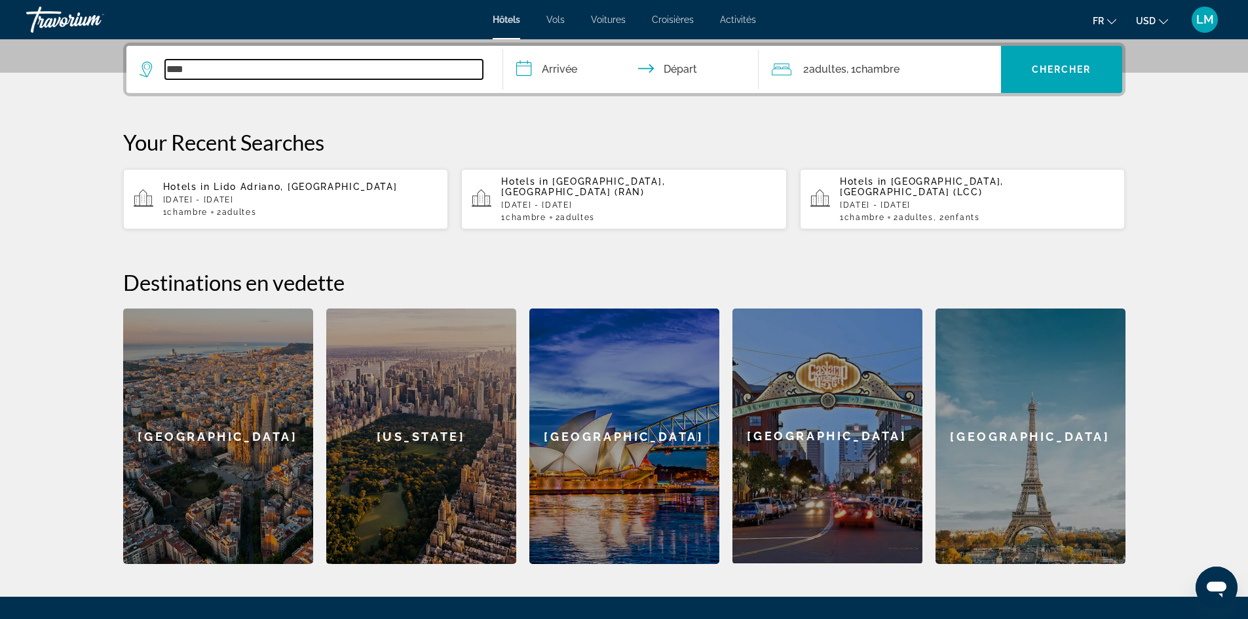
type input "**********"
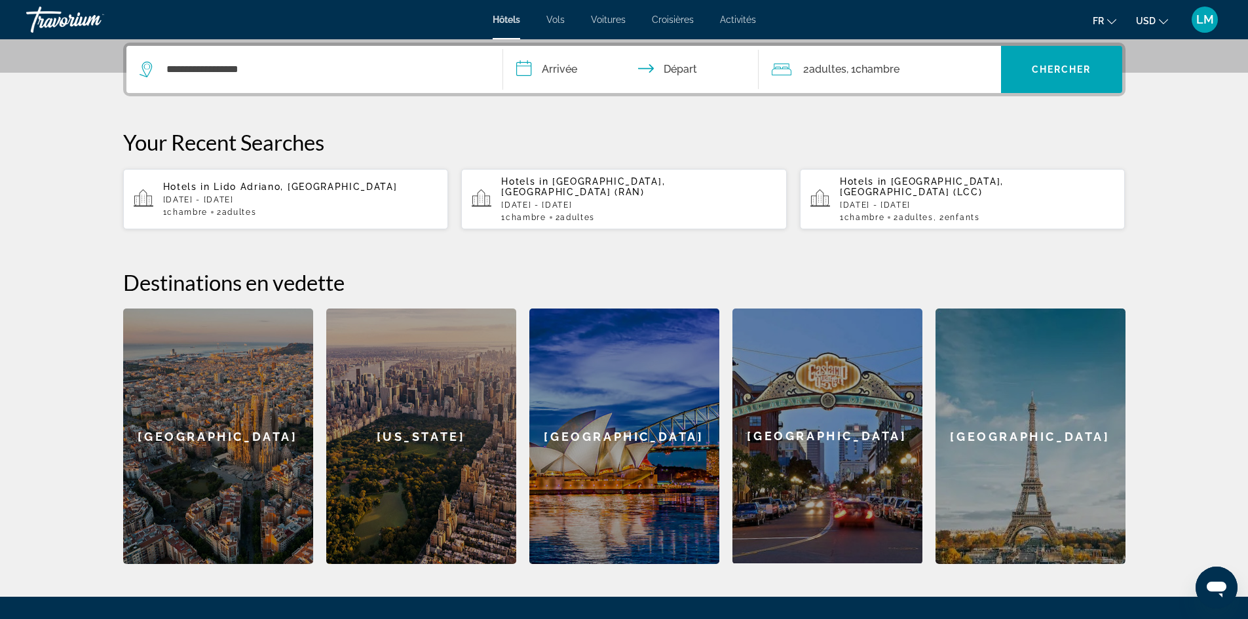
click at [571, 66] on input "**********" at bounding box center [633, 71] width 261 height 51
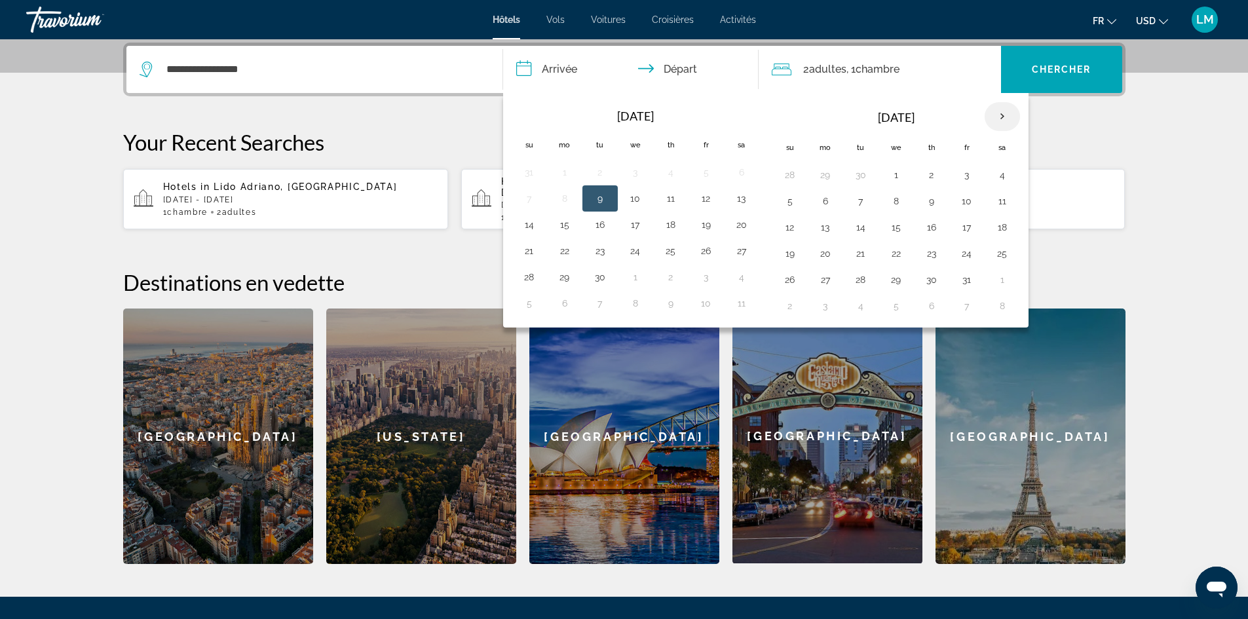
click at [1005, 115] on th "Next month" at bounding box center [1001, 116] width 35 height 29
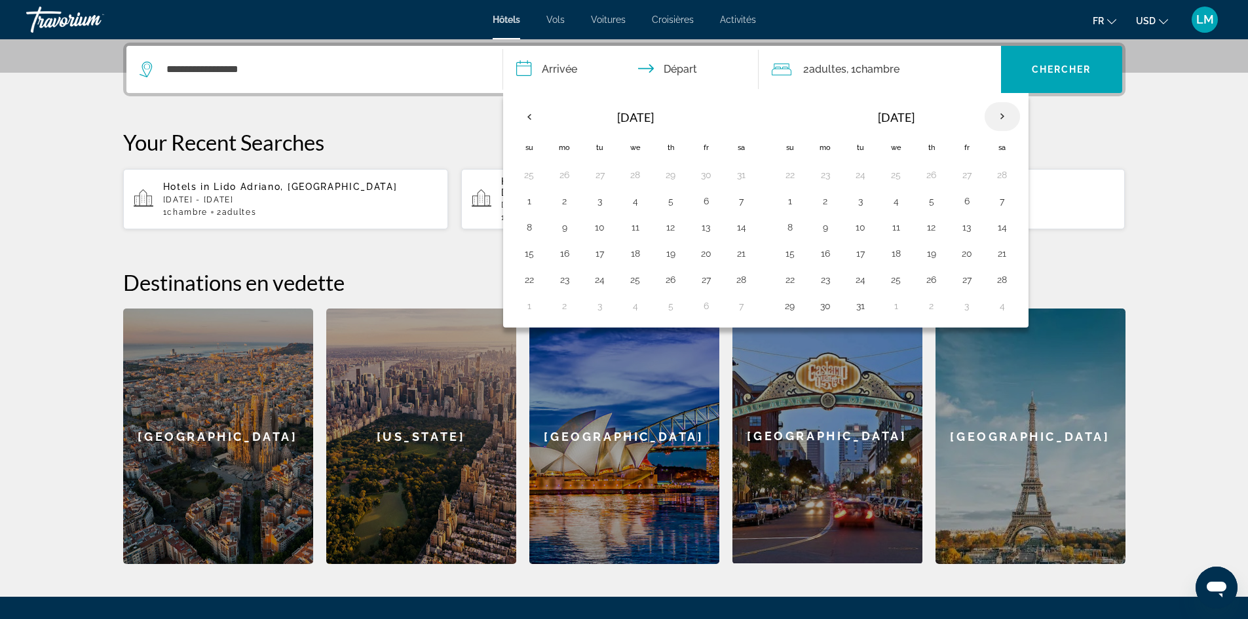
click at [1005, 114] on th "Next month" at bounding box center [1001, 116] width 35 height 29
click at [1006, 114] on th "Next month" at bounding box center [1001, 116] width 35 height 29
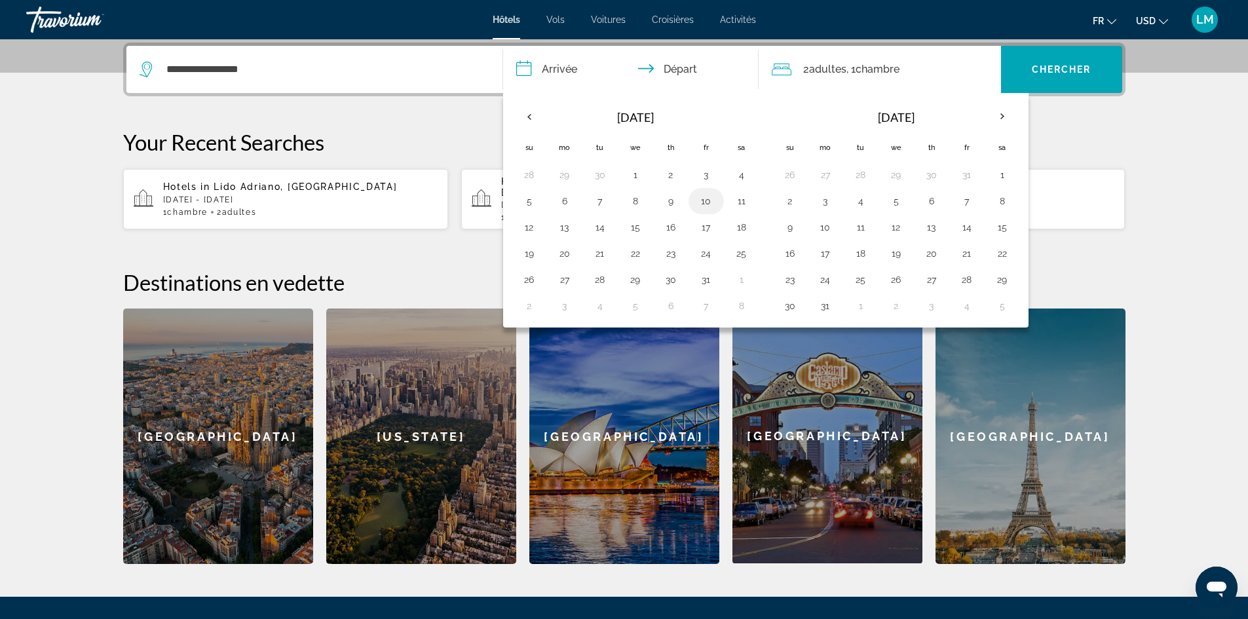
click at [711, 194] on button "10" at bounding box center [706, 201] width 21 height 18
click at [708, 229] on button "17" at bounding box center [706, 227] width 21 height 18
type input "**********"
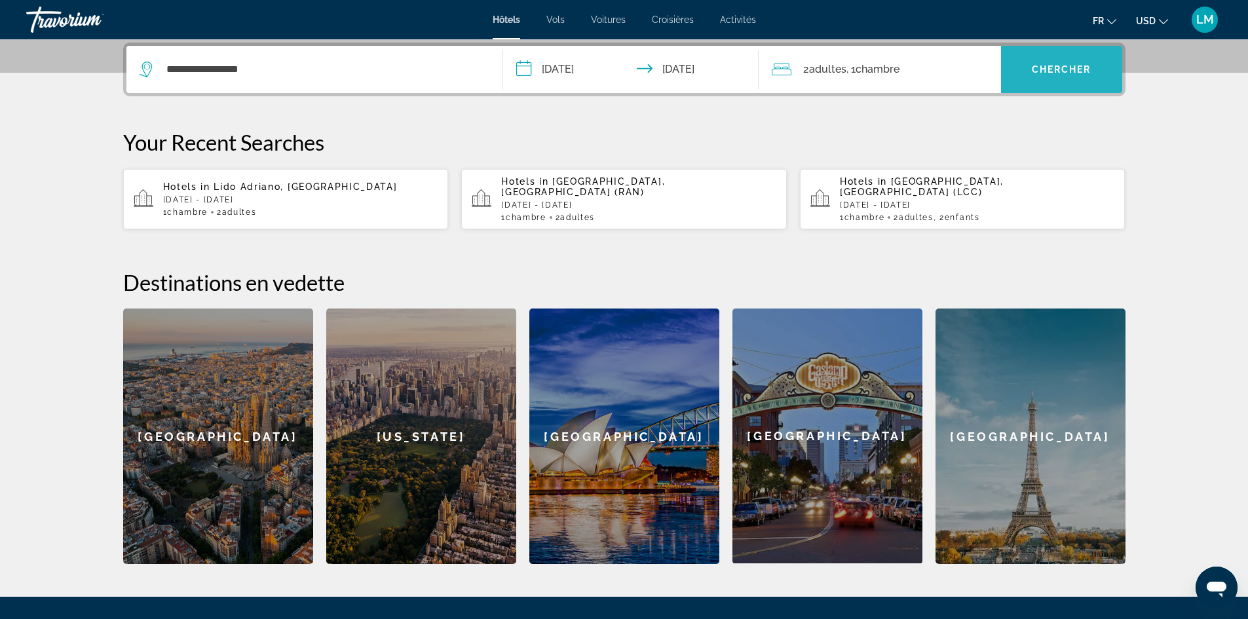
click at [1043, 81] on span "Search widget" at bounding box center [1061, 69] width 121 height 31
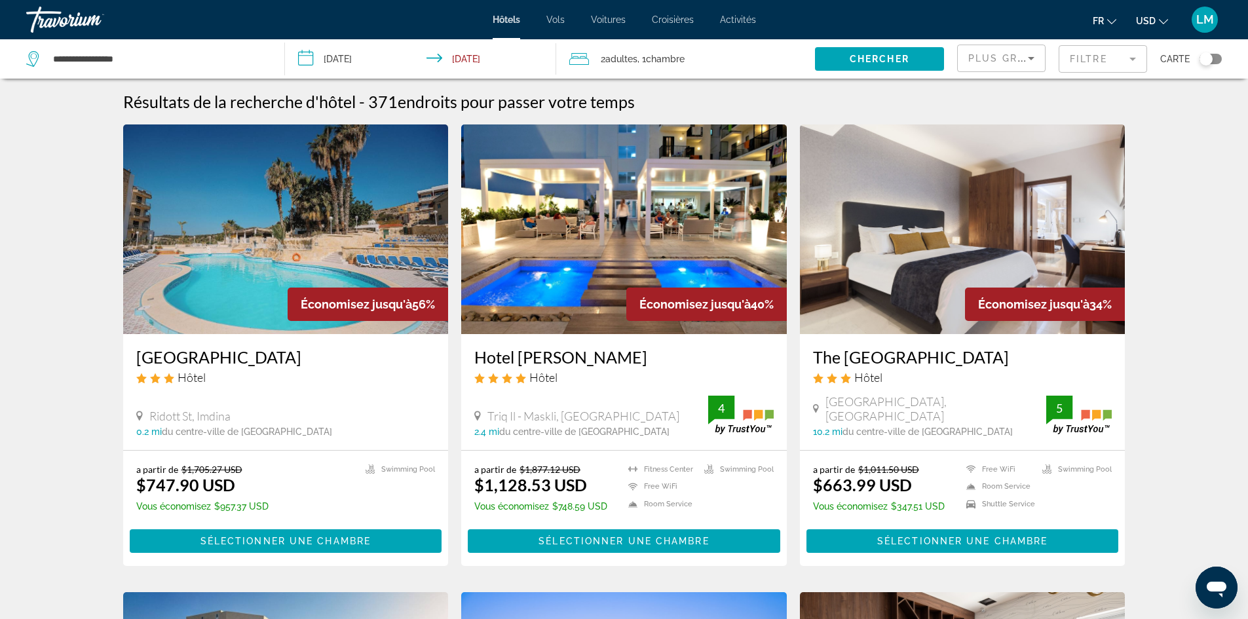
click at [307, 257] on img "Main content" at bounding box center [286, 229] width 326 height 210
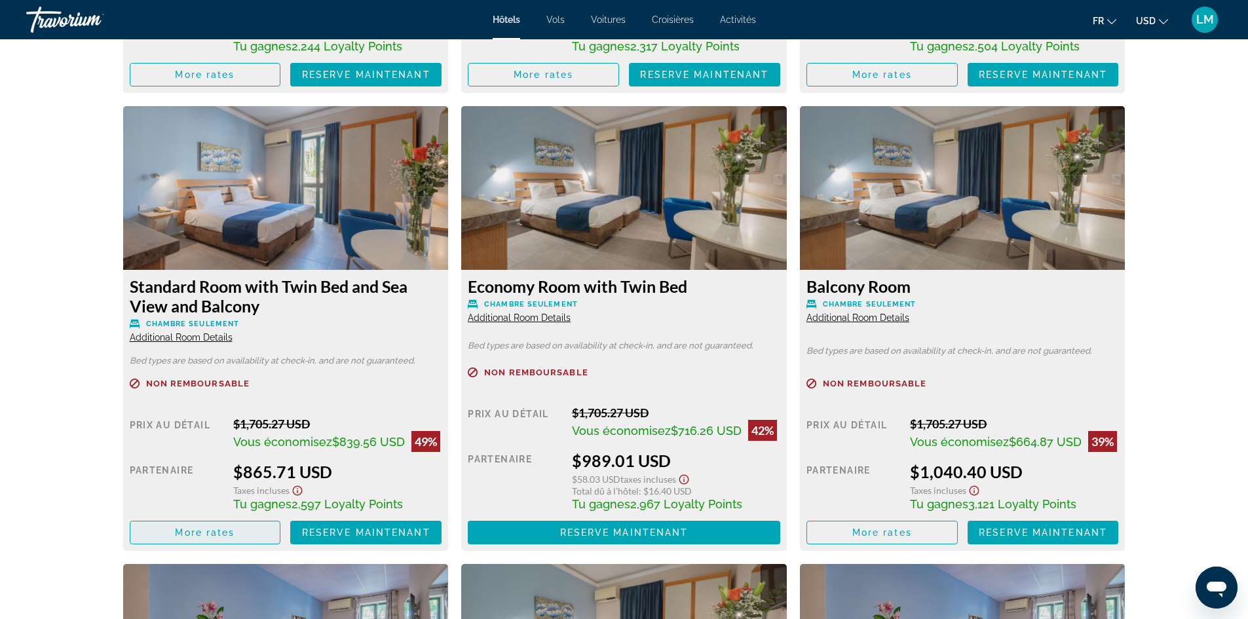
scroll to position [2292, 0]
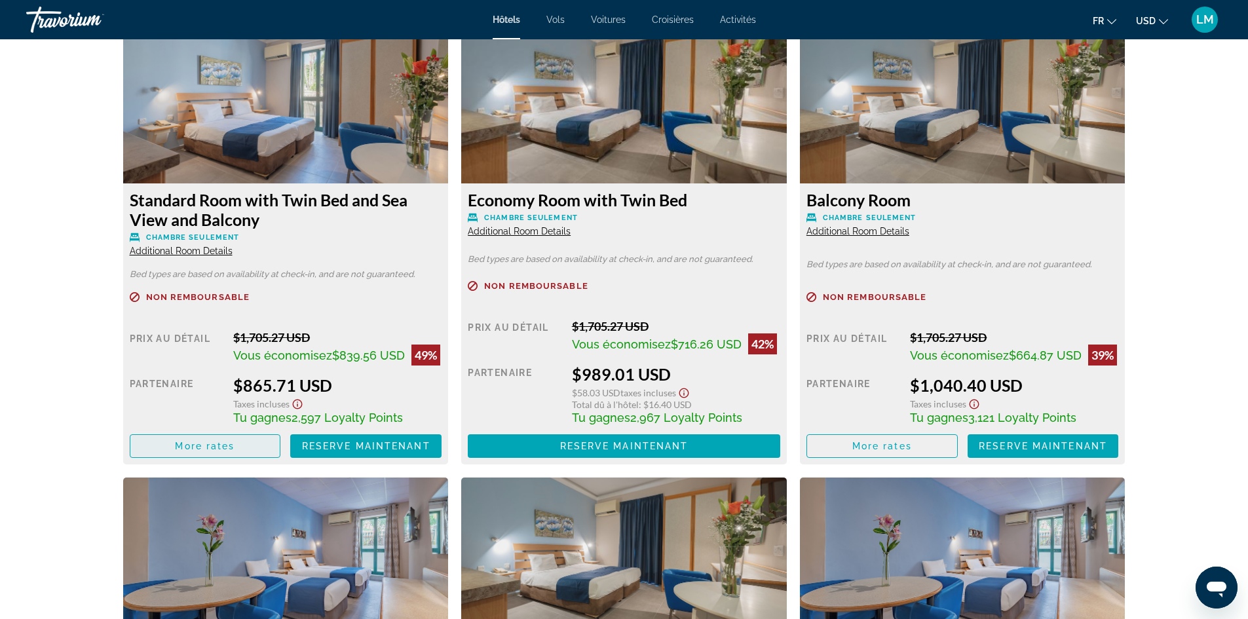
click at [203, 447] on span "More rates" at bounding box center [205, 446] width 60 height 10
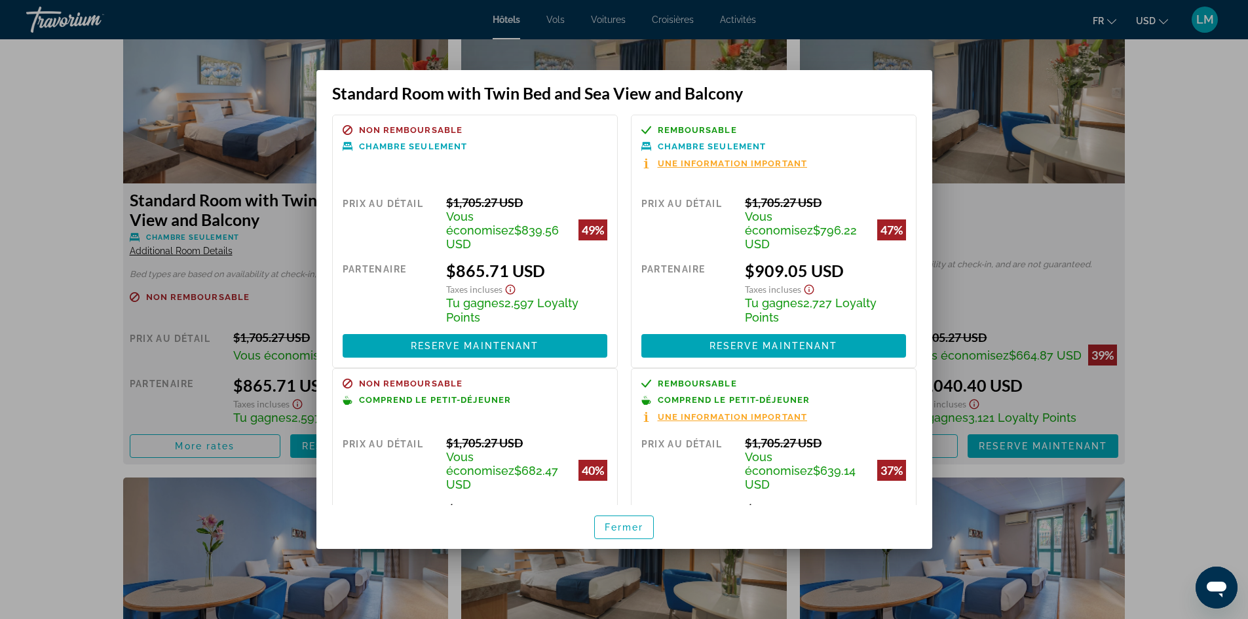
scroll to position [0, 0]
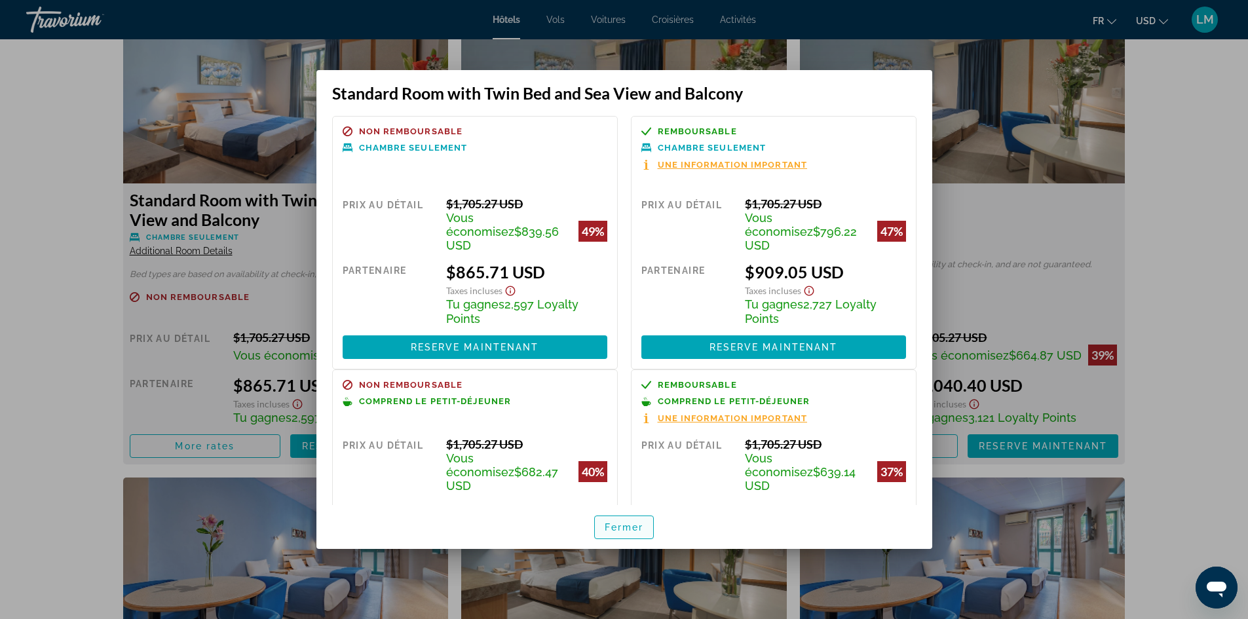
click at [626, 523] on span "Fermer" at bounding box center [624, 527] width 39 height 10
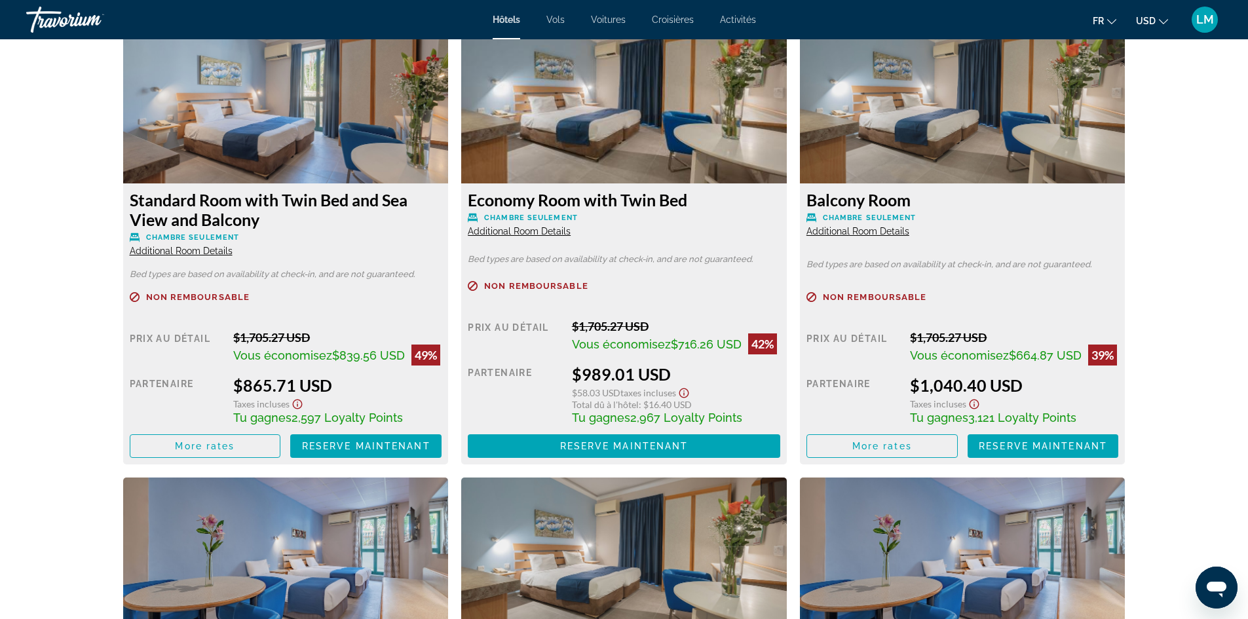
scroll to position [2292, 0]
